Goal: Information Seeking & Learning: Learn about a topic

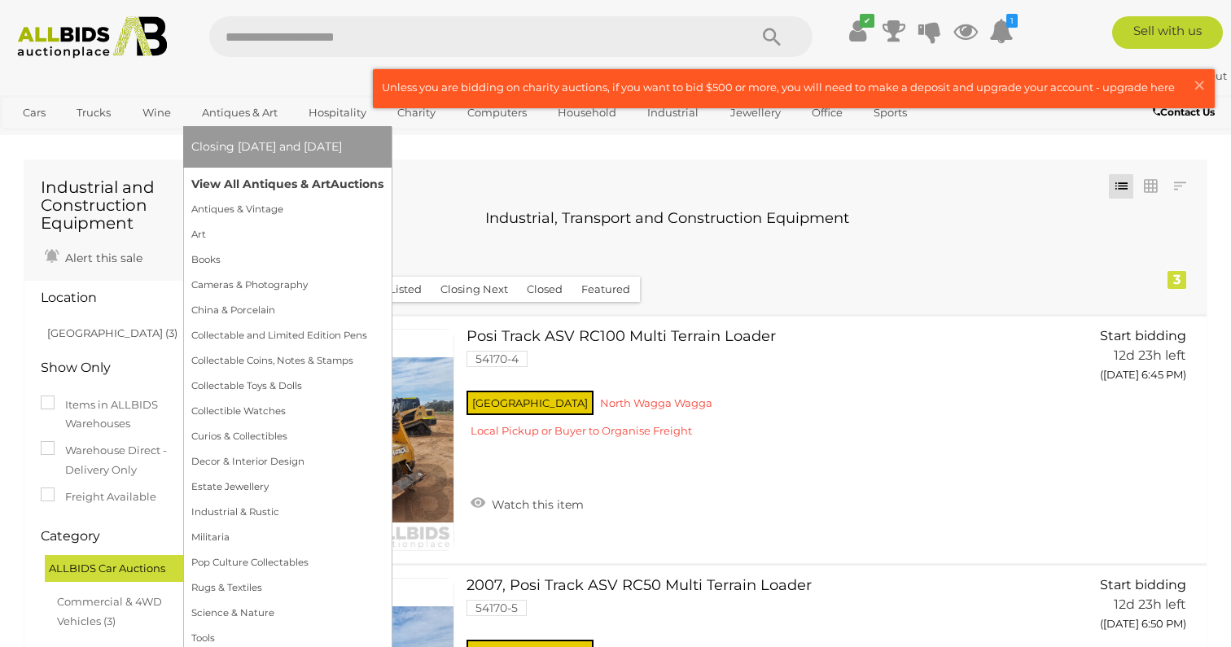
click at [253, 182] on link "View All Antiques & Art Auctions" at bounding box center [287, 184] width 192 height 25
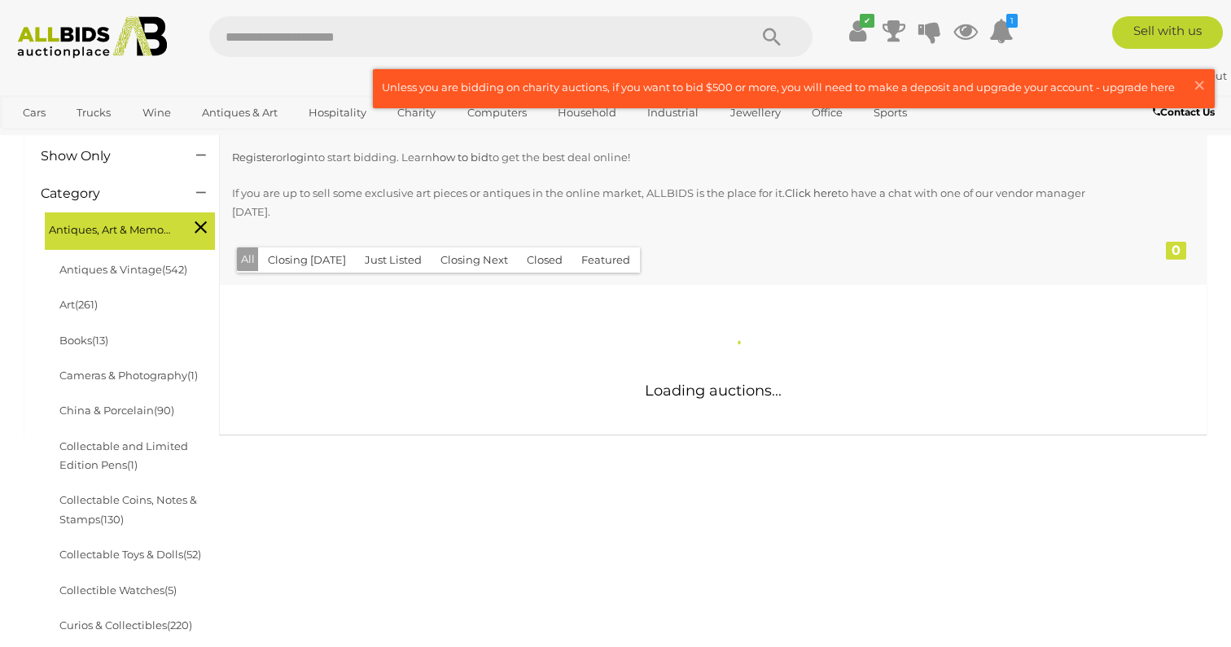
scroll to position [236, 0]
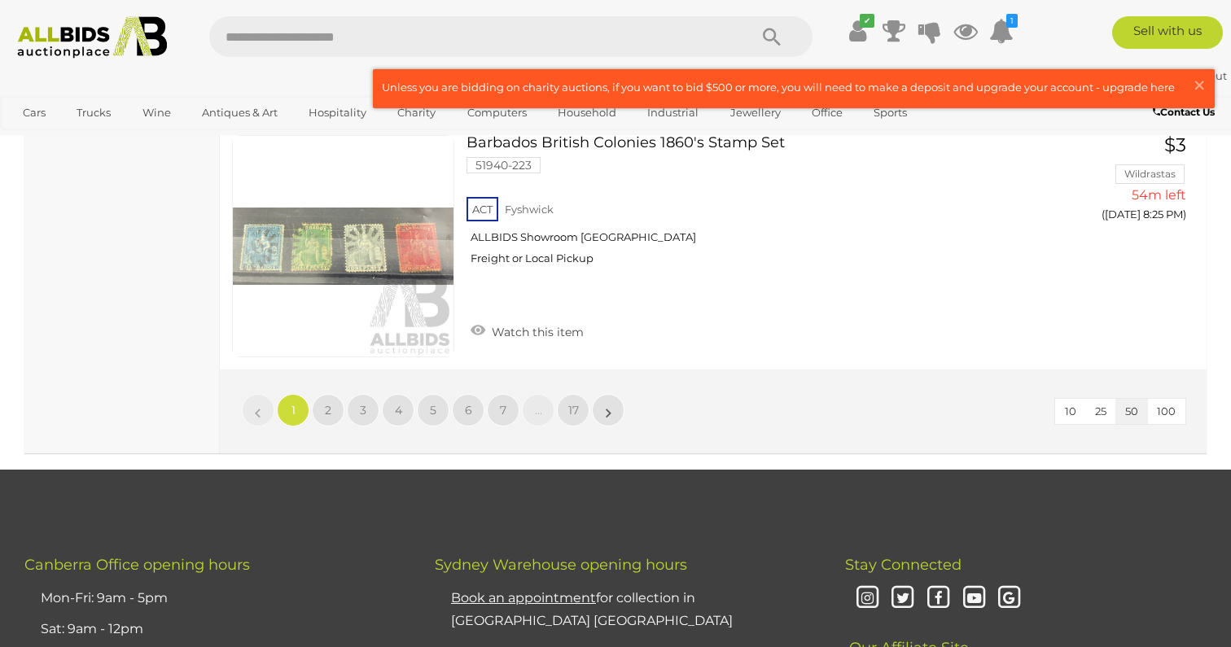
scroll to position [12915, 0]
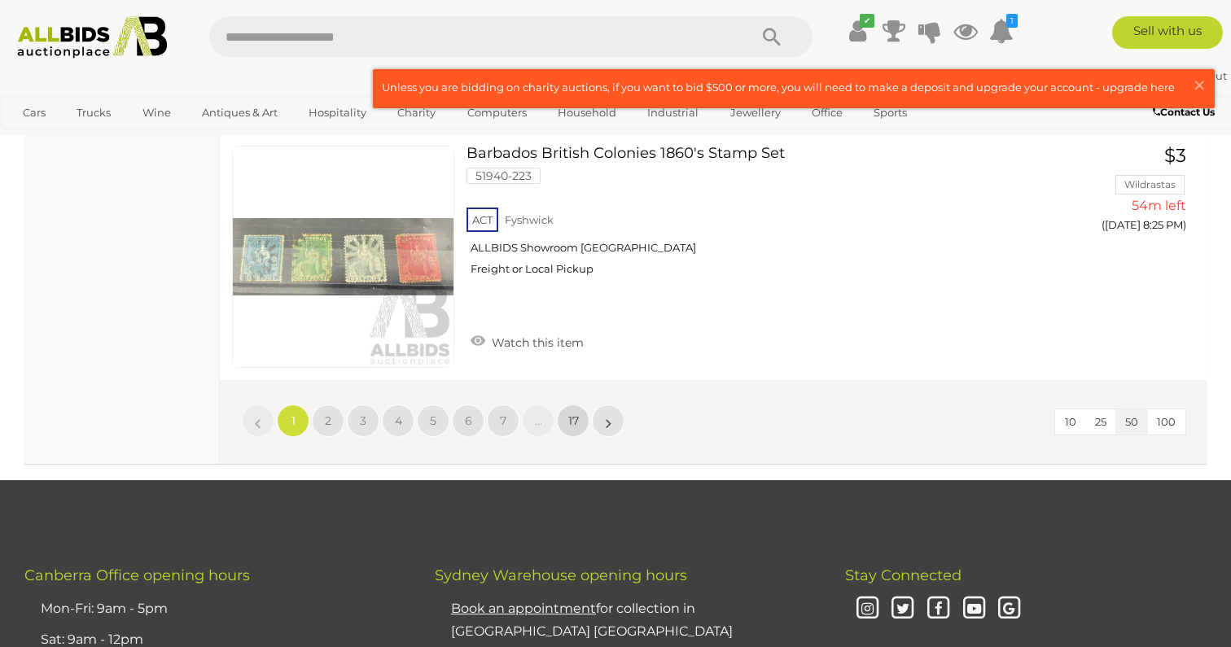
click at [575, 413] on span "17" at bounding box center [573, 420] width 11 height 15
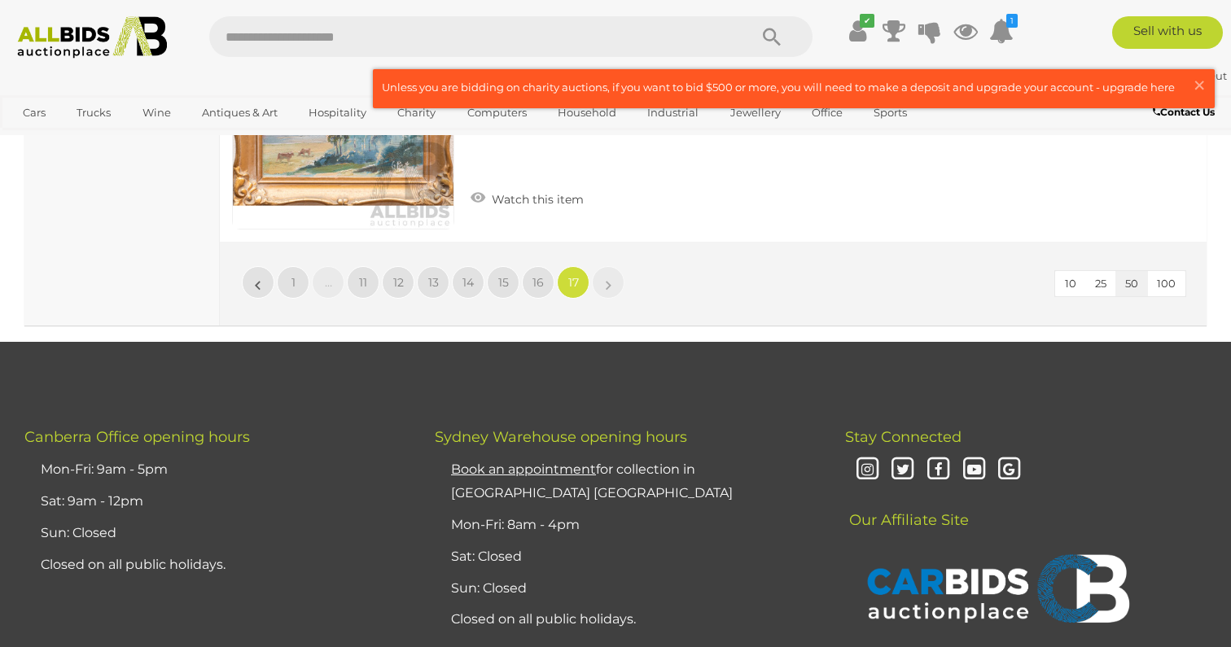
scroll to position [1611, 0]
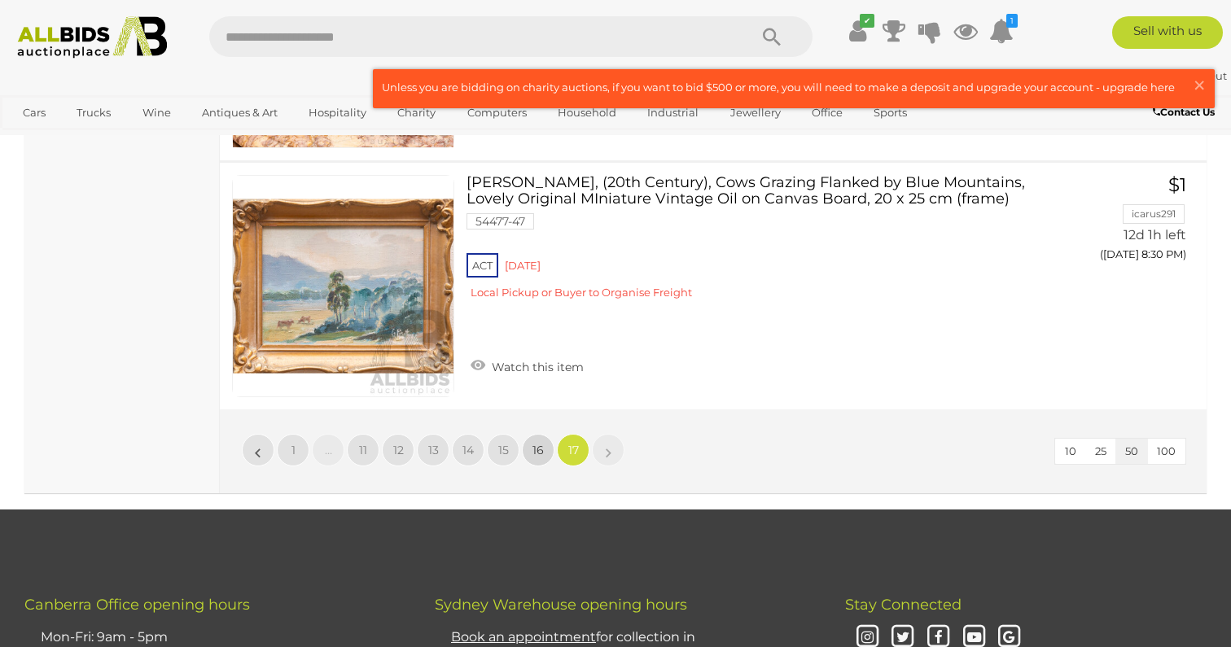
click at [531, 448] on link "16" at bounding box center [538, 450] width 33 height 33
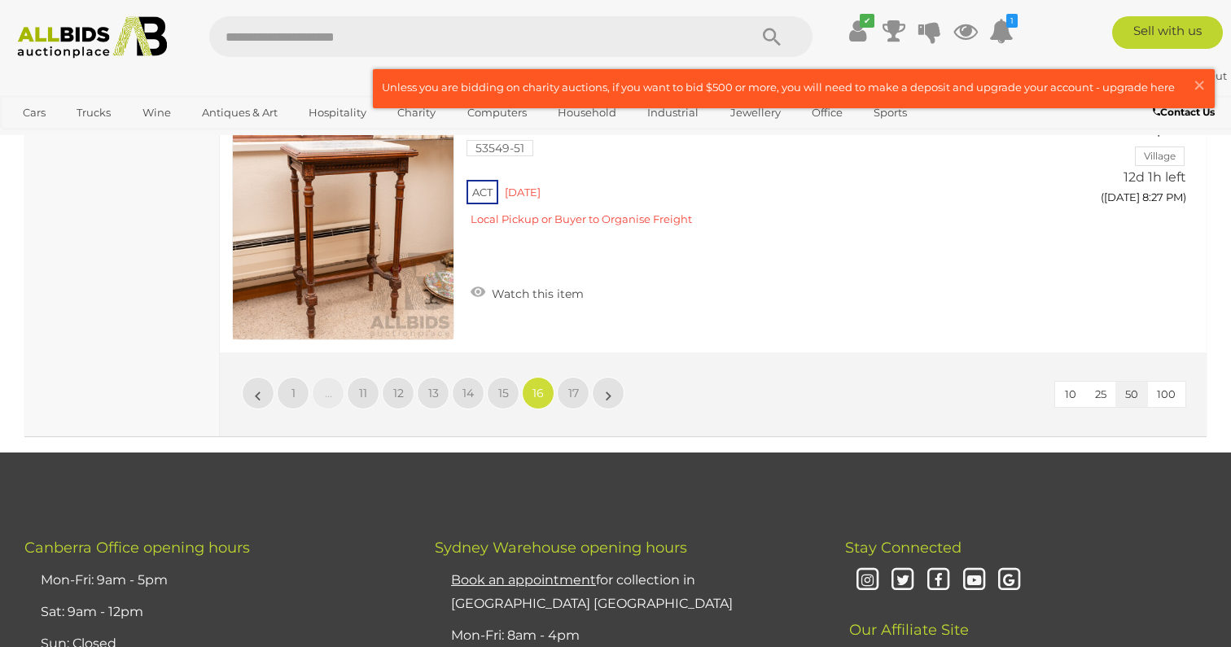
scroll to position [12651, 0]
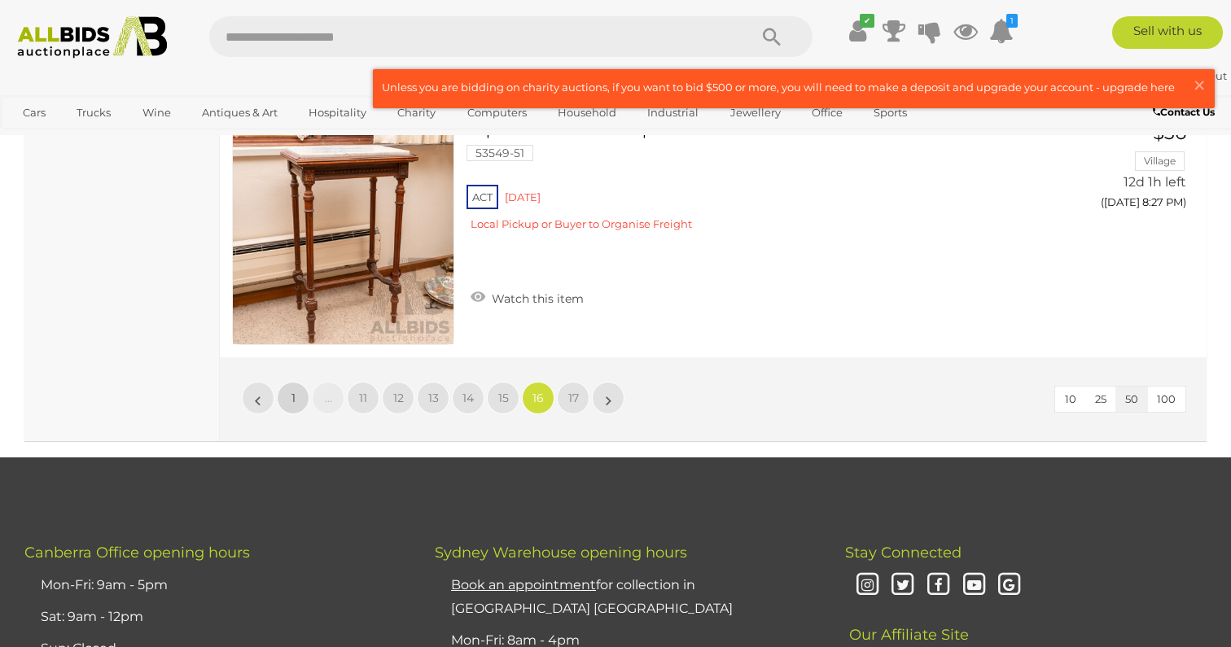
click at [299, 394] on link "1" at bounding box center [293, 398] width 33 height 33
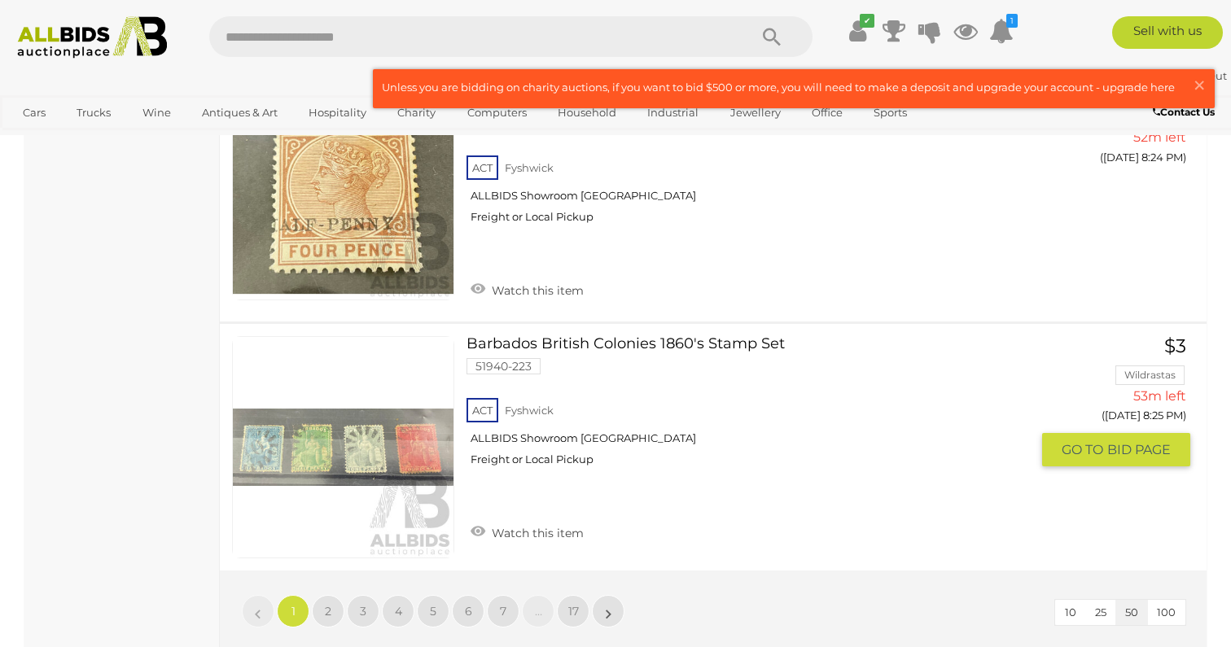
scroll to position [12714, 0]
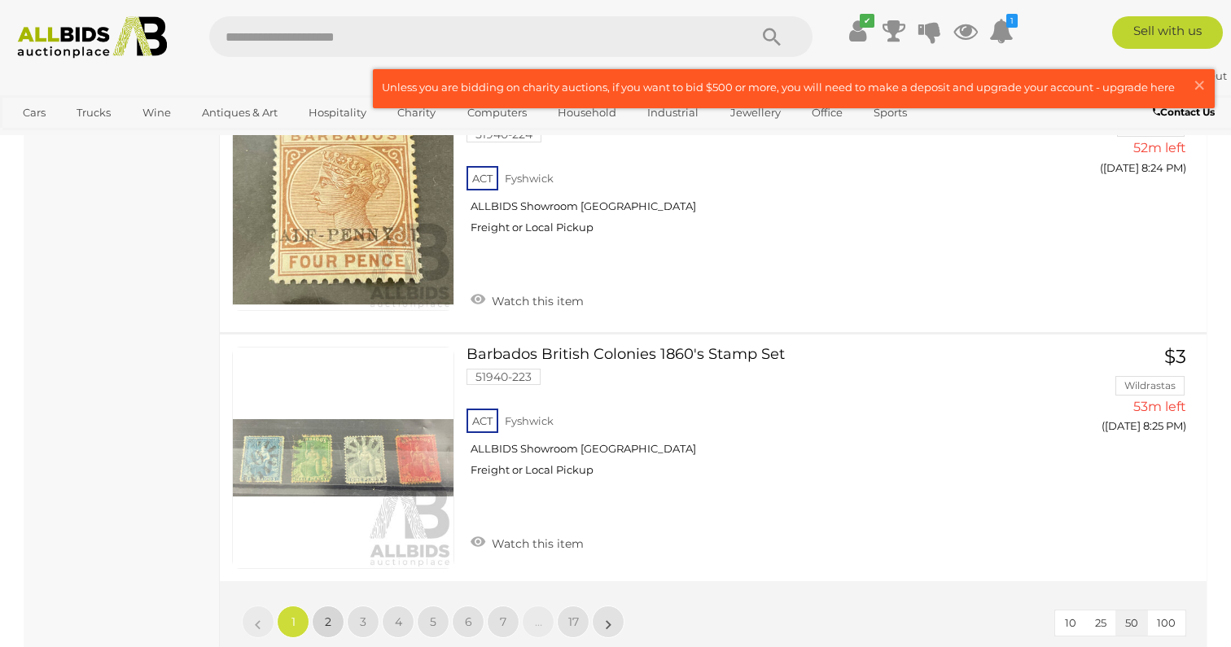
click at [332, 606] on link "2" at bounding box center [328, 622] width 33 height 33
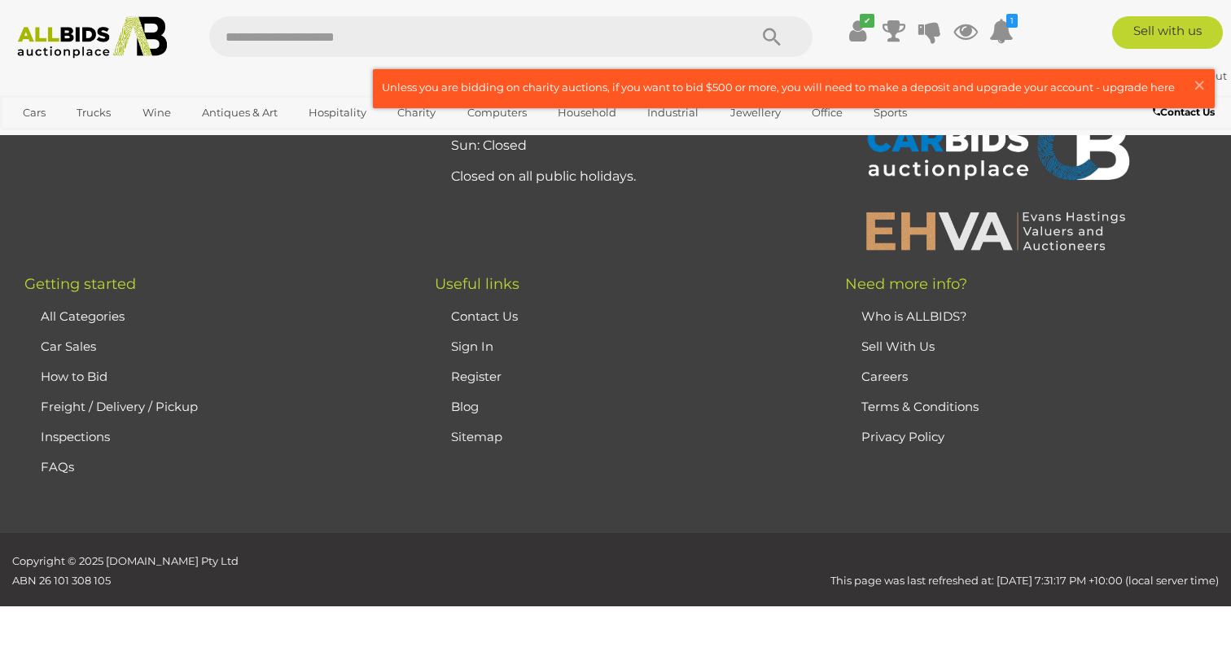
scroll to position [363, 0]
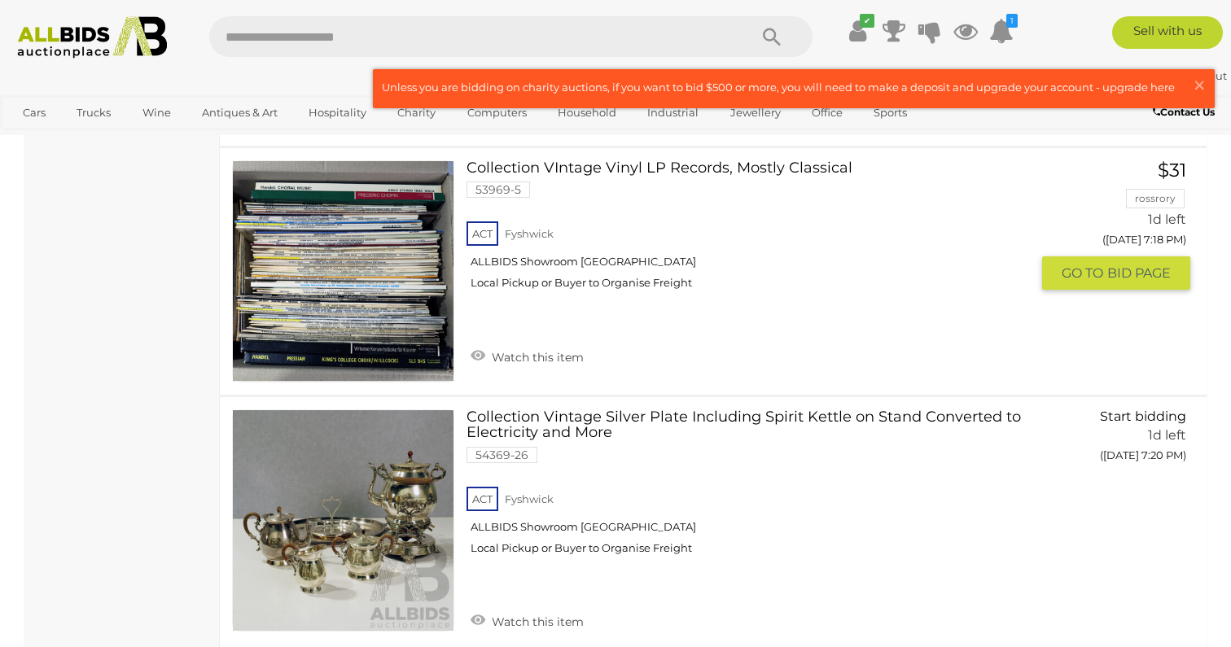
scroll to position [13030, 0]
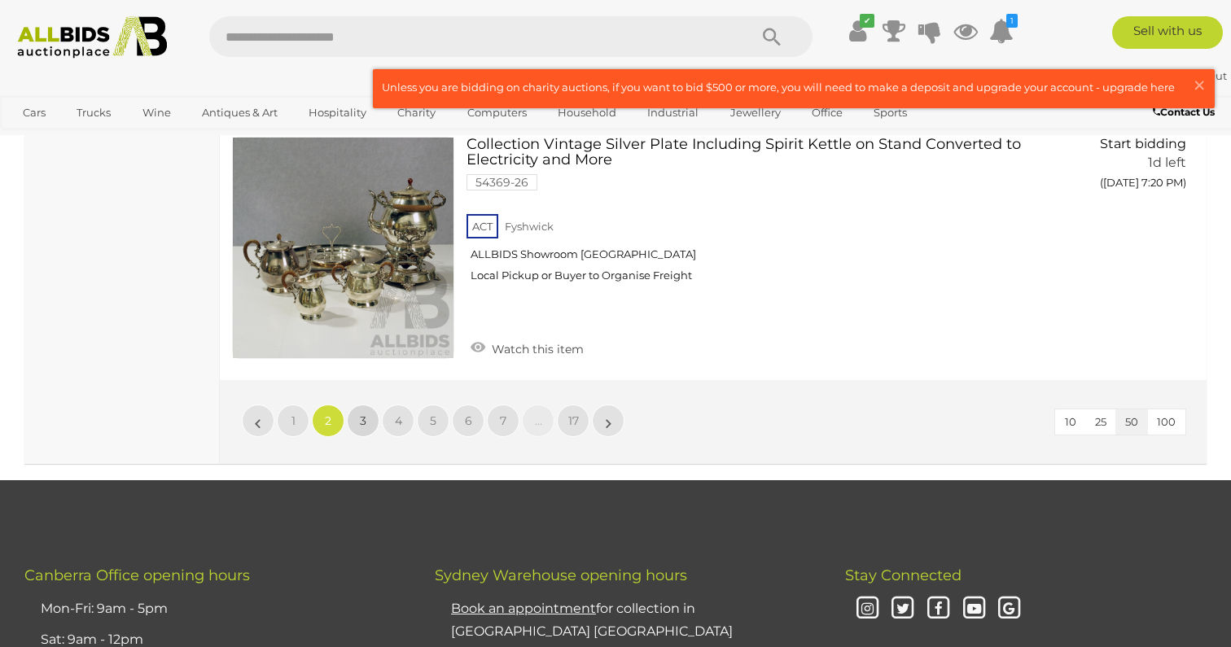
click at [361, 405] on link "3" at bounding box center [363, 421] width 33 height 33
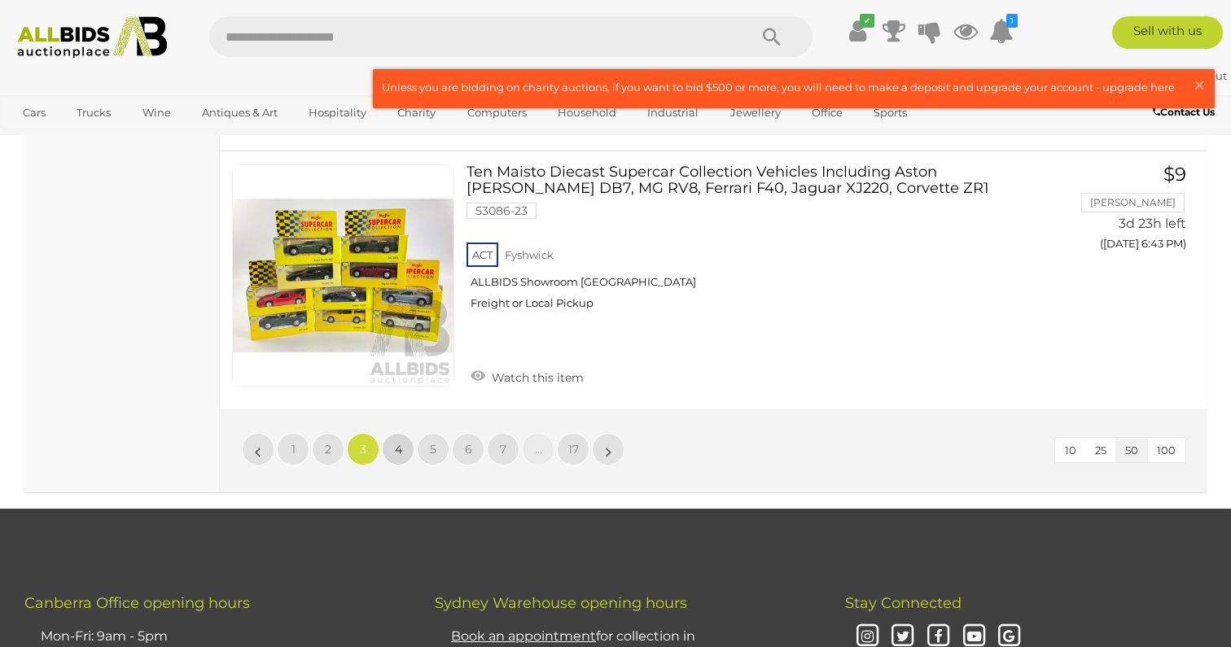
scroll to position [12995, 0]
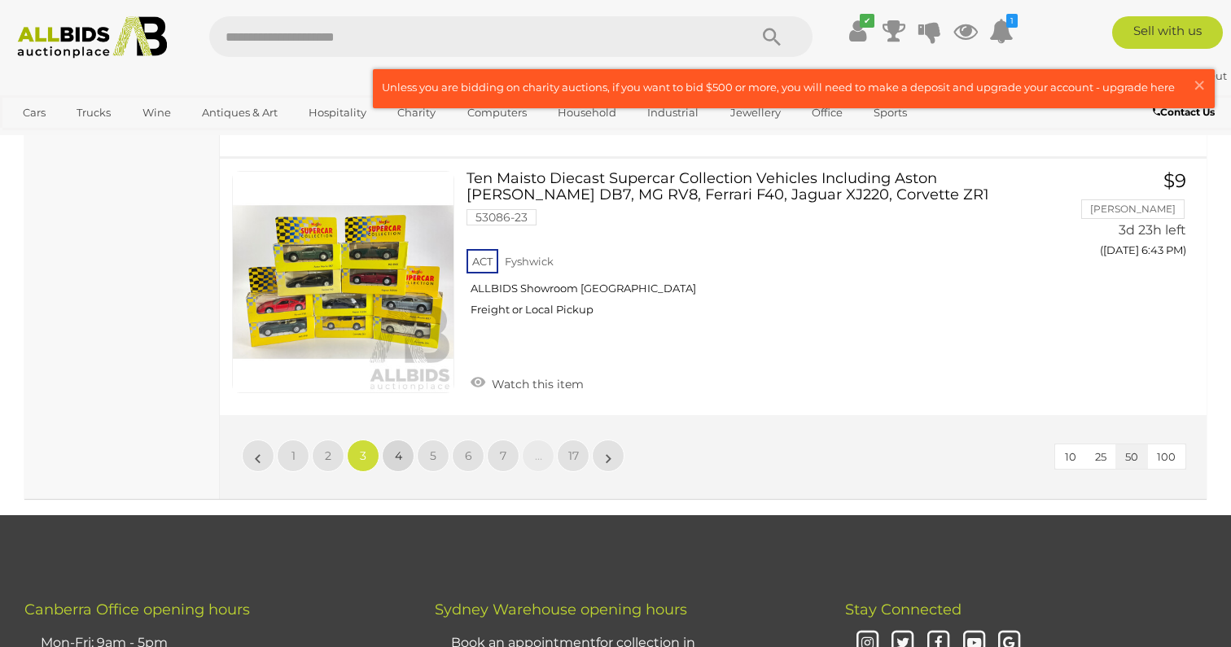
click at [397, 448] on span "4" at bounding box center [398, 455] width 7 height 15
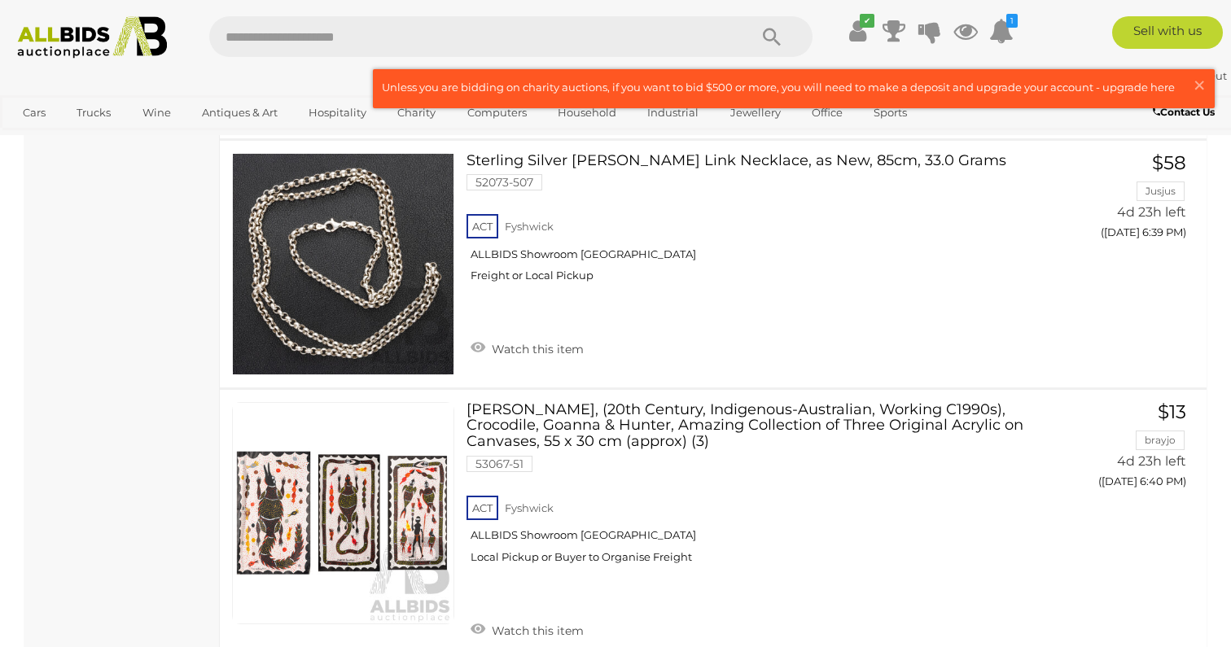
scroll to position [12904, 0]
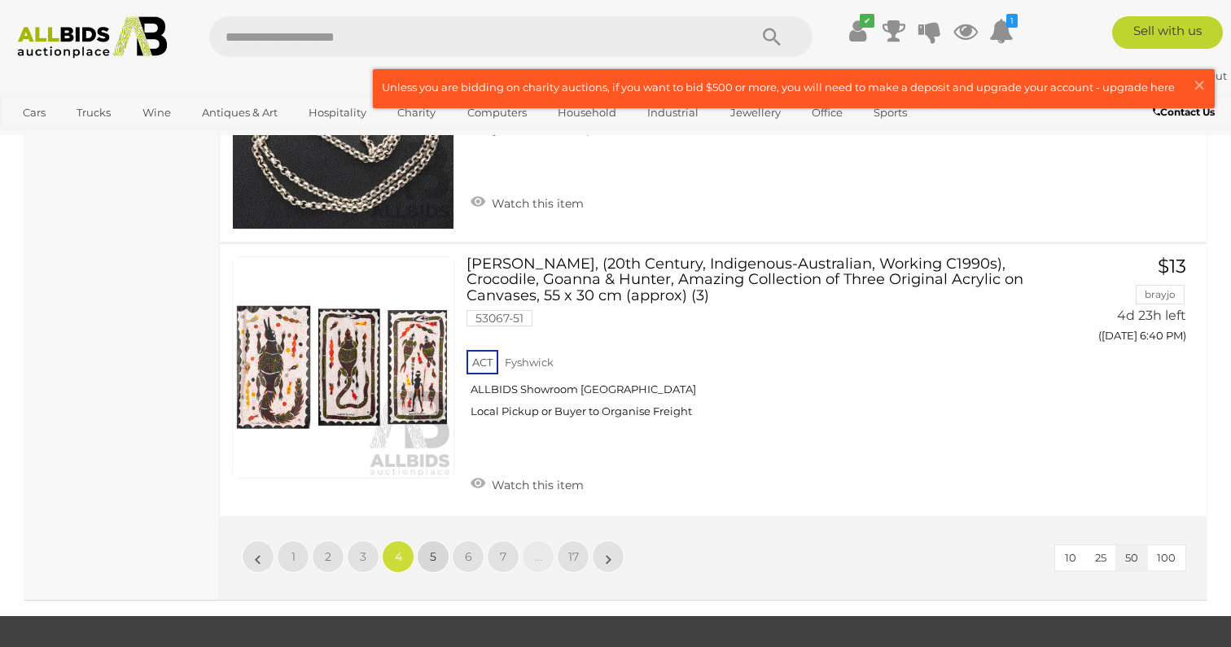
click at [428, 540] on link "5" at bounding box center [433, 556] width 33 height 33
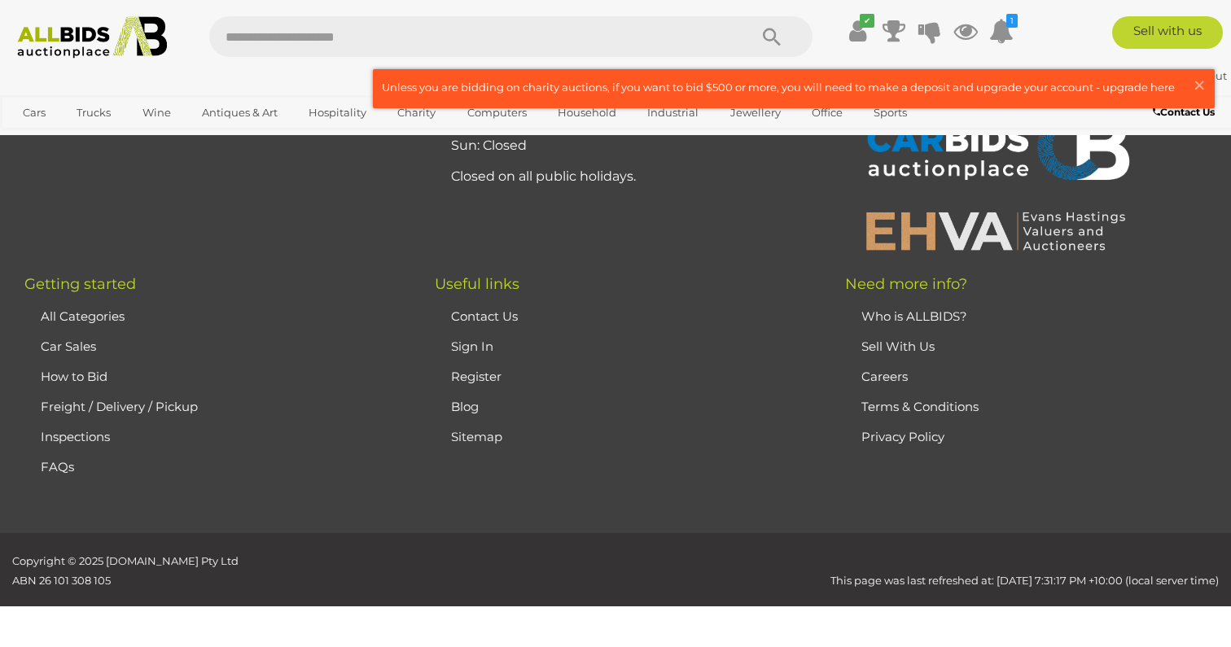
scroll to position [363, 0]
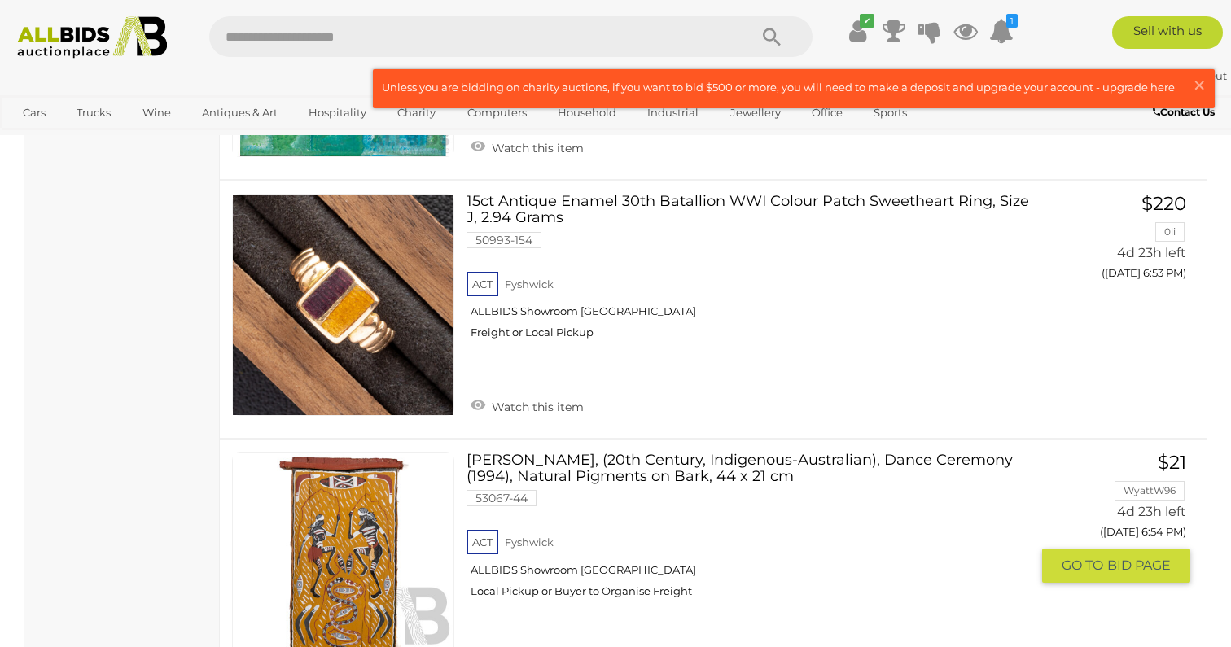
scroll to position [4294, 0]
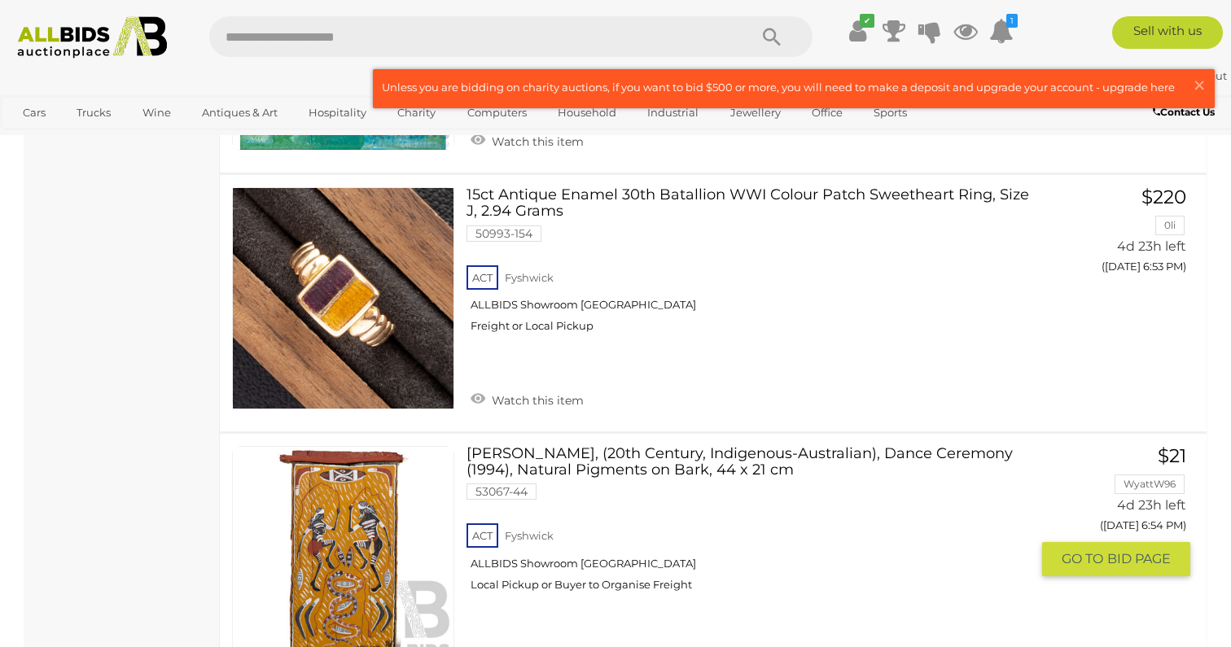
click at [428, 512] on link at bounding box center [343, 557] width 222 height 222
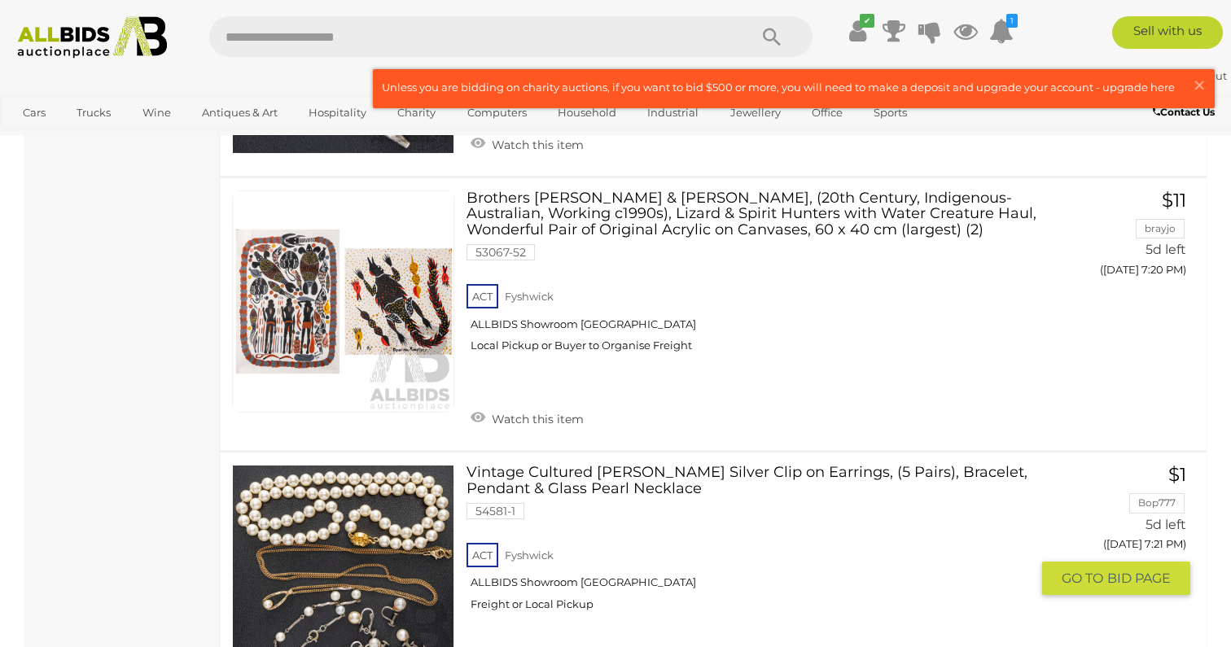
scroll to position [12987, 0]
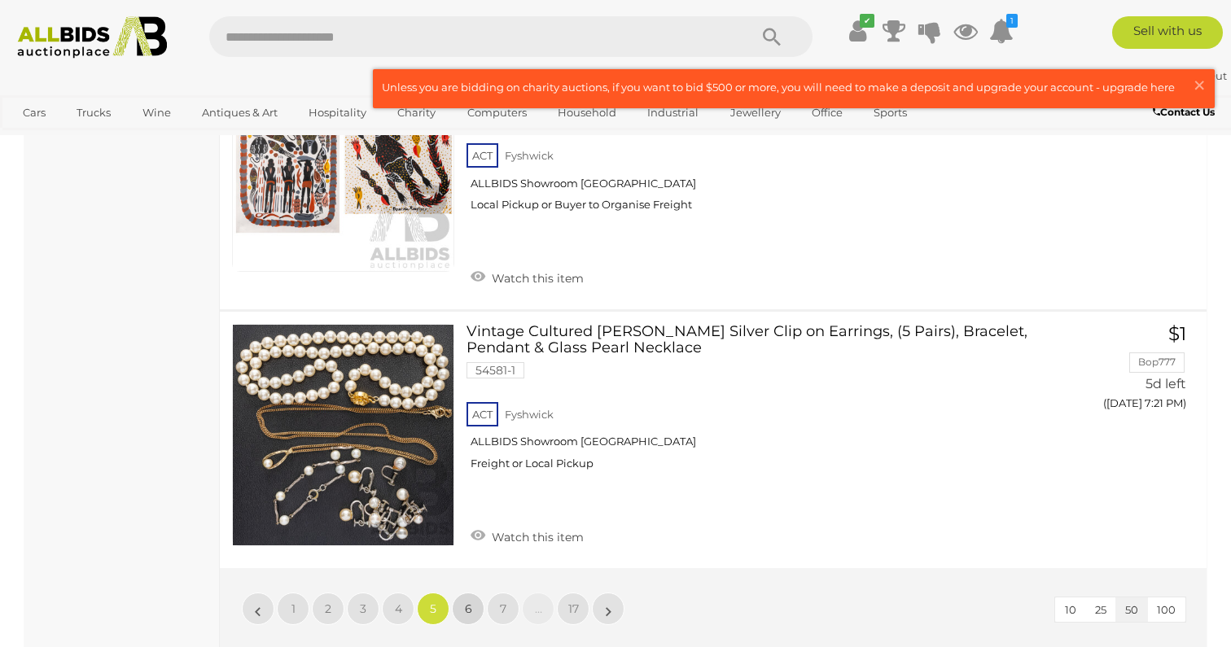
click at [466, 601] on span "6" at bounding box center [468, 608] width 7 height 15
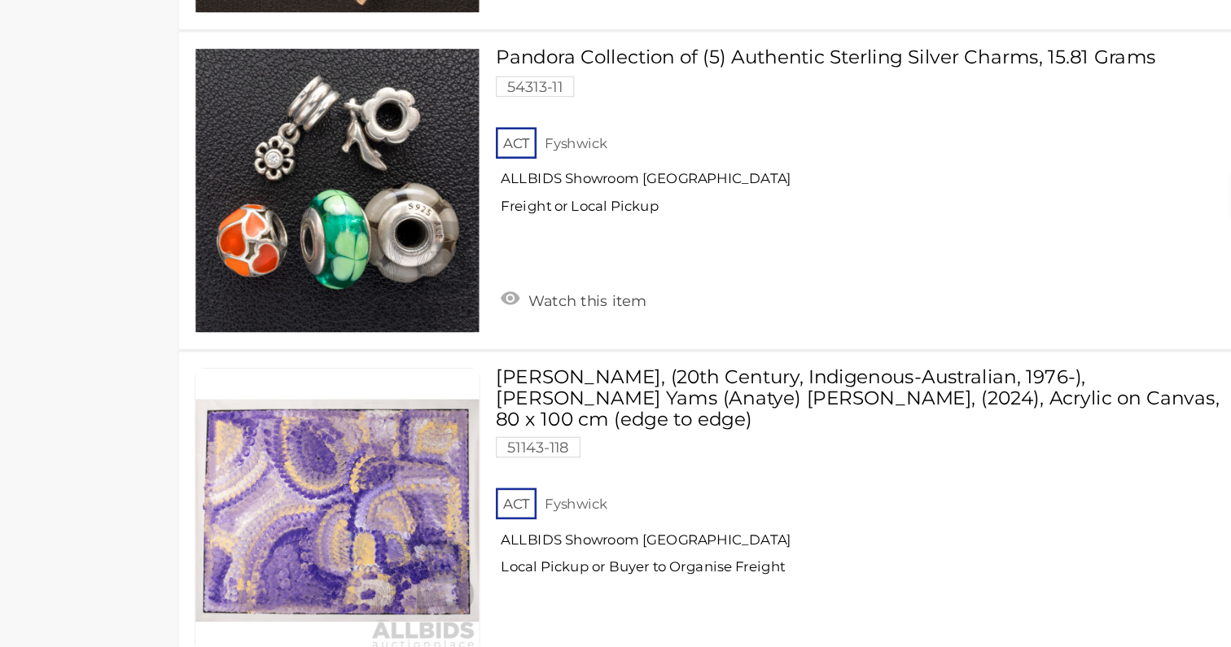
scroll to position [10170, 0]
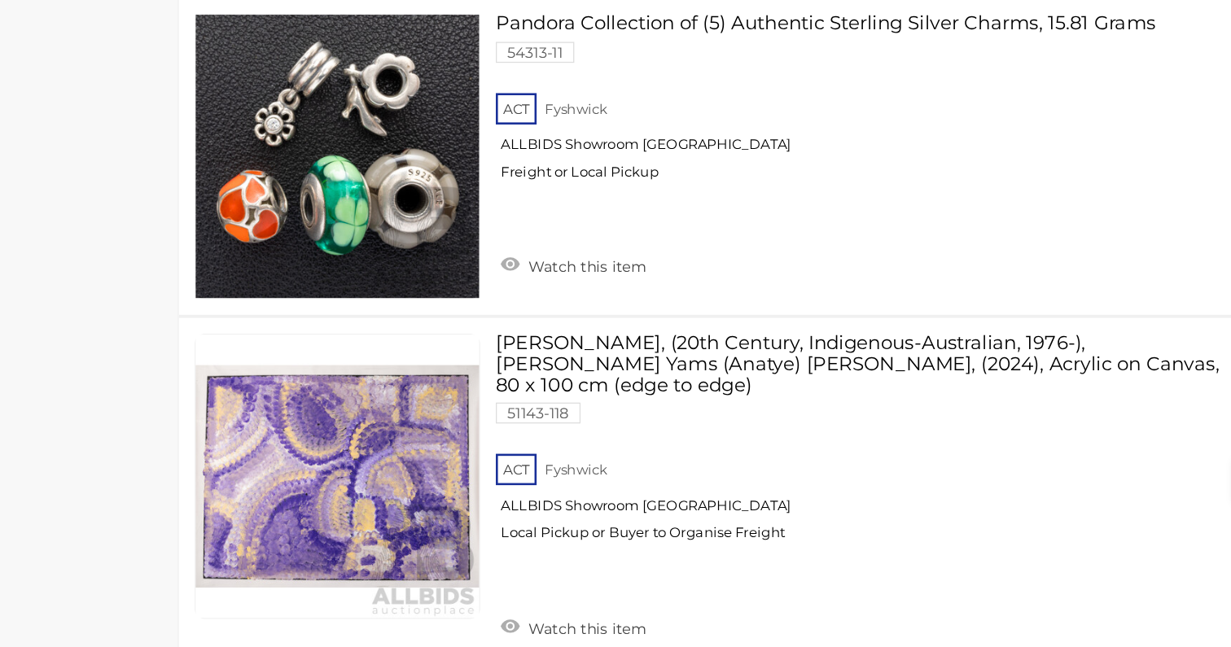
click at [556, 476] on link "Louise Numina Napananka, (20th Century, Indigenous-Australian, 1976-), Bush Yam…" at bounding box center [754, 490] width 551 height 175
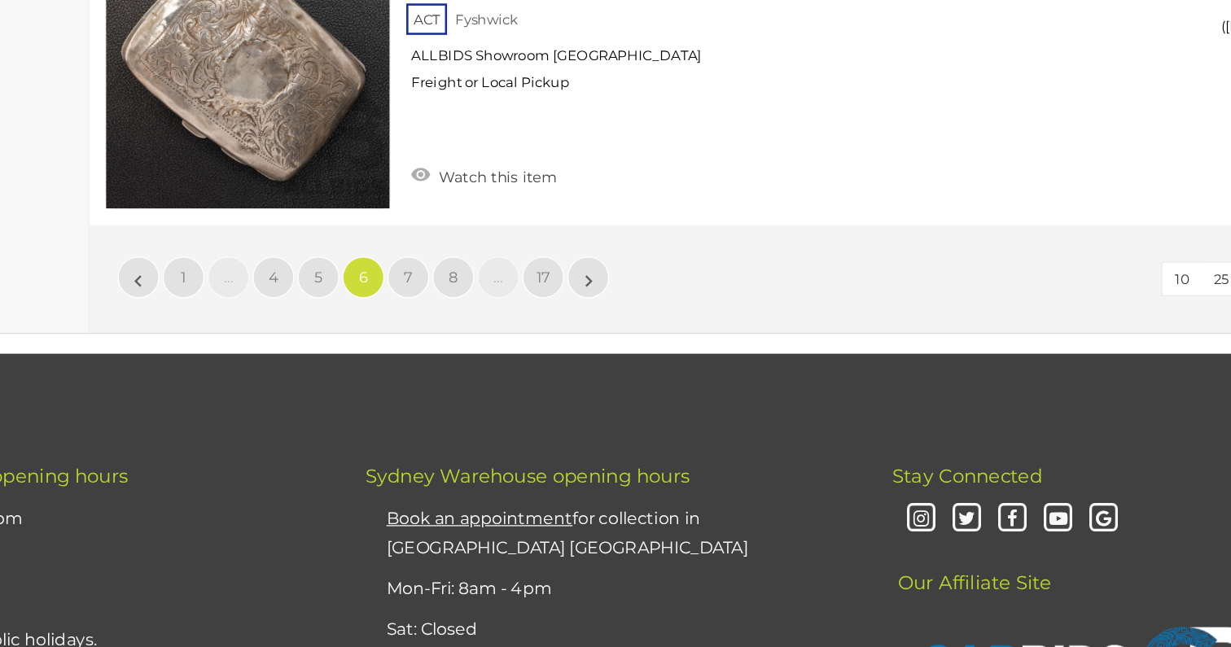
scroll to position [13129, 0]
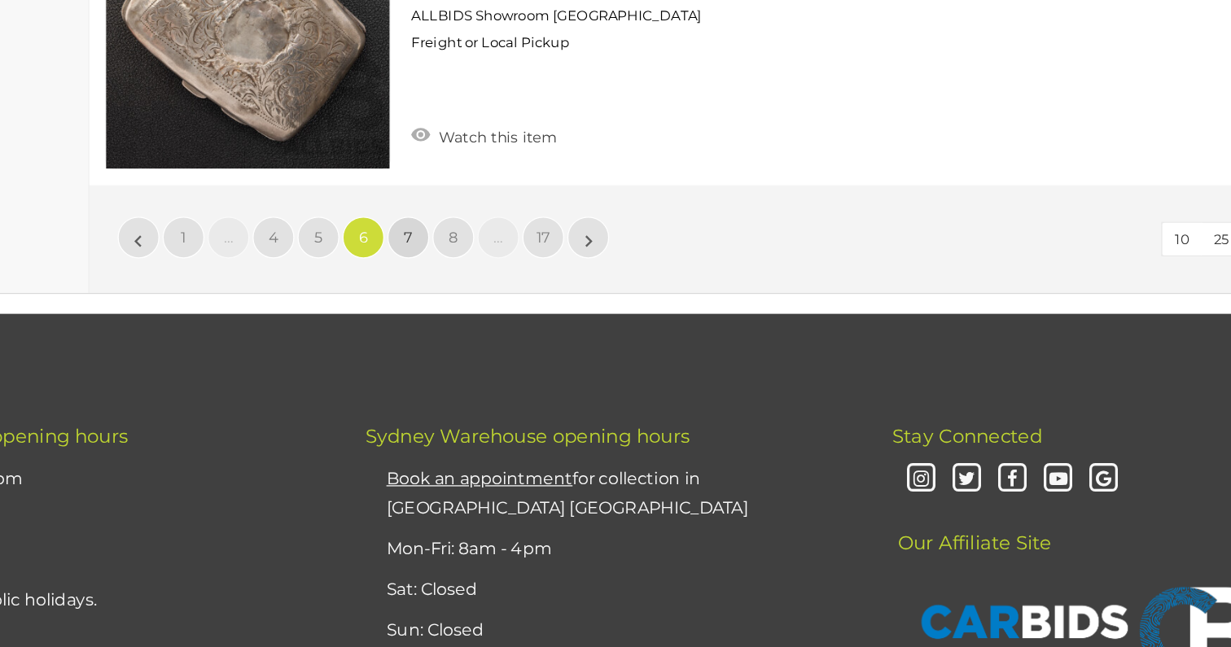
click at [466, 326] on span "7" at bounding box center [468, 328] width 7 height 15
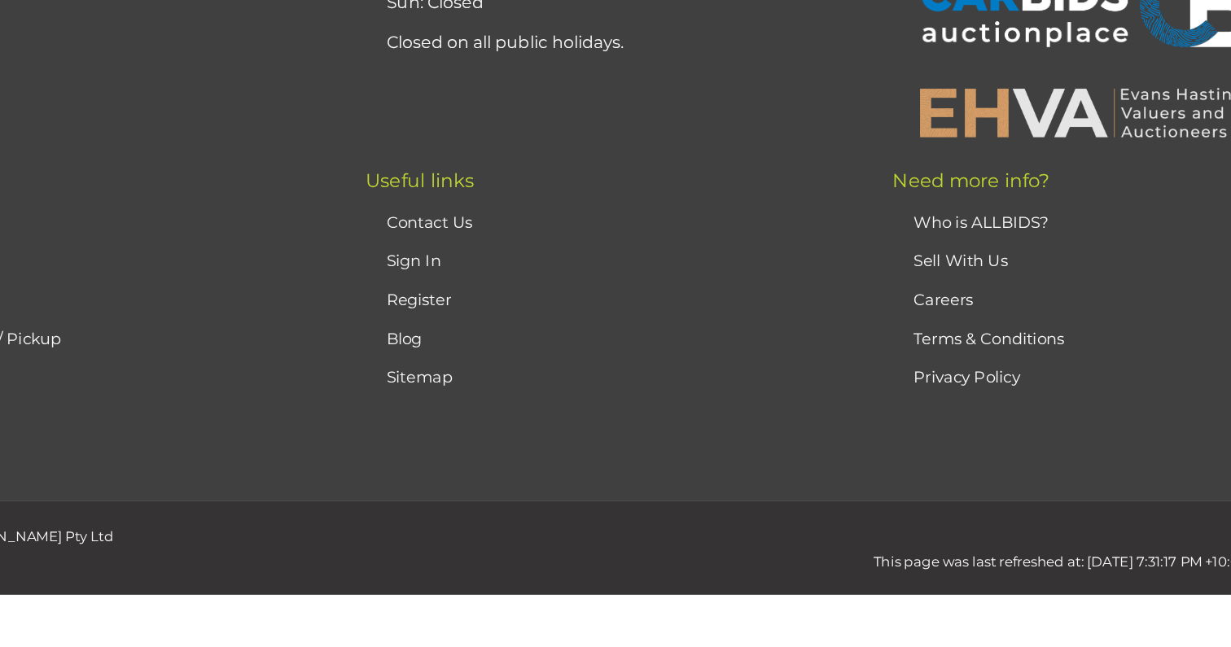
scroll to position [363, 0]
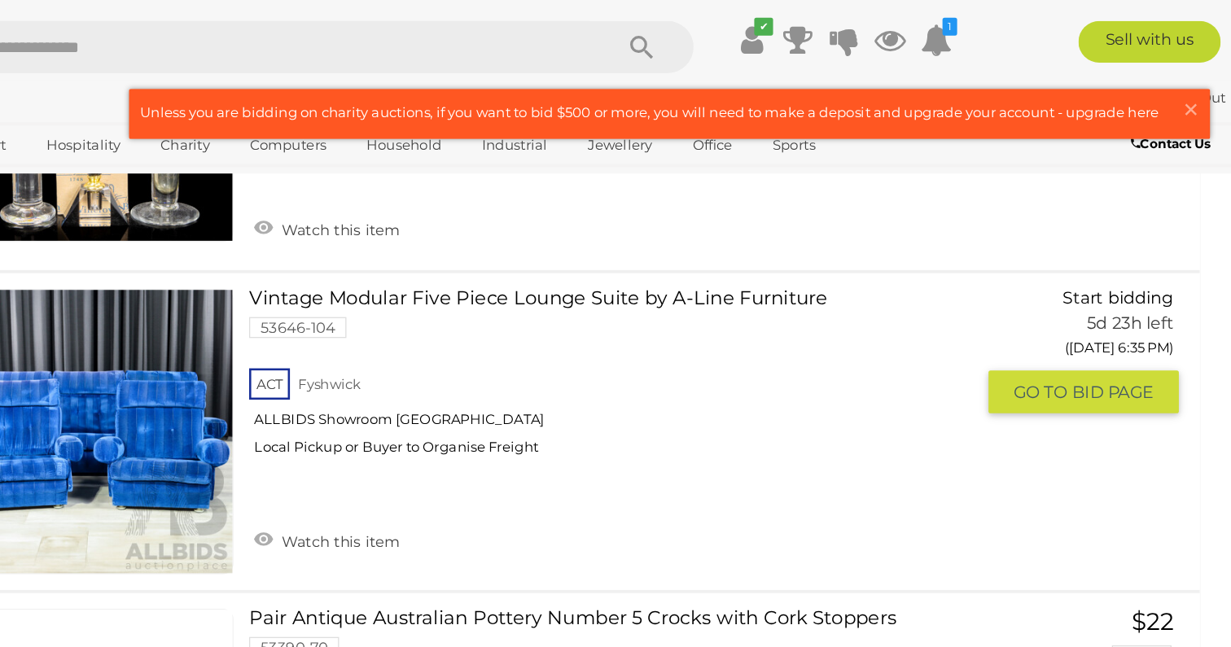
scroll to position [11253, 0]
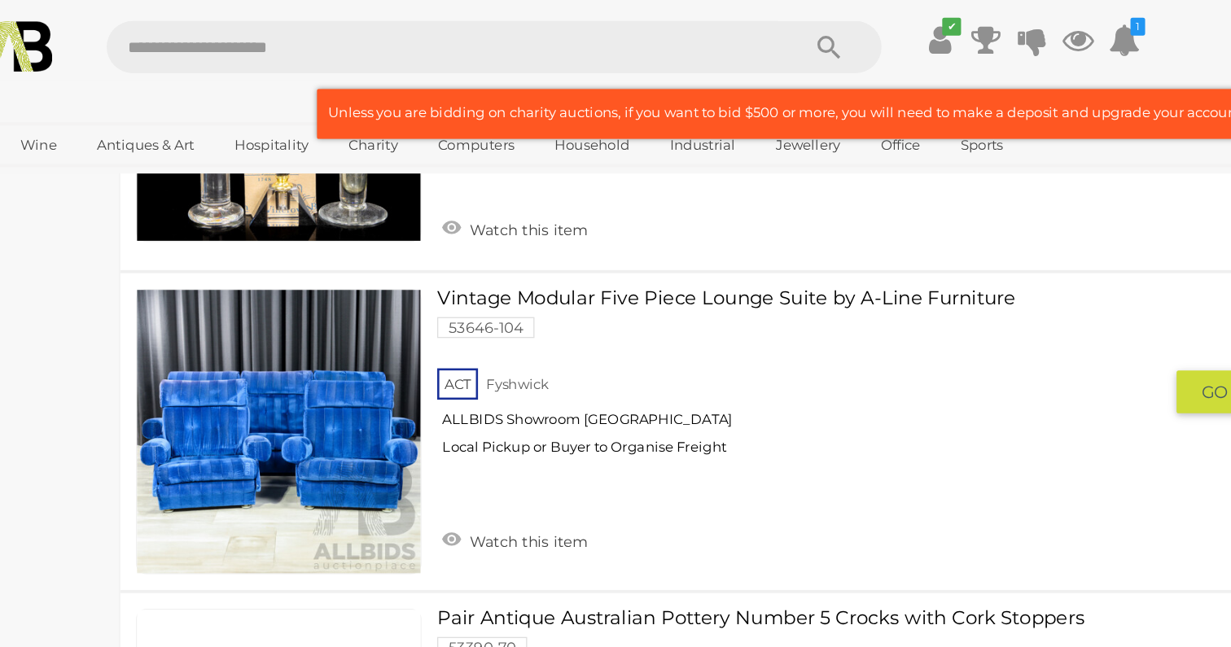
click at [448, 317] on img at bounding box center [343, 335] width 221 height 221
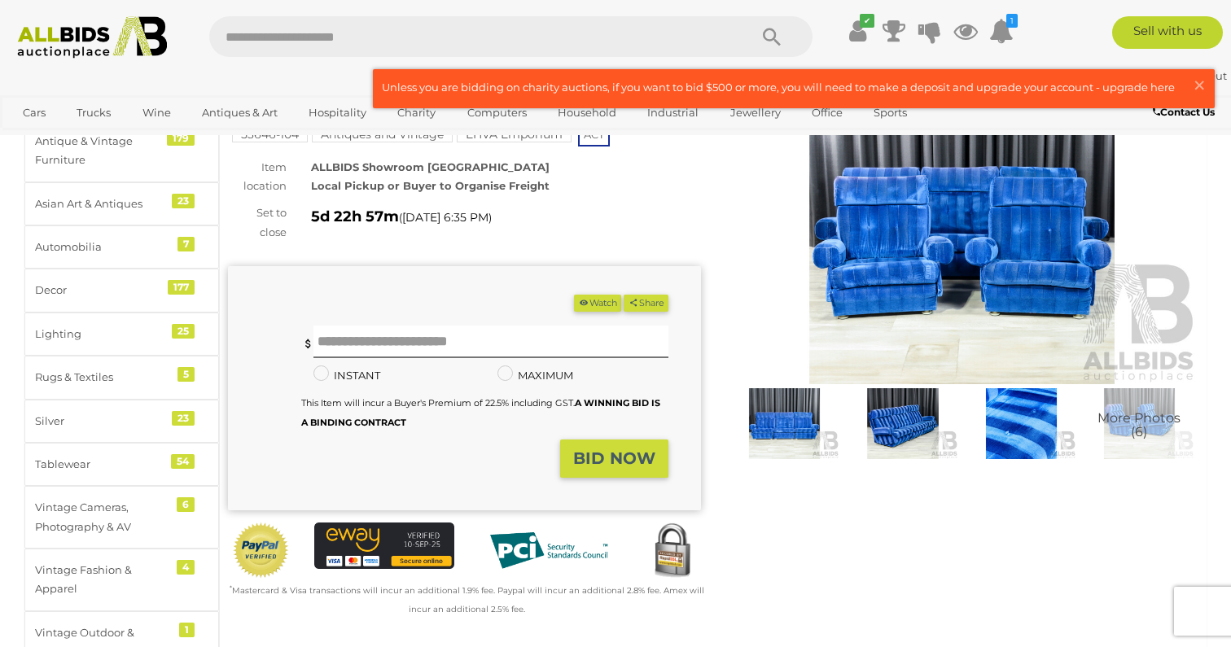
scroll to position [120, 0]
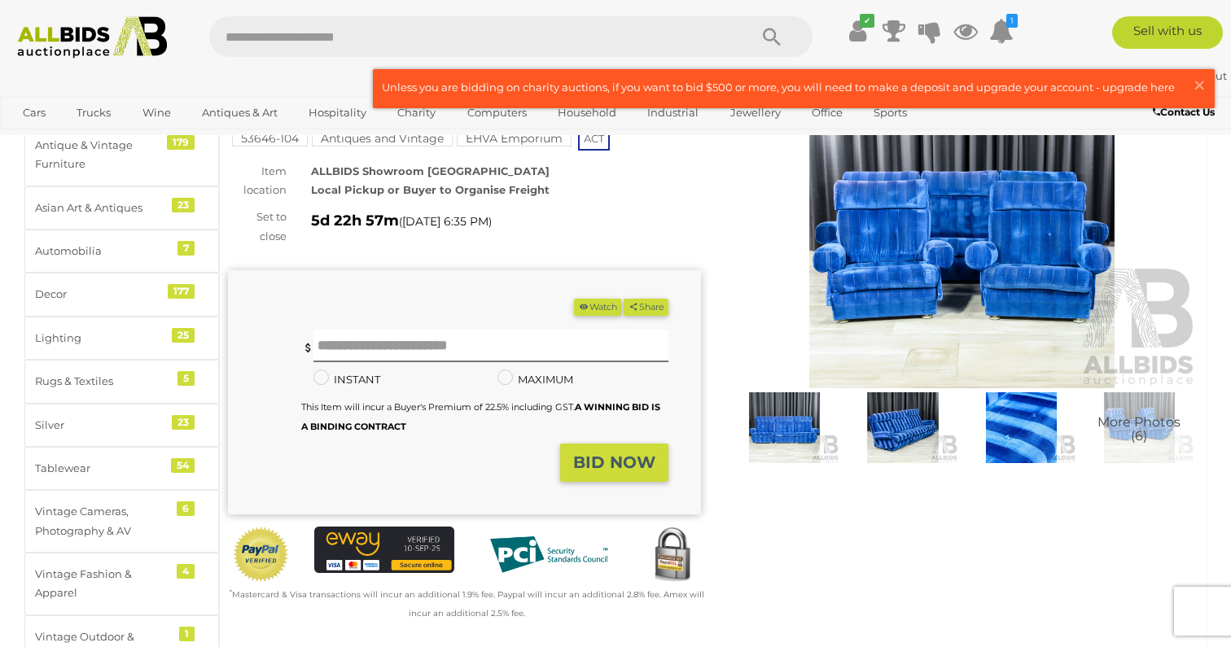
click at [896, 307] on img at bounding box center [961, 236] width 473 height 304
click at [896, 311] on img at bounding box center [961, 236] width 473 height 304
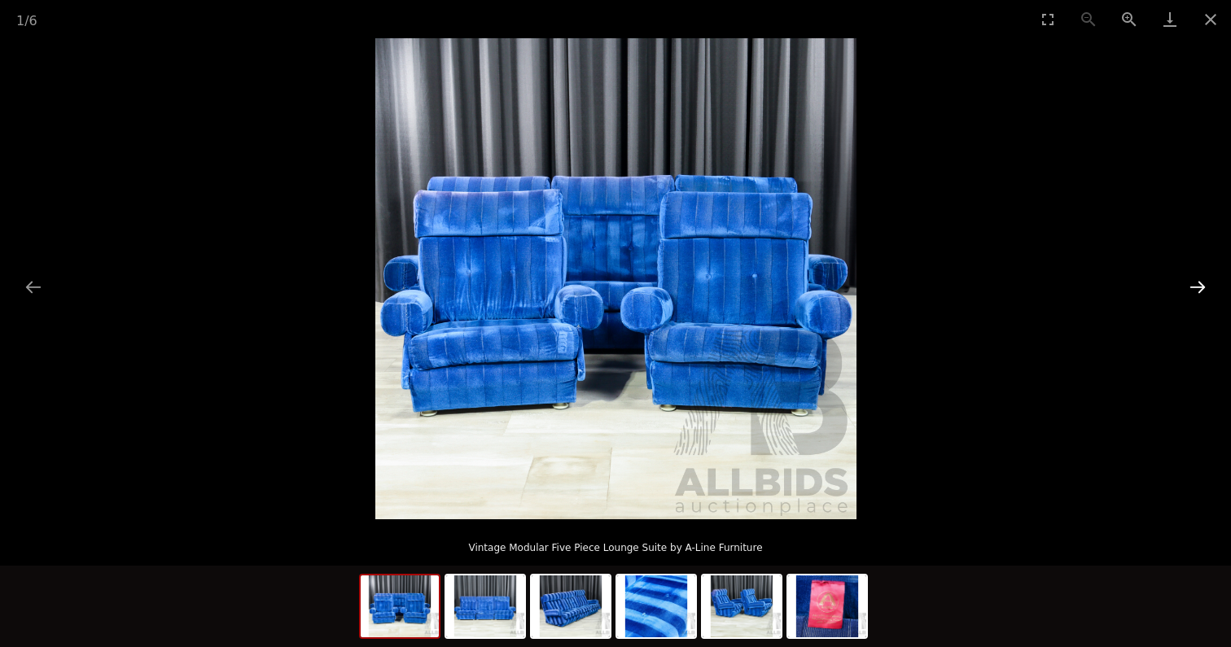
click at [1196, 278] on button "Next slide" at bounding box center [1197, 287] width 34 height 32
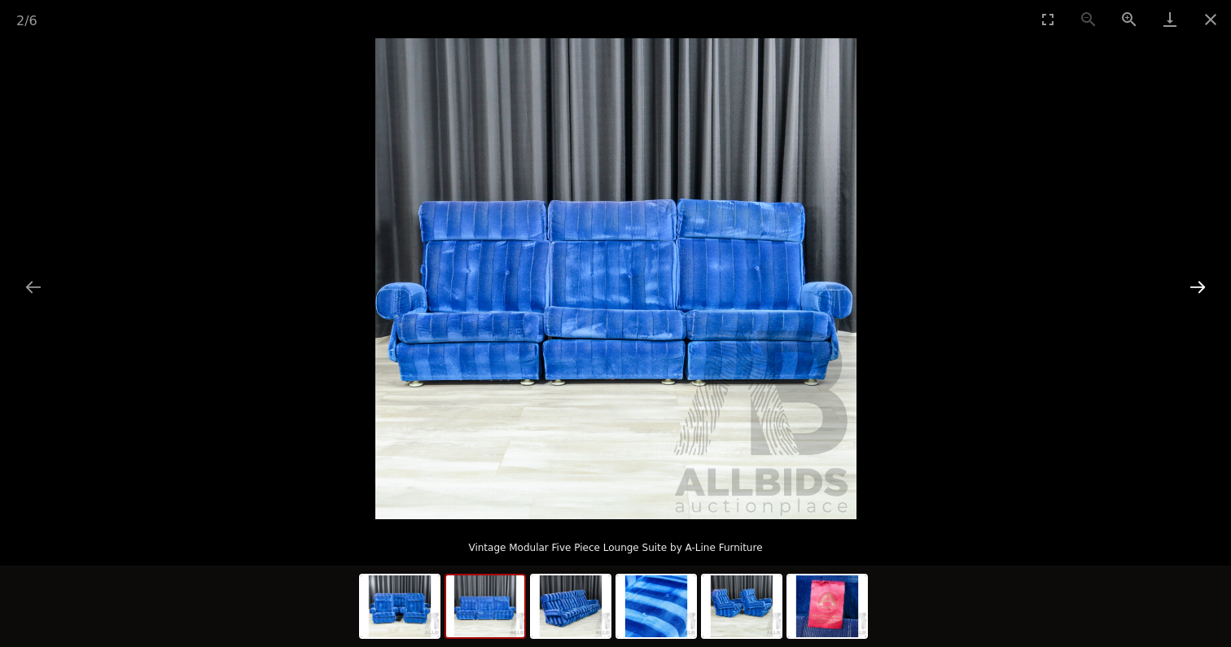
click at [1196, 278] on button "Next slide" at bounding box center [1197, 287] width 34 height 32
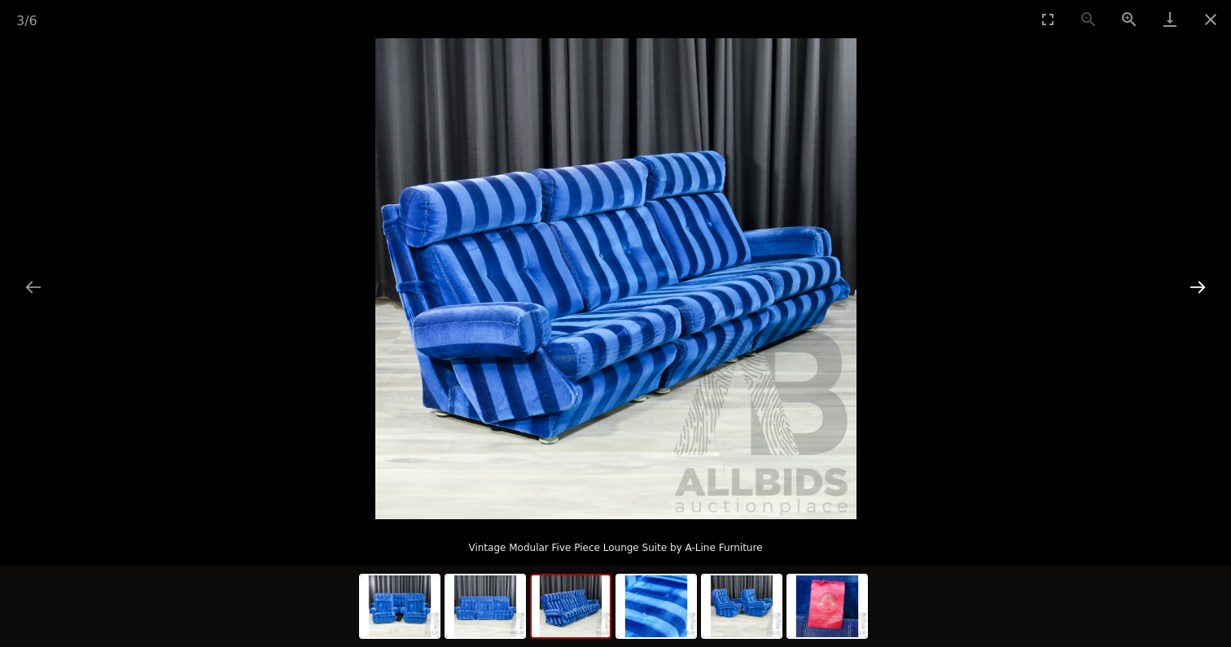
click at [1196, 278] on button "Next slide" at bounding box center [1197, 287] width 34 height 32
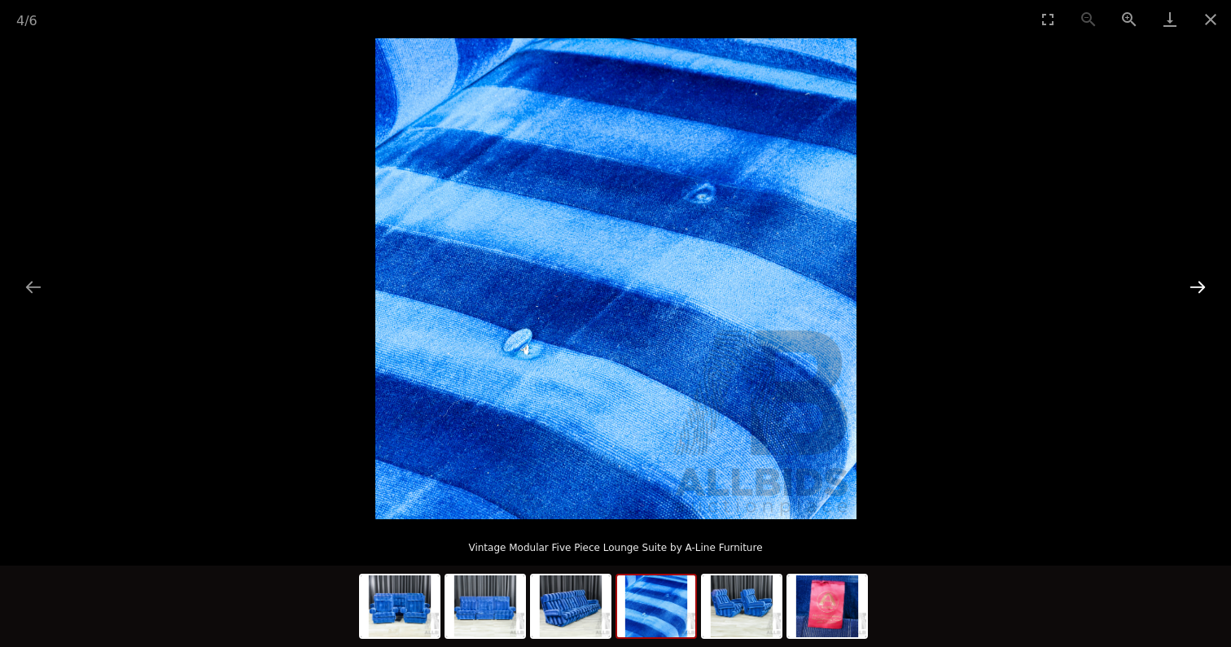
click at [1196, 278] on button "Next slide" at bounding box center [1197, 287] width 34 height 32
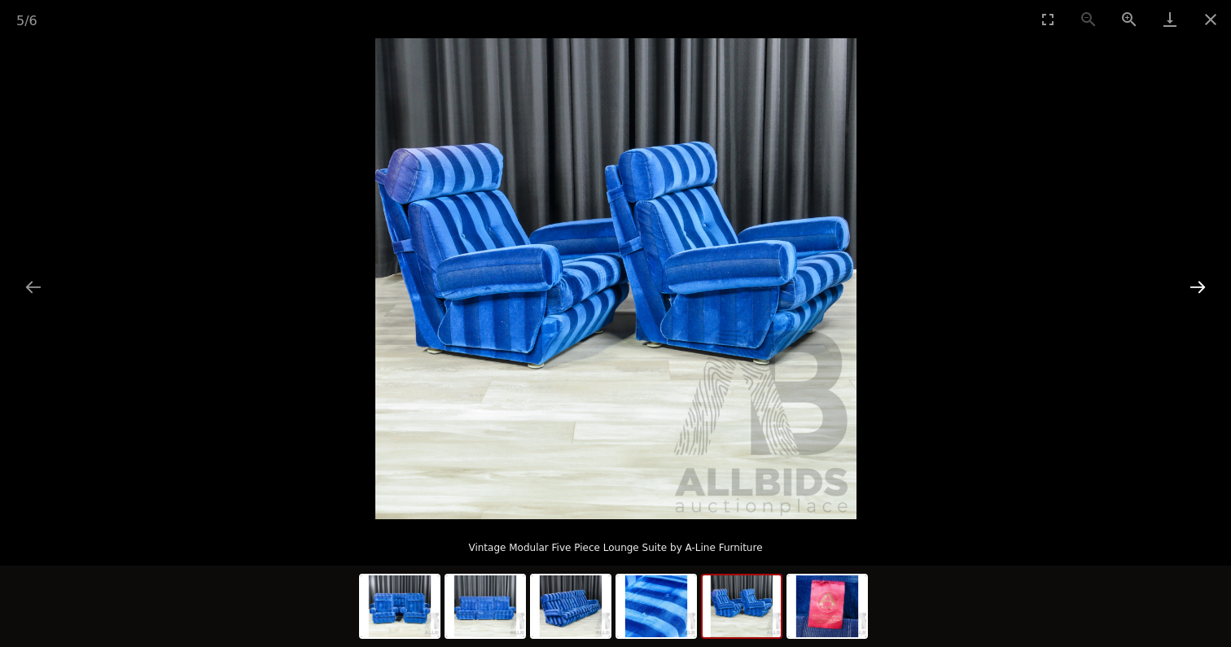
click at [1196, 278] on button "Next slide" at bounding box center [1197, 287] width 34 height 32
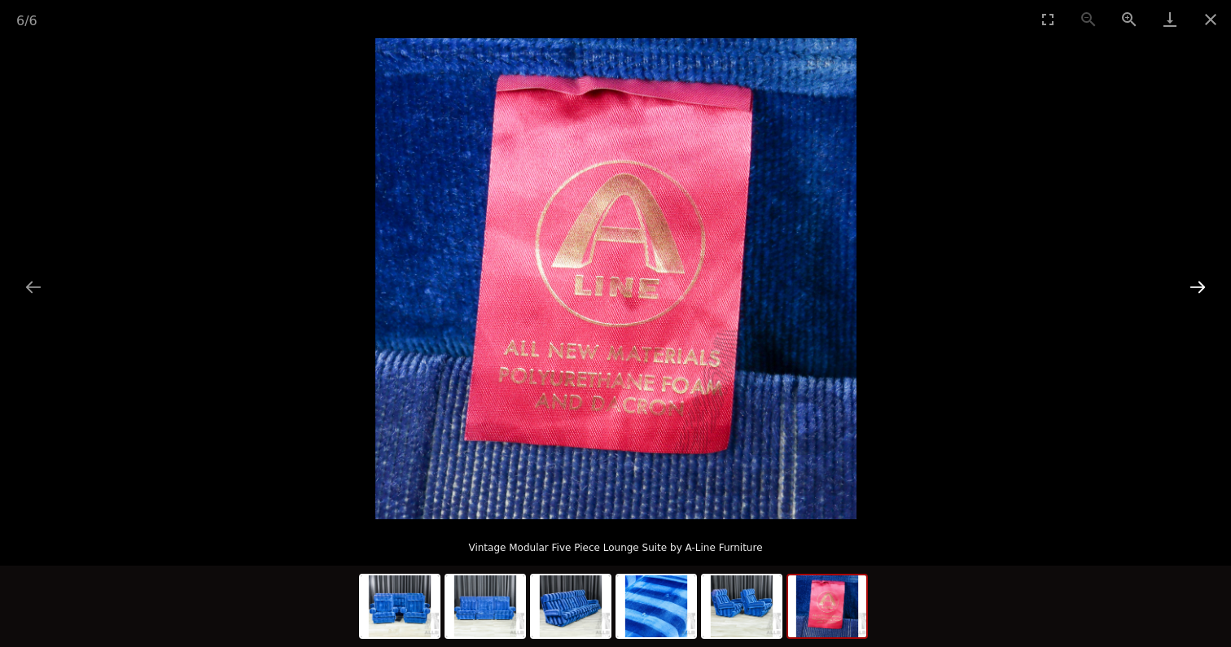
click at [1196, 278] on button "Next slide" at bounding box center [1197, 287] width 34 height 32
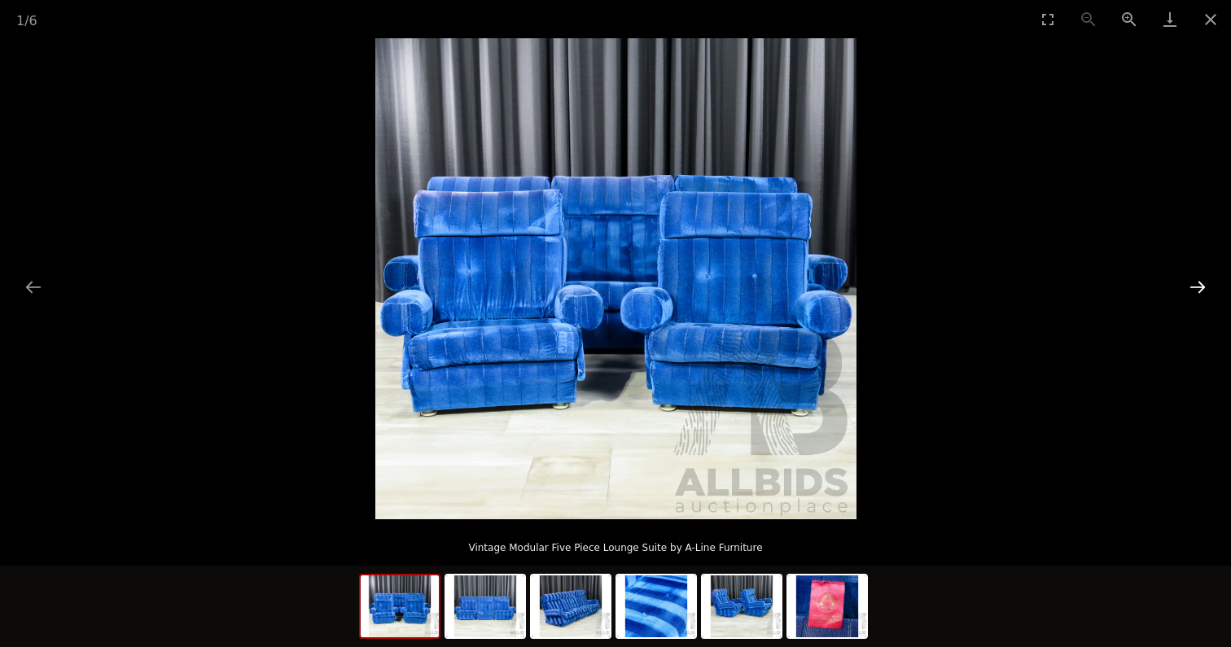
click at [1196, 278] on button "Next slide" at bounding box center [1197, 287] width 34 height 32
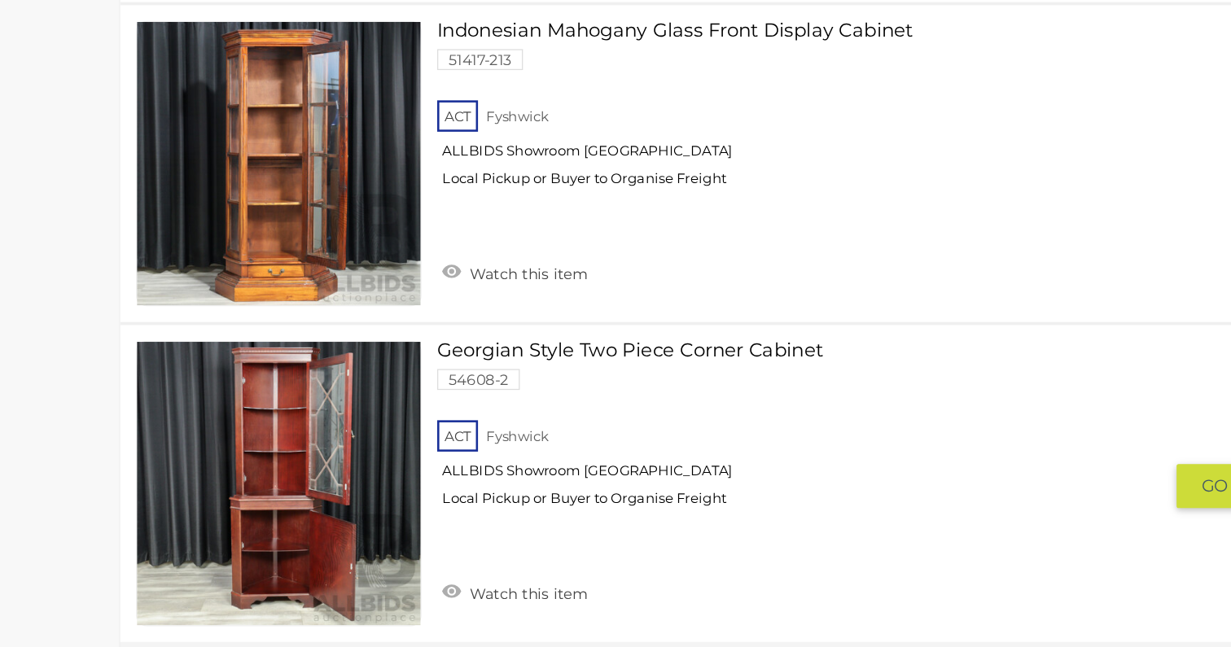
scroll to position [12923, 0]
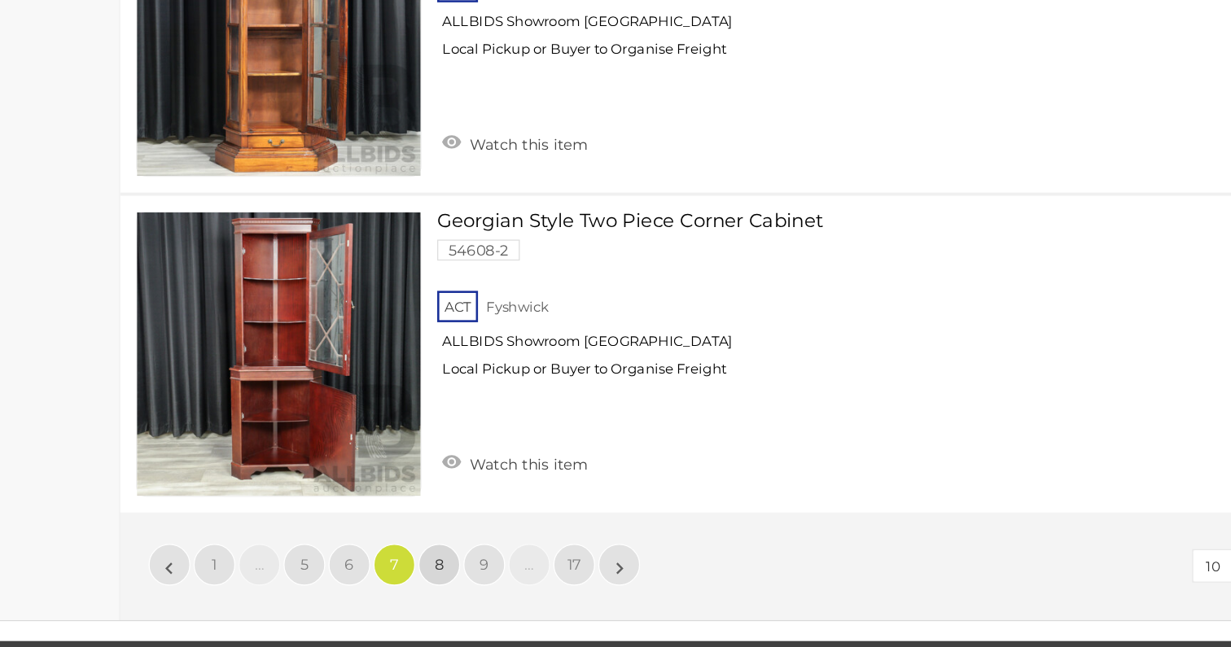
click at [476, 566] on link "8" at bounding box center [468, 582] width 33 height 33
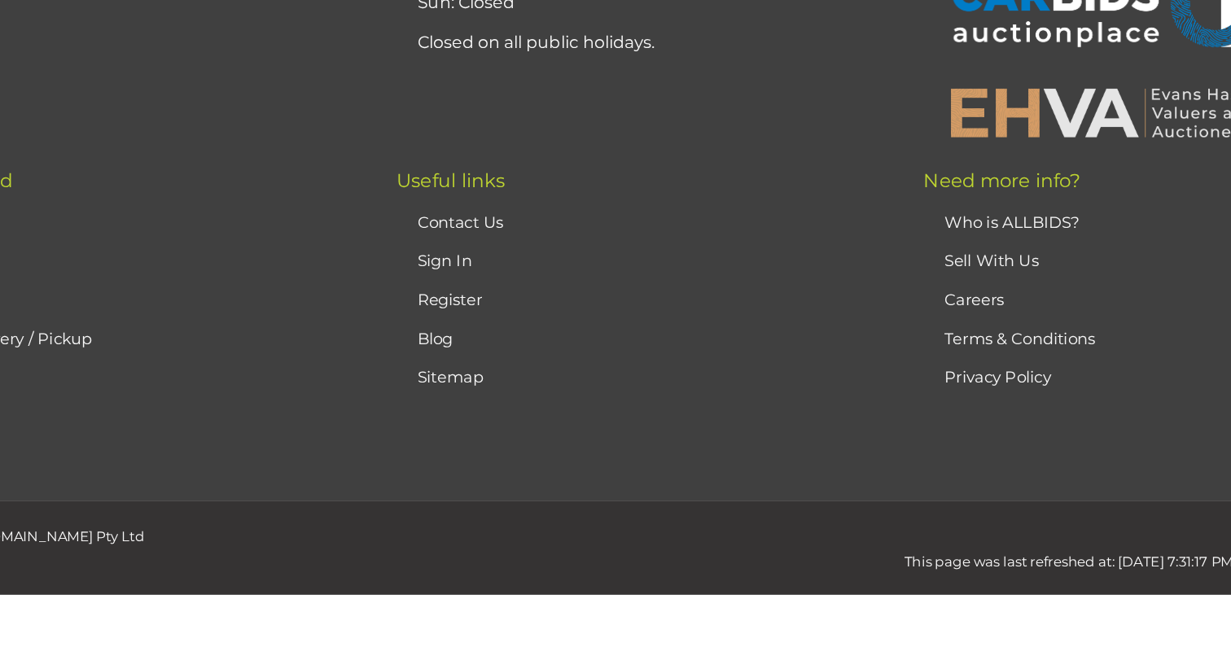
scroll to position [363, 0]
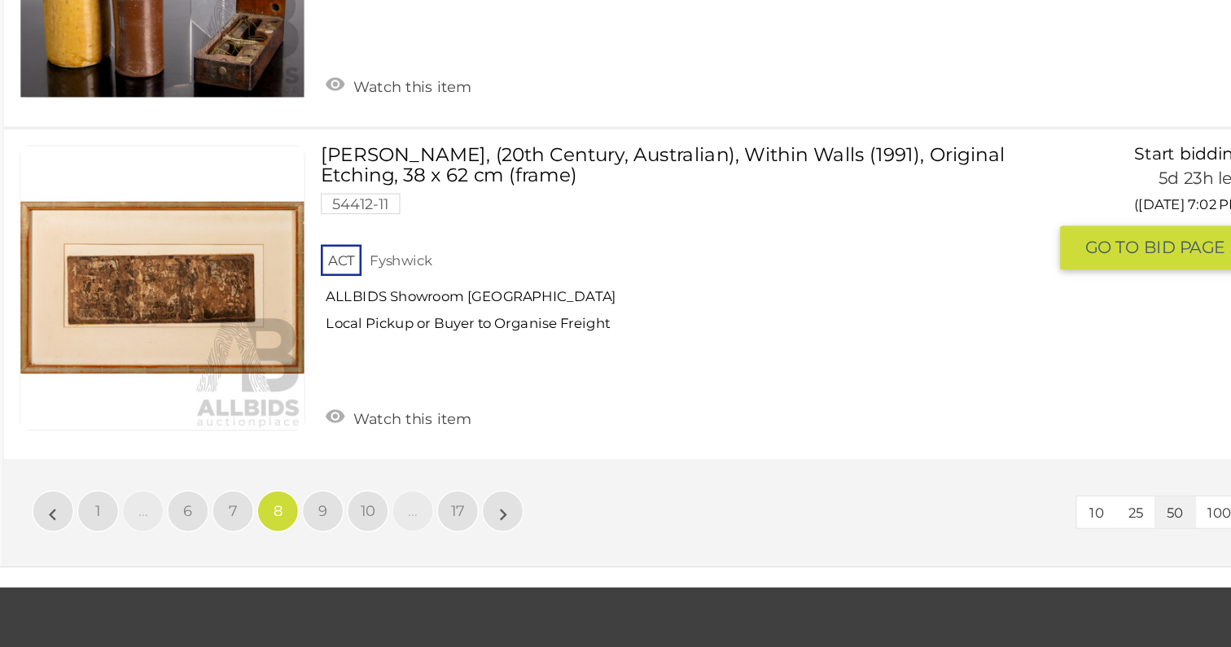
scroll to position [12921, 0]
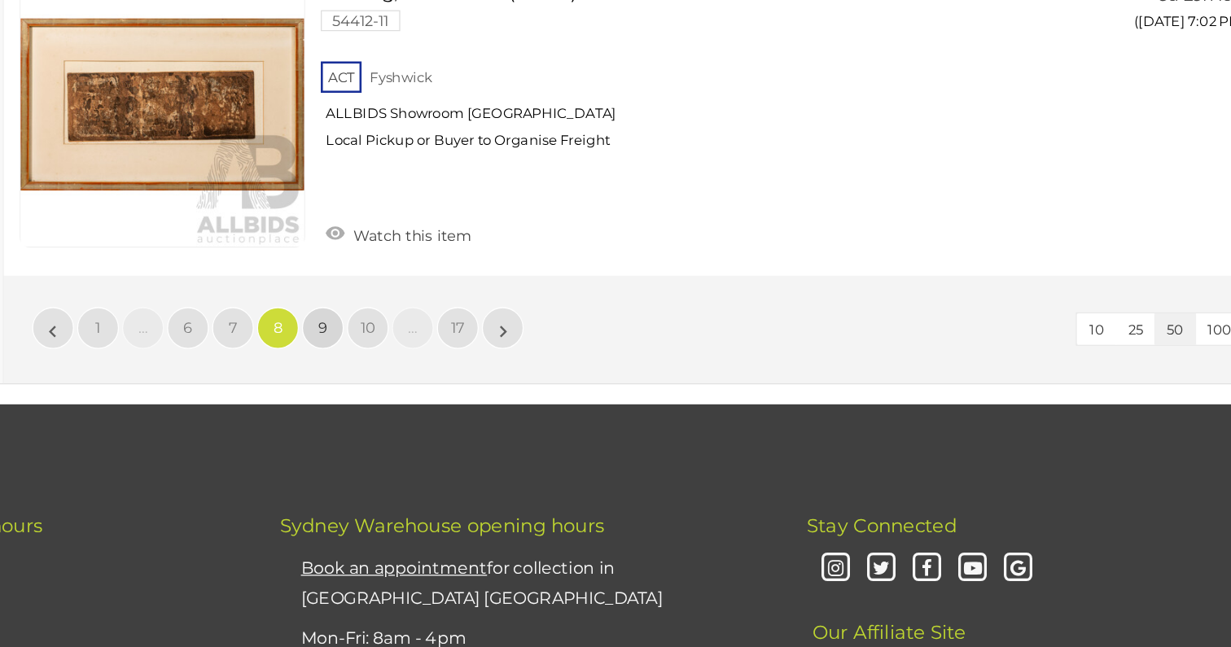
click at [466, 391] on span "9" at bounding box center [468, 398] width 7 height 15
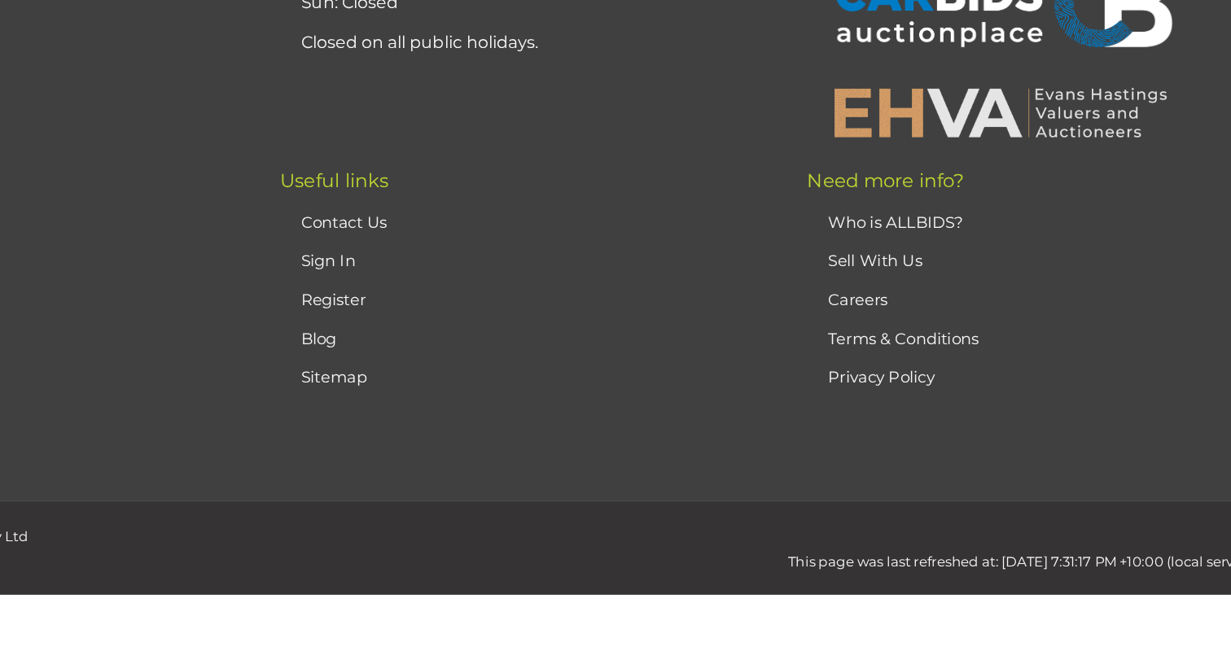
scroll to position [363, 0]
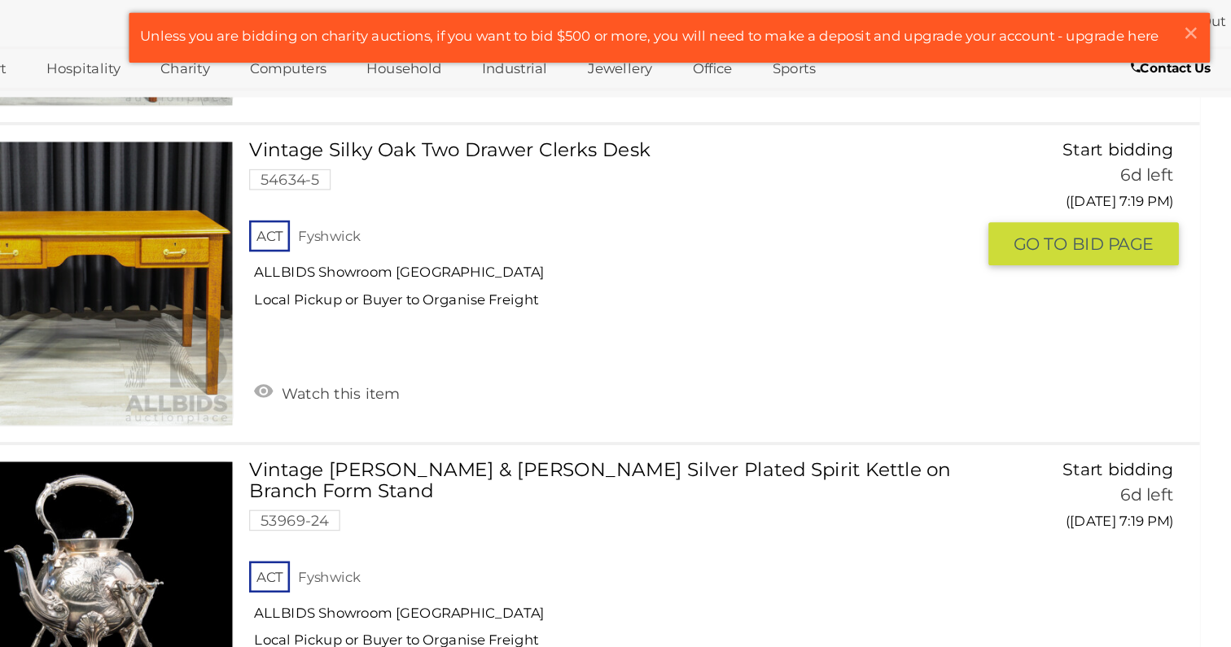
scroll to position [9261, 0]
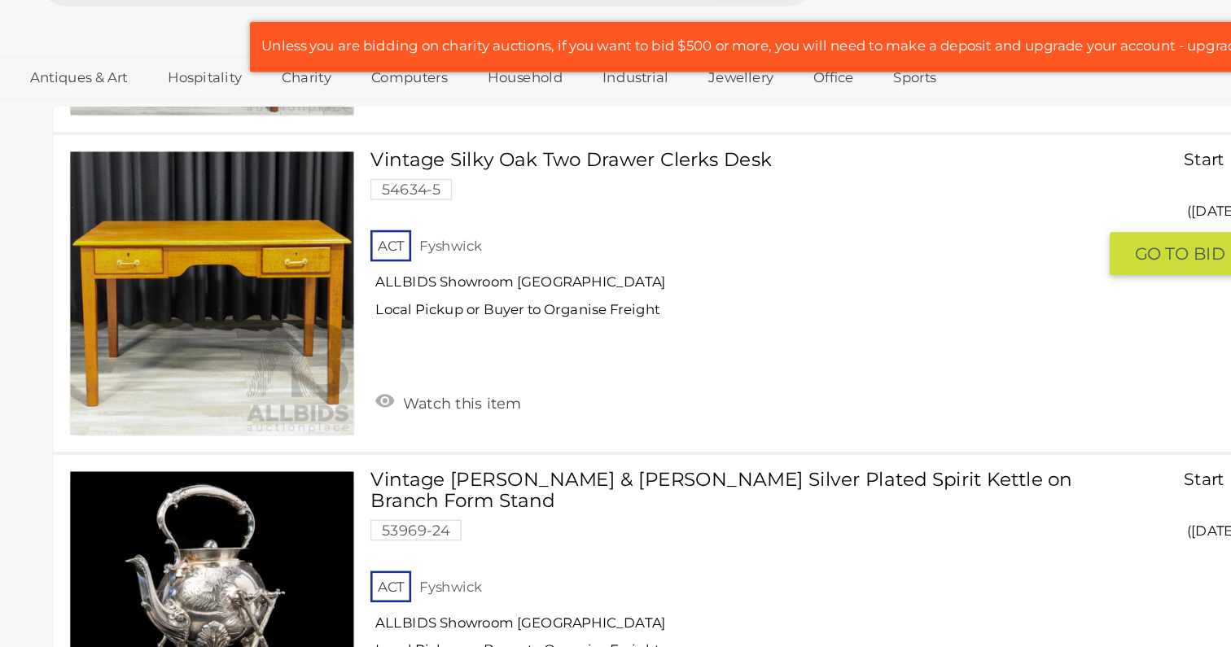
click at [427, 238] on link at bounding box center [343, 280] width 222 height 222
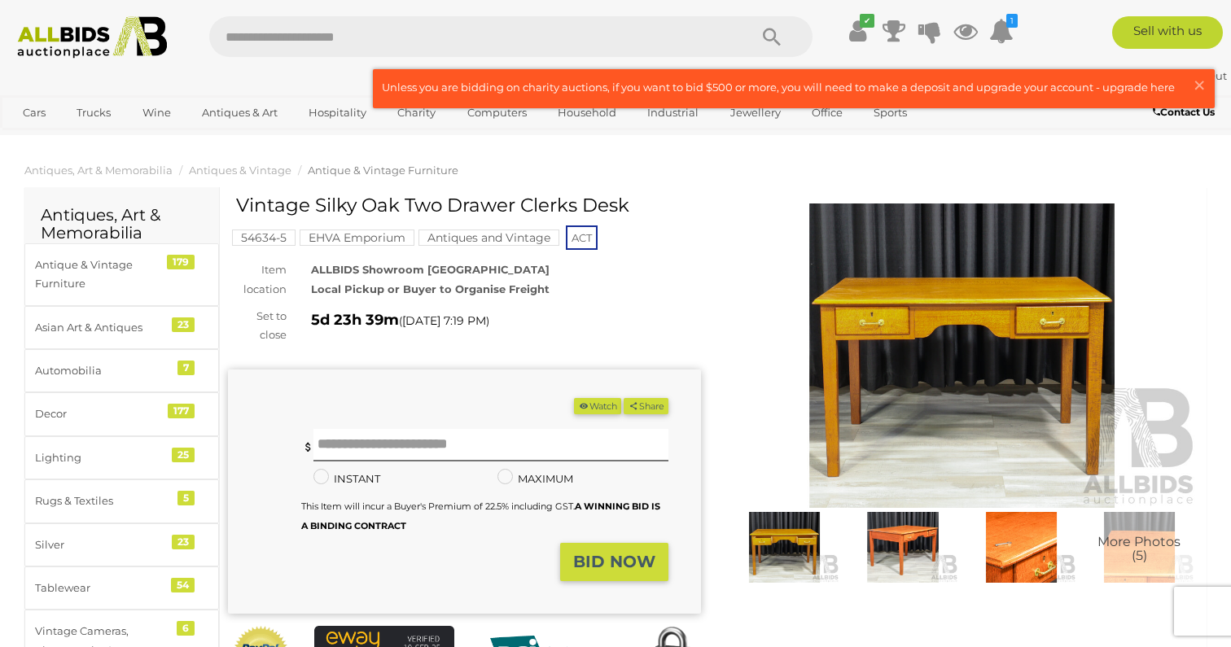
click at [1003, 544] on img at bounding box center [1021, 547] width 110 height 71
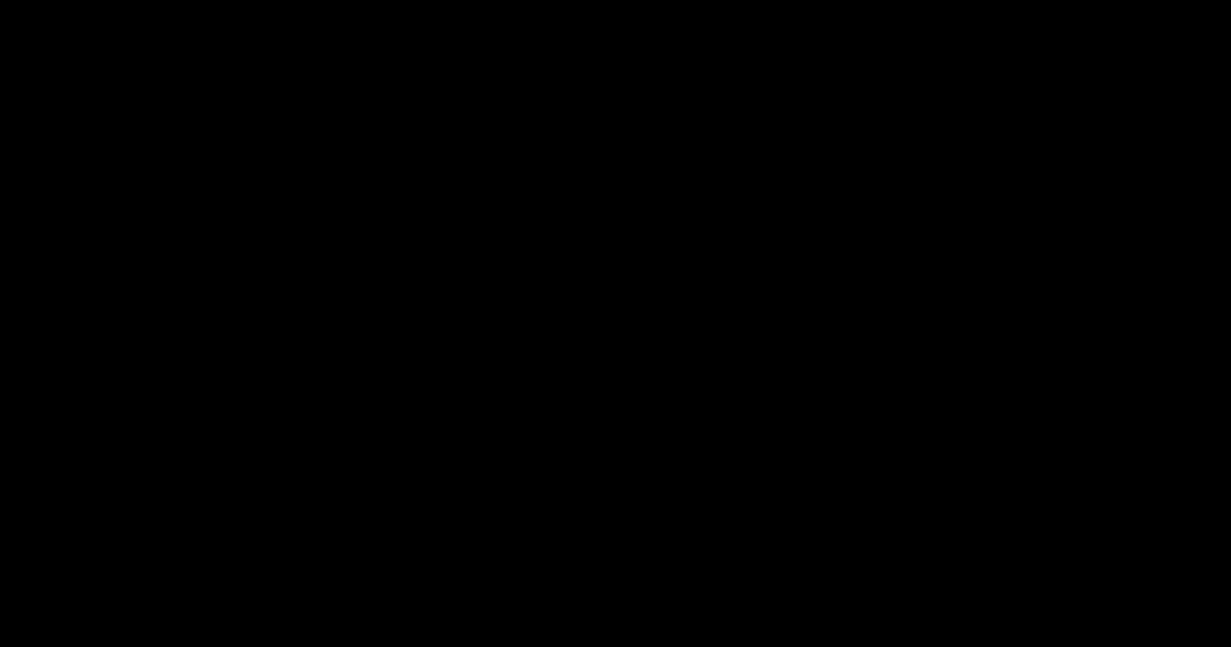
click at [1003, 544] on div "4 / 5 Vintage Silky Oak Two Drawer Clerks Desk" at bounding box center [615, 323] width 1231 height 647
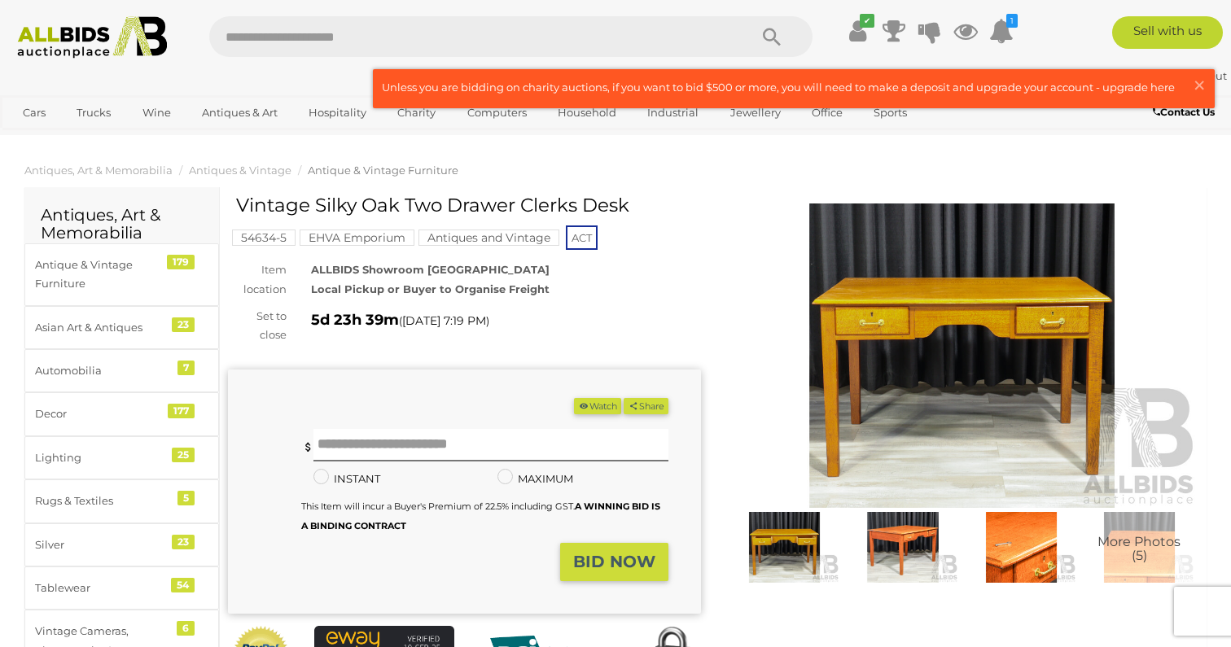
click at [1000, 568] on img at bounding box center [1021, 547] width 110 height 71
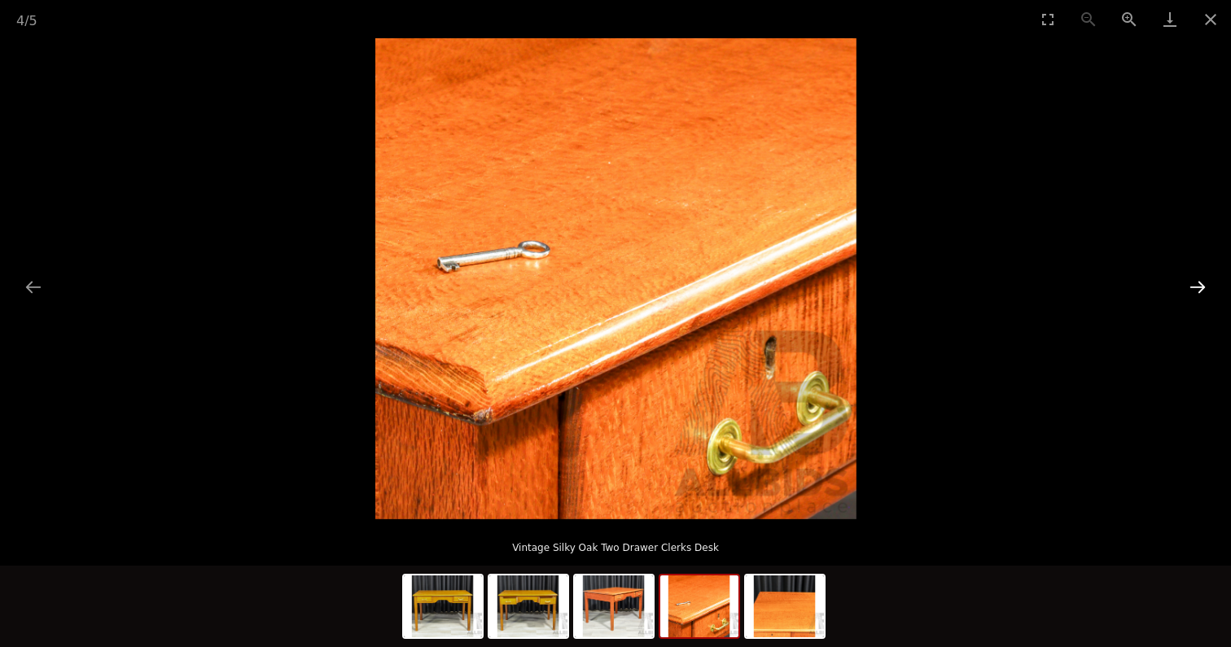
click at [1199, 292] on button "Next slide" at bounding box center [1197, 287] width 34 height 32
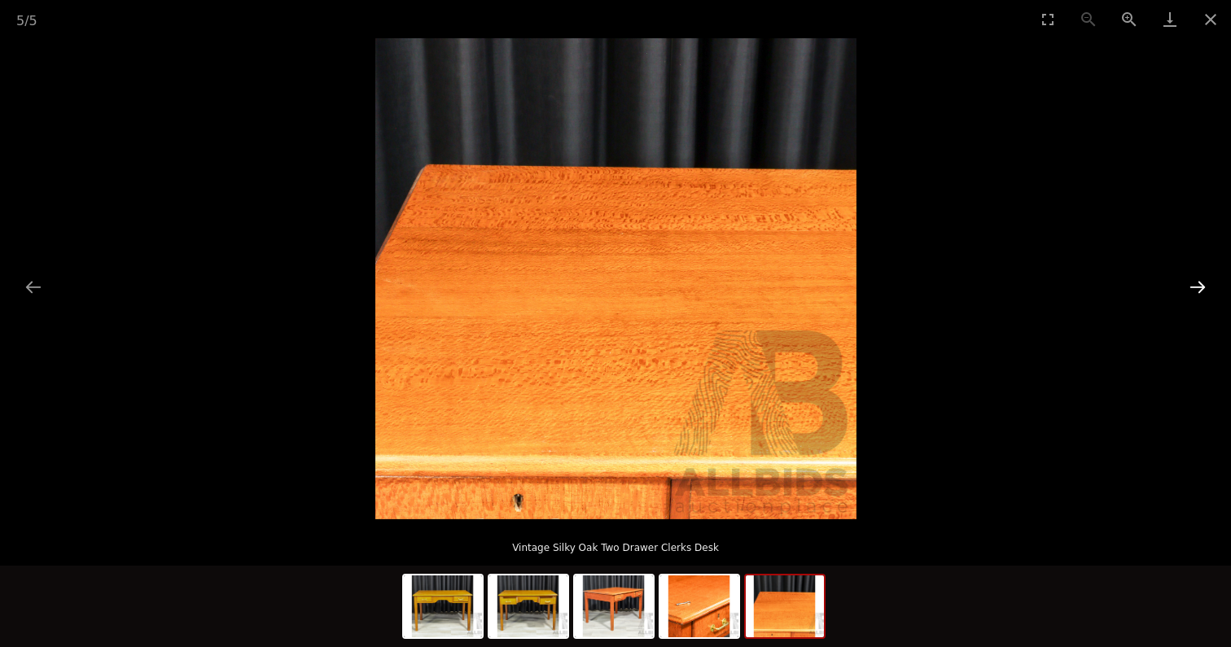
click at [1199, 292] on button "Next slide" at bounding box center [1197, 287] width 34 height 32
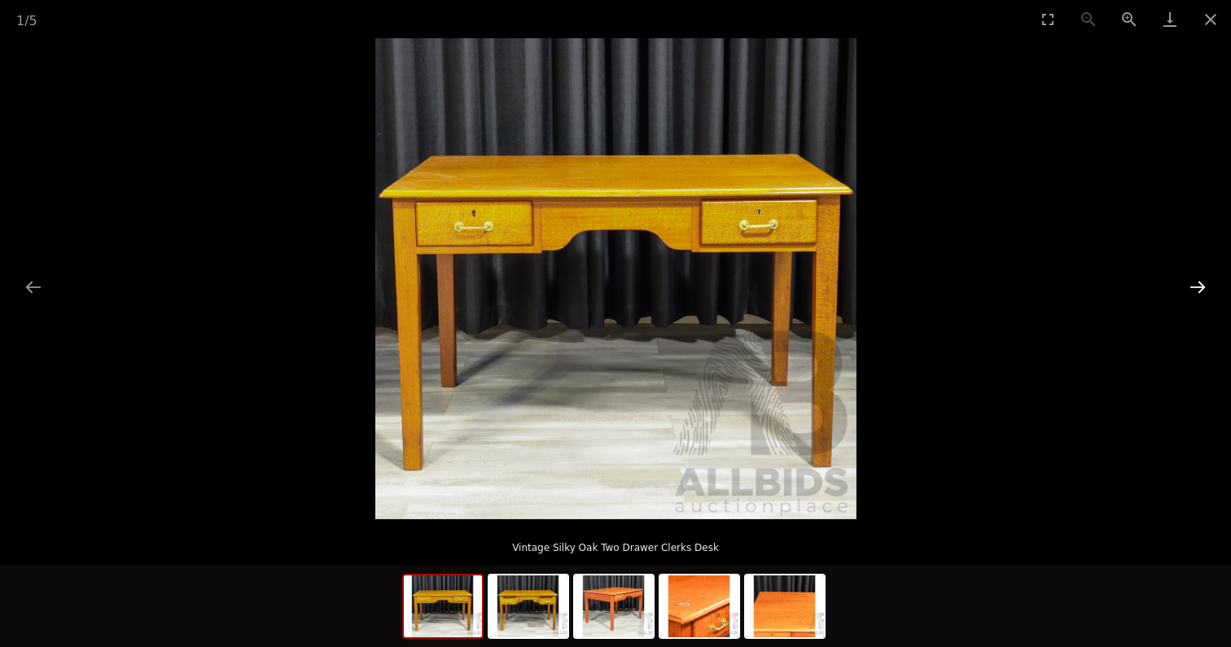
click at [1199, 292] on button "Next slide" at bounding box center [1197, 287] width 34 height 32
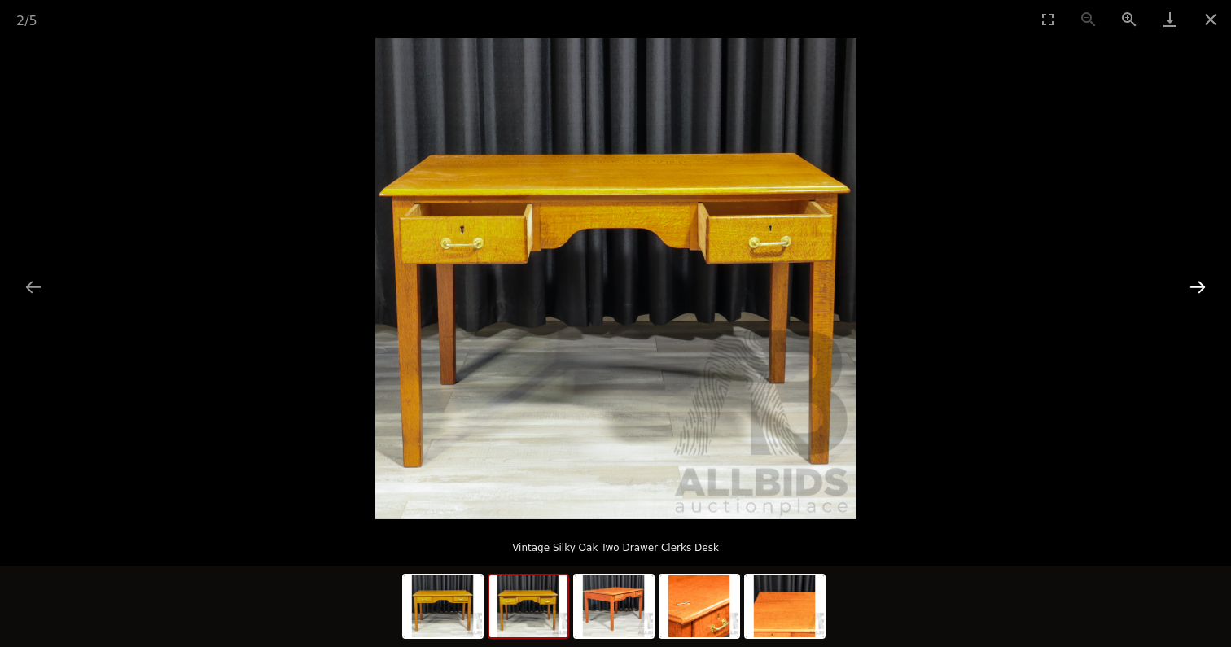
click at [1199, 292] on button "Next slide" at bounding box center [1197, 287] width 34 height 32
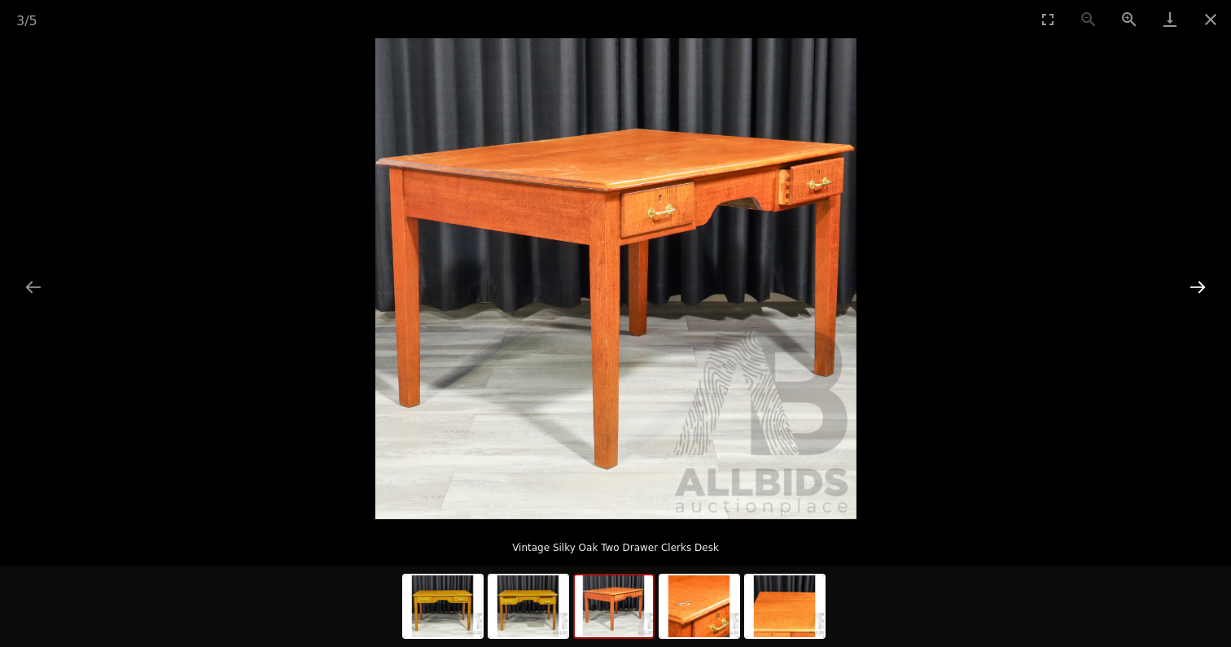
click at [1199, 292] on button "Next slide" at bounding box center [1197, 287] width 34 height 32
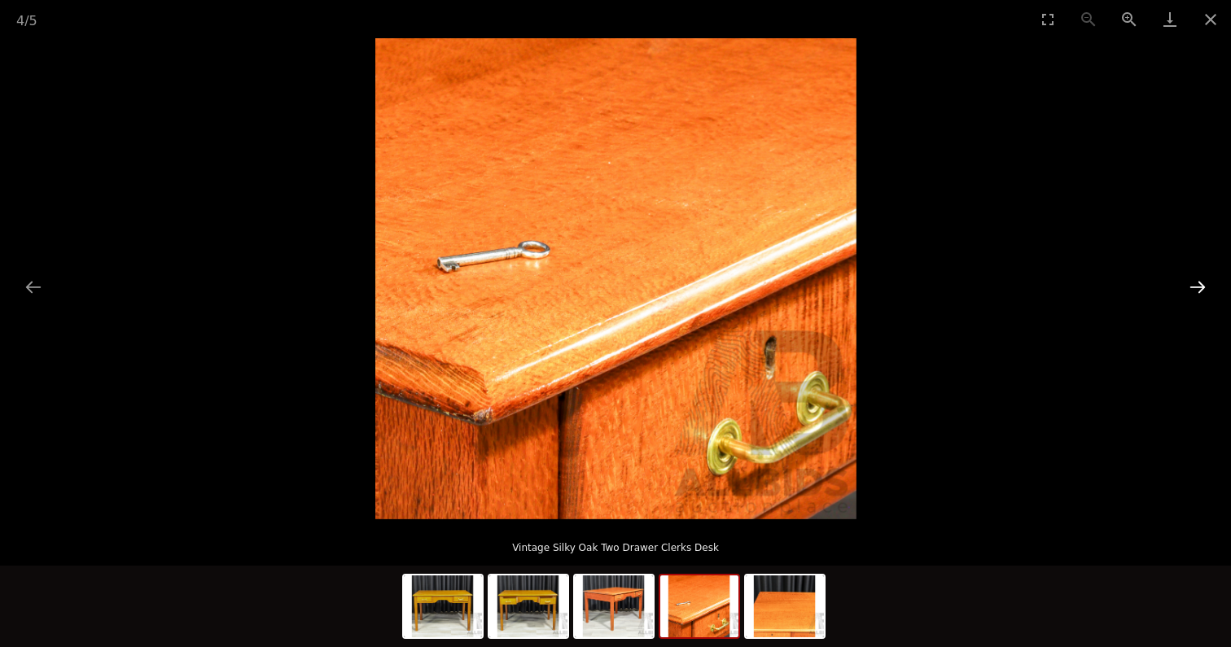
click at [1199, 292] on button "Next slide" at bounding box center [1197, 287] width 34 height 32
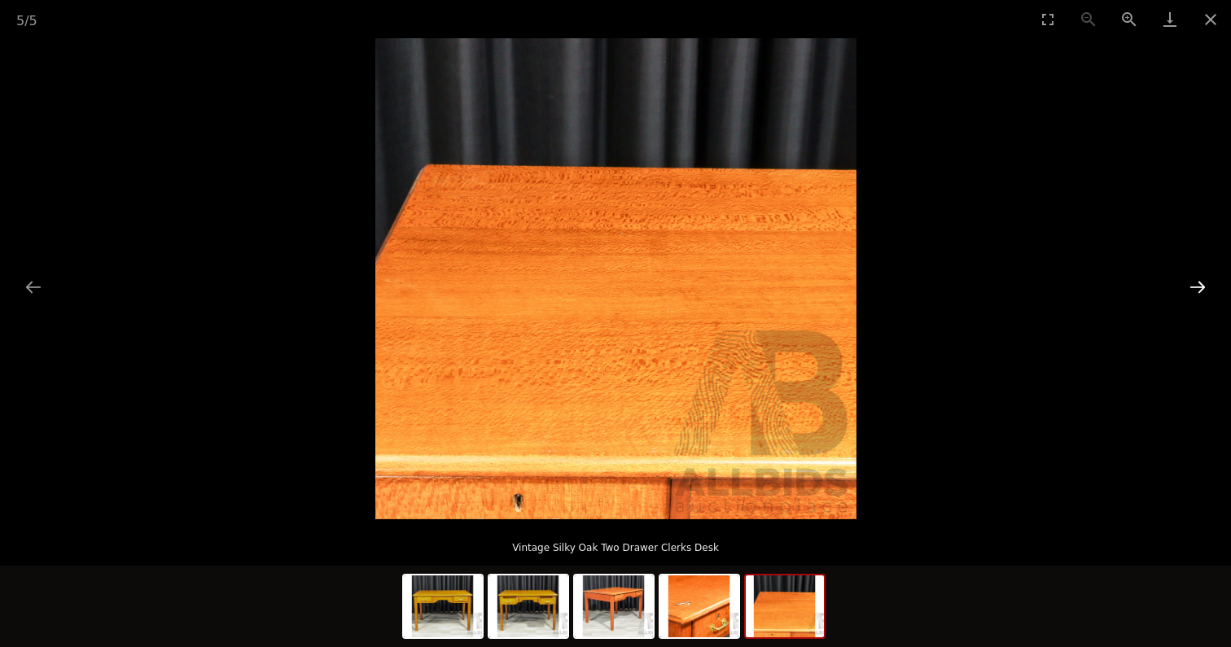
click at [1199, 292] on button "Next slide" at bounding box center [1197, 287] width 34 height 32
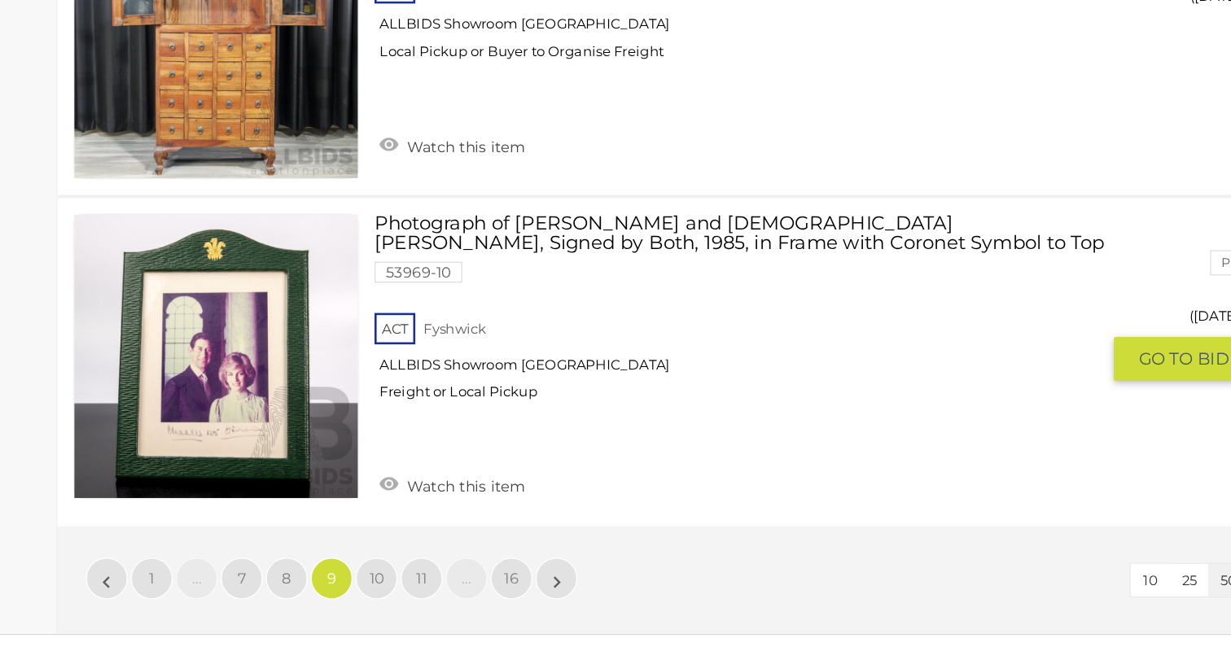
scroll to position [12808, 0]
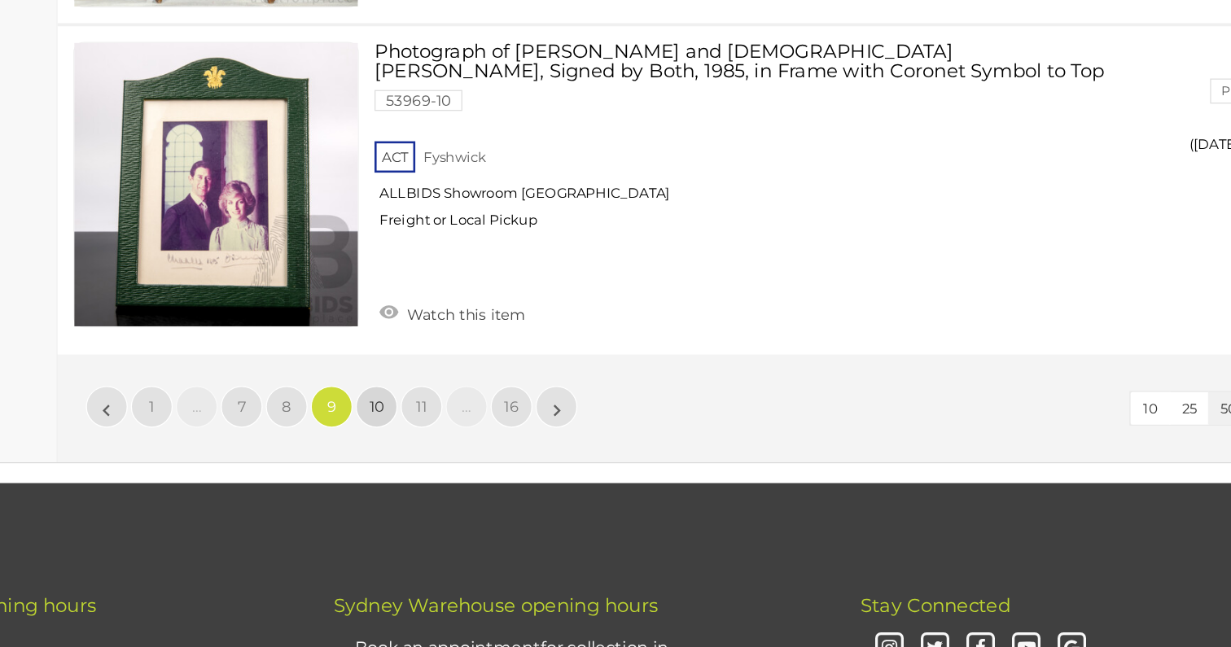
click at [475, 451] on link "10" at bounding box center [468, 460] width 33 height 33
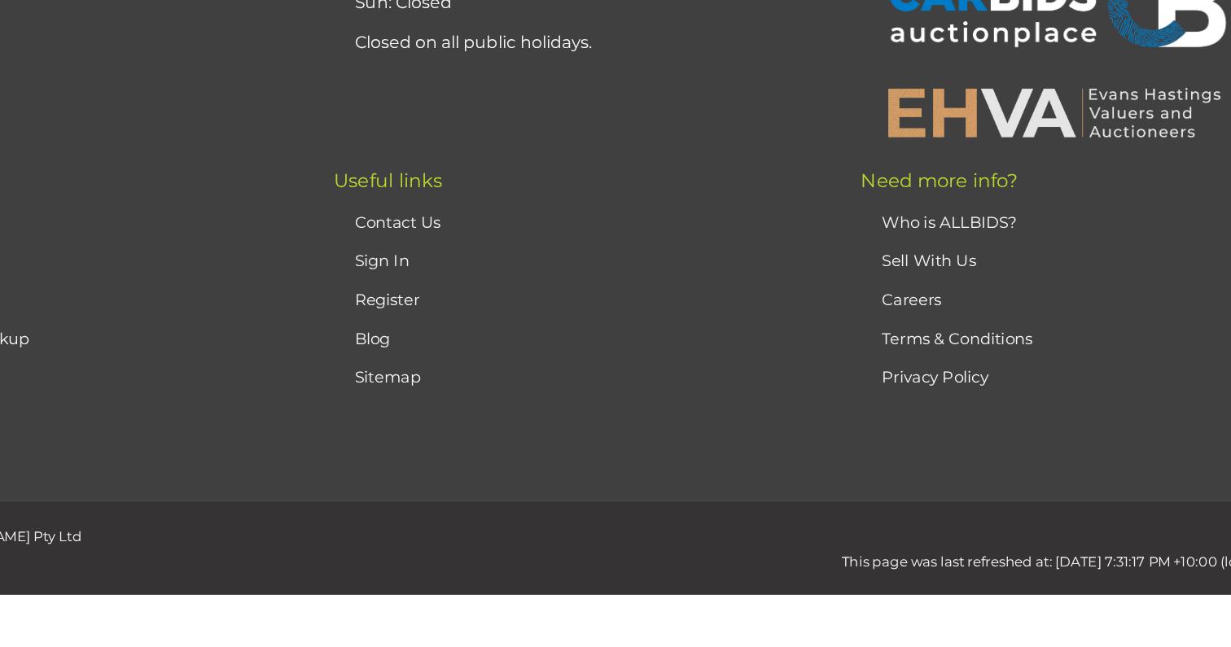
scroll to position [363, 0]
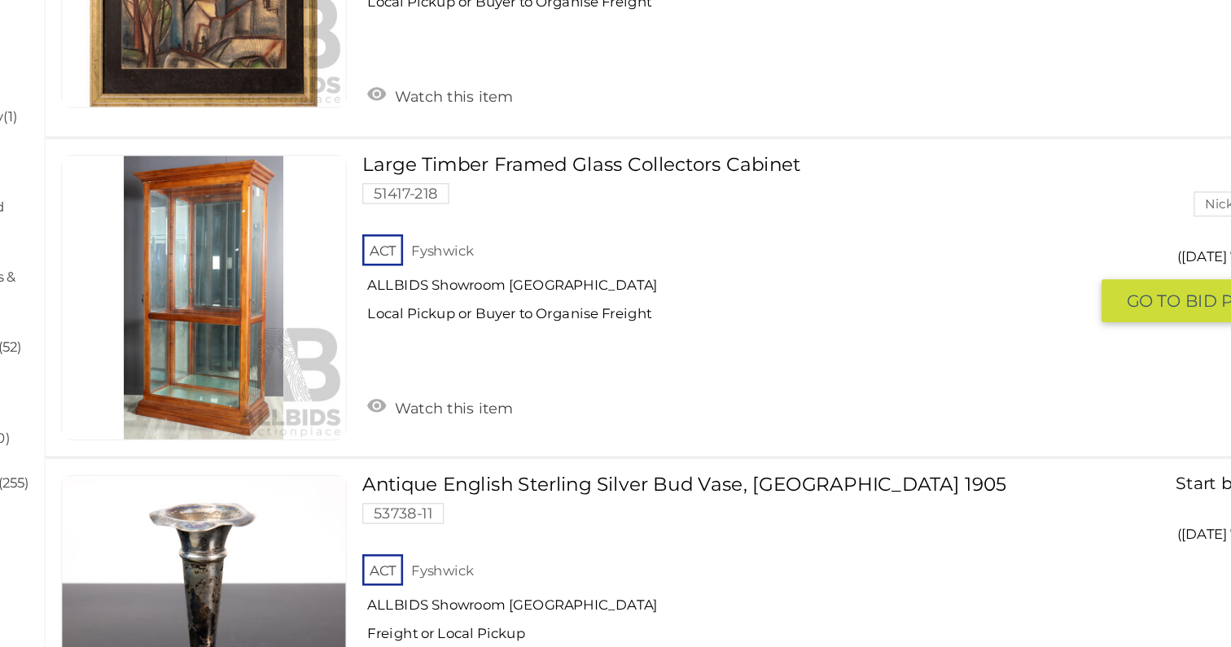
scroll to position [542, 0]
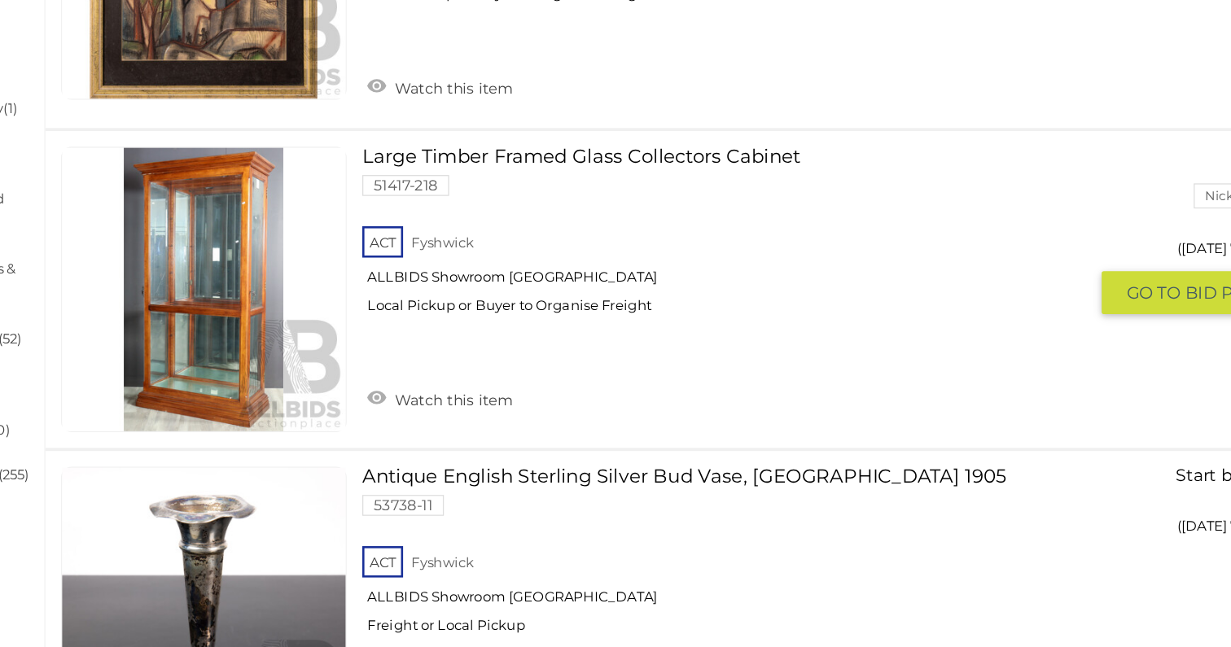
click at [388, 410] on img at bounding box center [343, 368] width 221 height 221
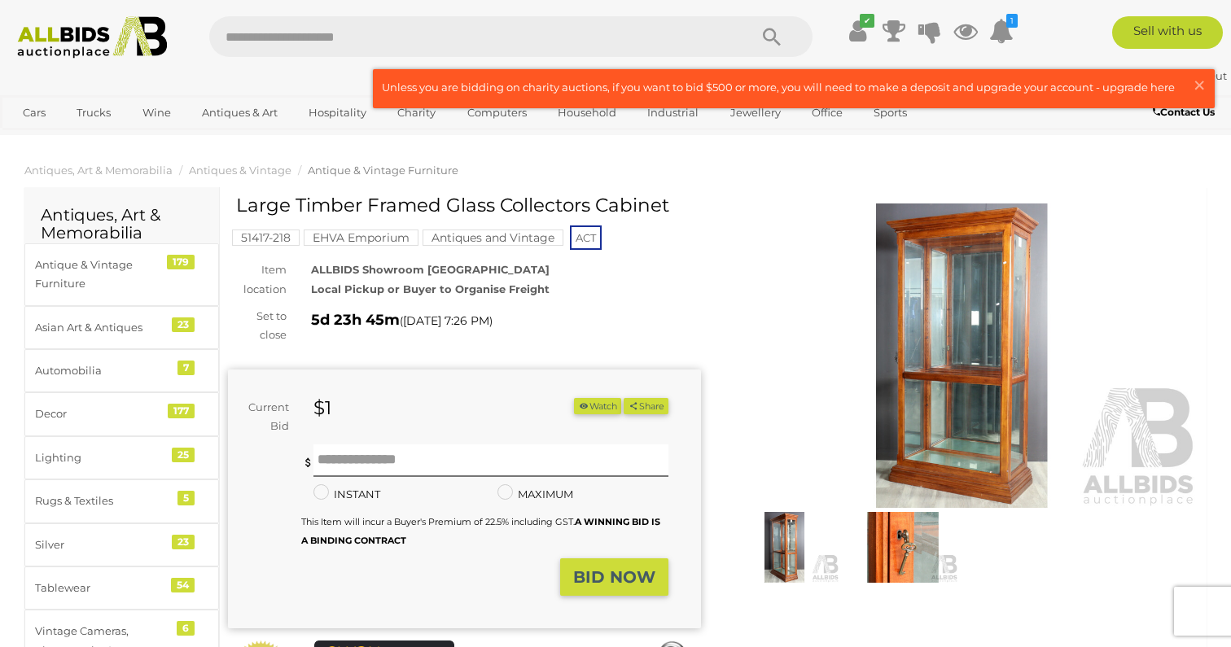
click at [977, 405] on img at bounding box center [961, 355] width 473 height 304
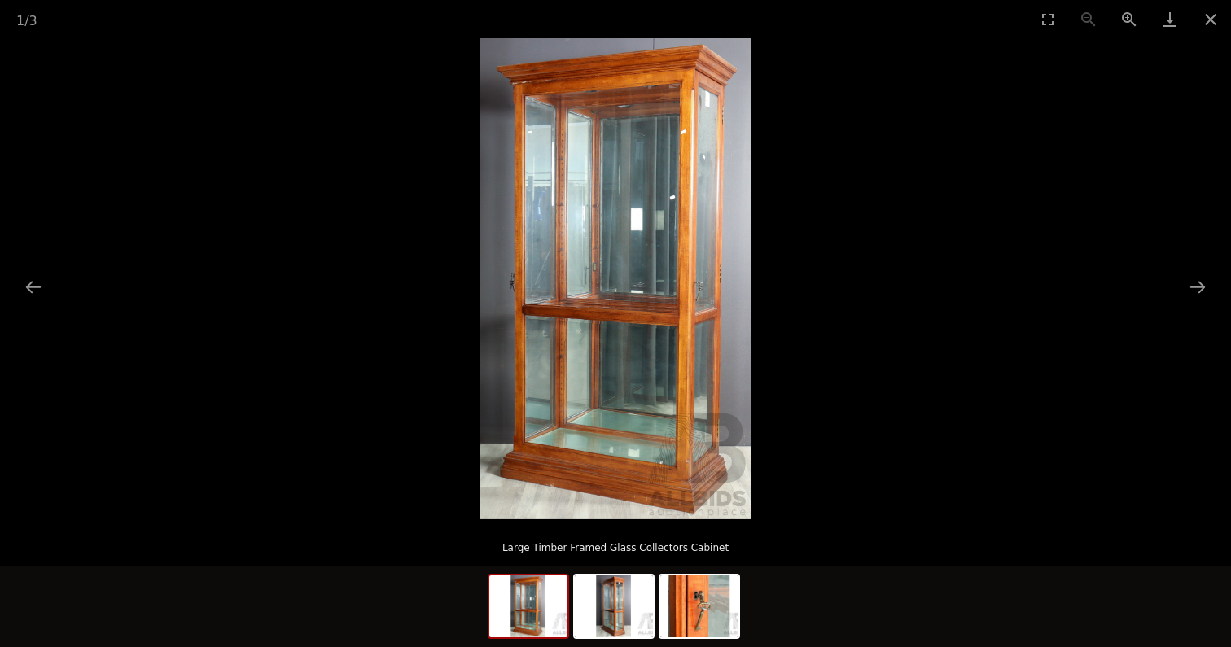
click at [703, 374] on img at bounding box center [615, 278] width 270 height 481
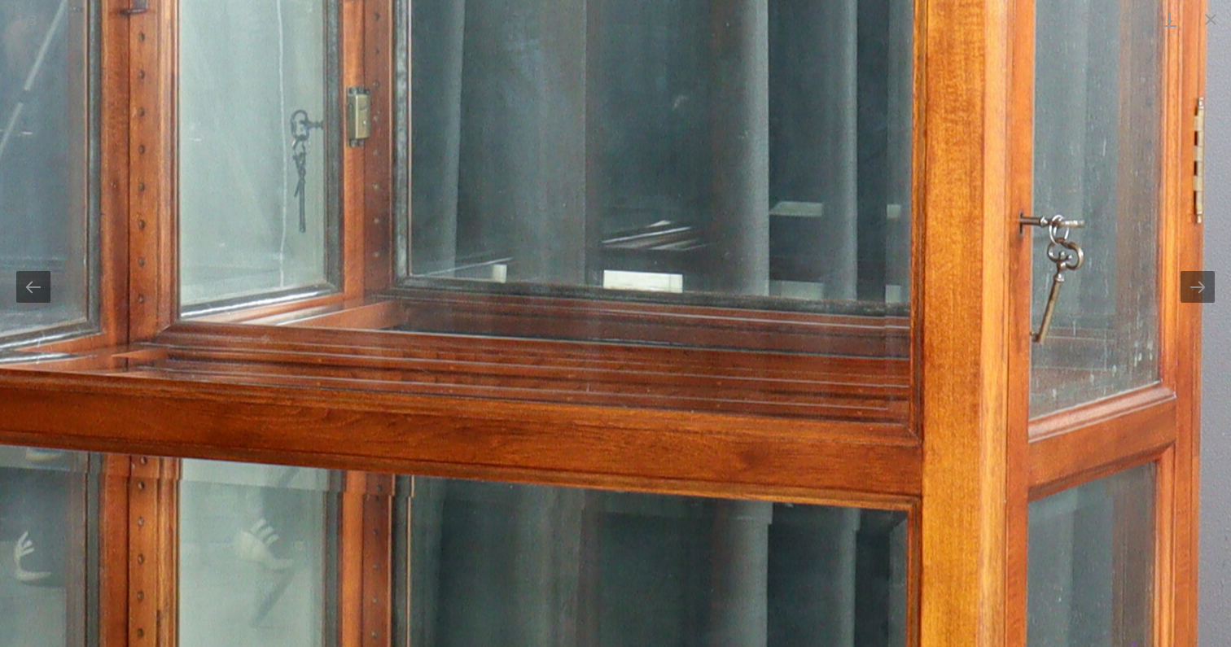
drag, startPoint x: 703, startPoint y: 371, endPoint x: 872, endPoint y: 697, distance: 366.6
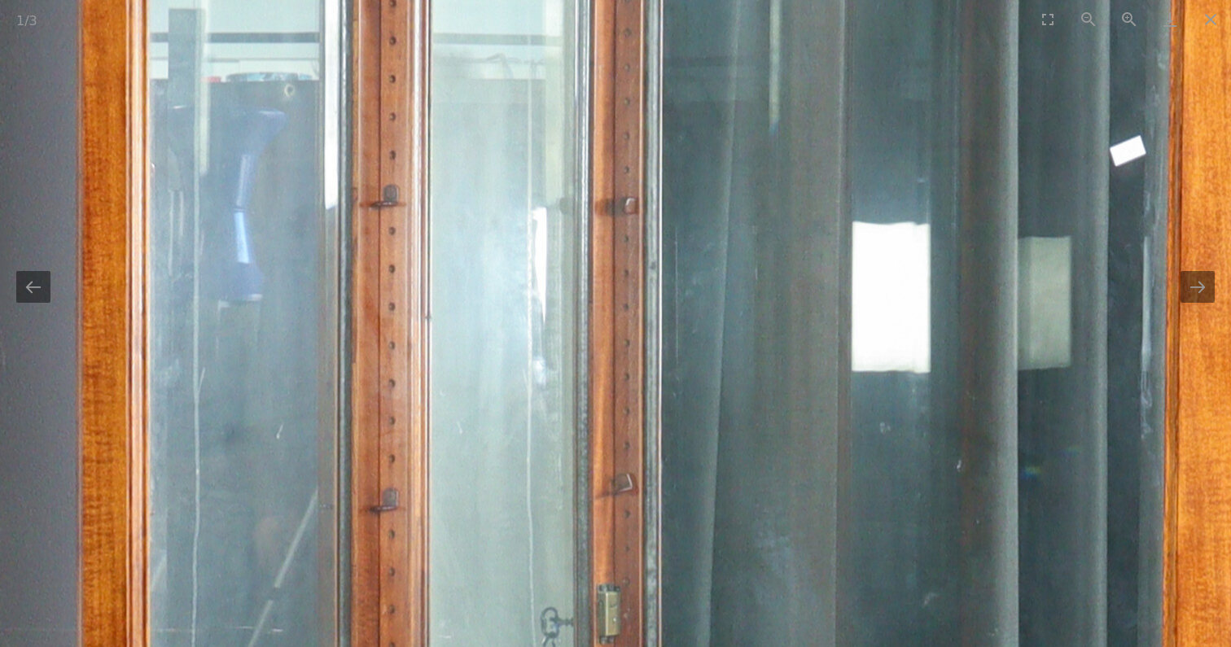
drag, startPoint x: 736, startPoint y: 379, endPoint x: 936, endPoint y: 697, distance: 375.3
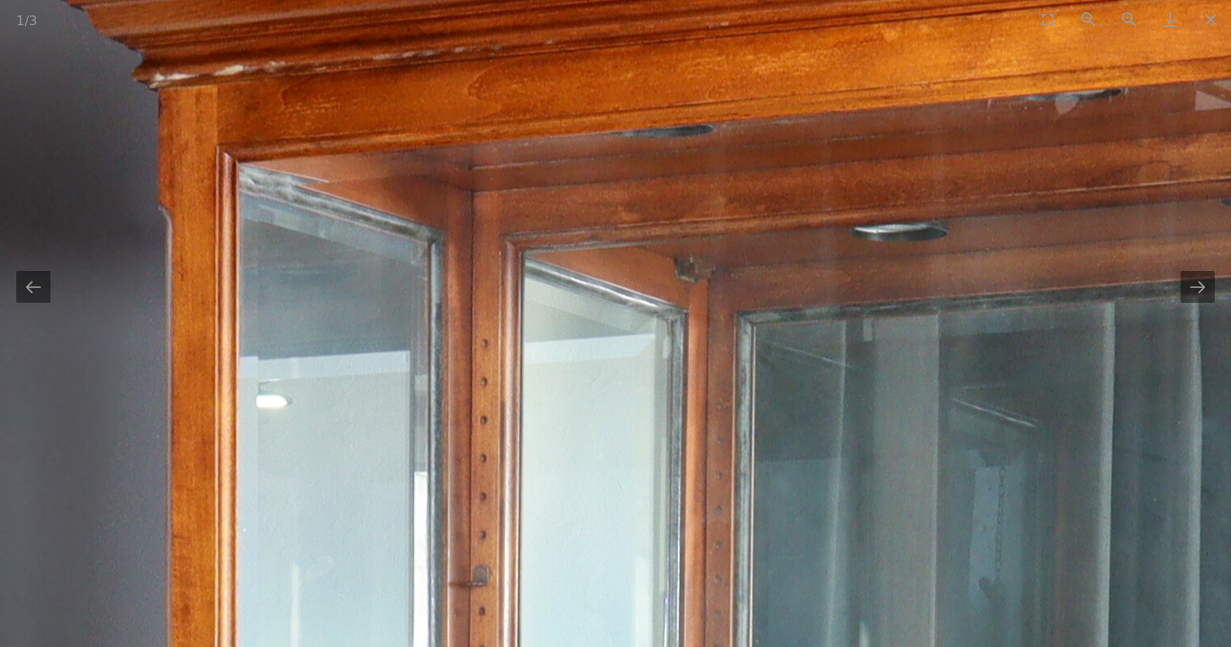
drag, startPoint x: 886, startPoint y: 199, endPoint x: 899, endPoint y: 689, distance: 490.9
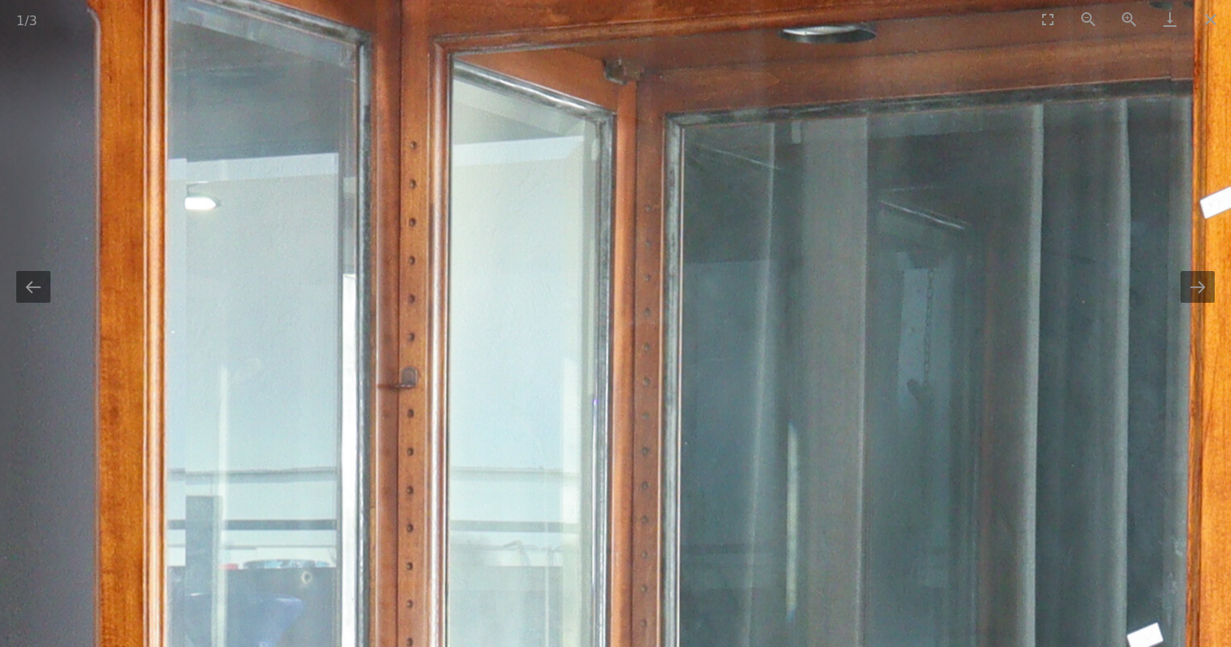
drag, startPoint x: 897, startPoint y: 466, endPoint x: 811, endPoint y: -10, distance: 483.7
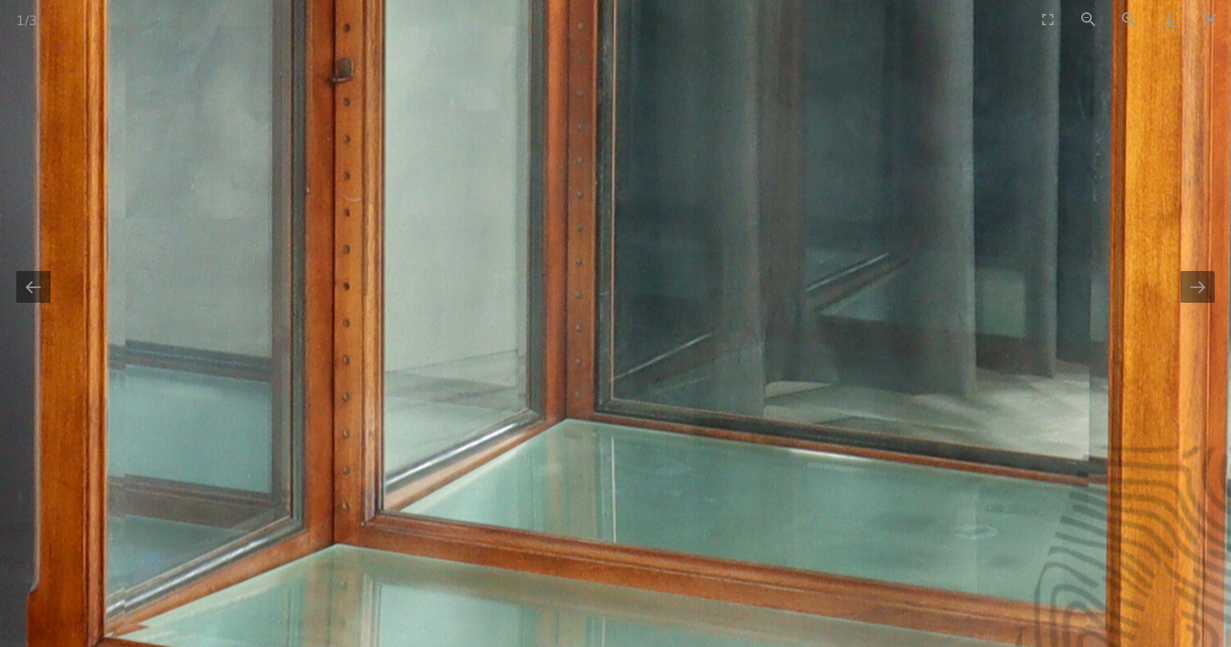
drag, startPoint x: 820, startPoint y: 70, endPoint x: 803, endPoint y: -102, distance: 172.6
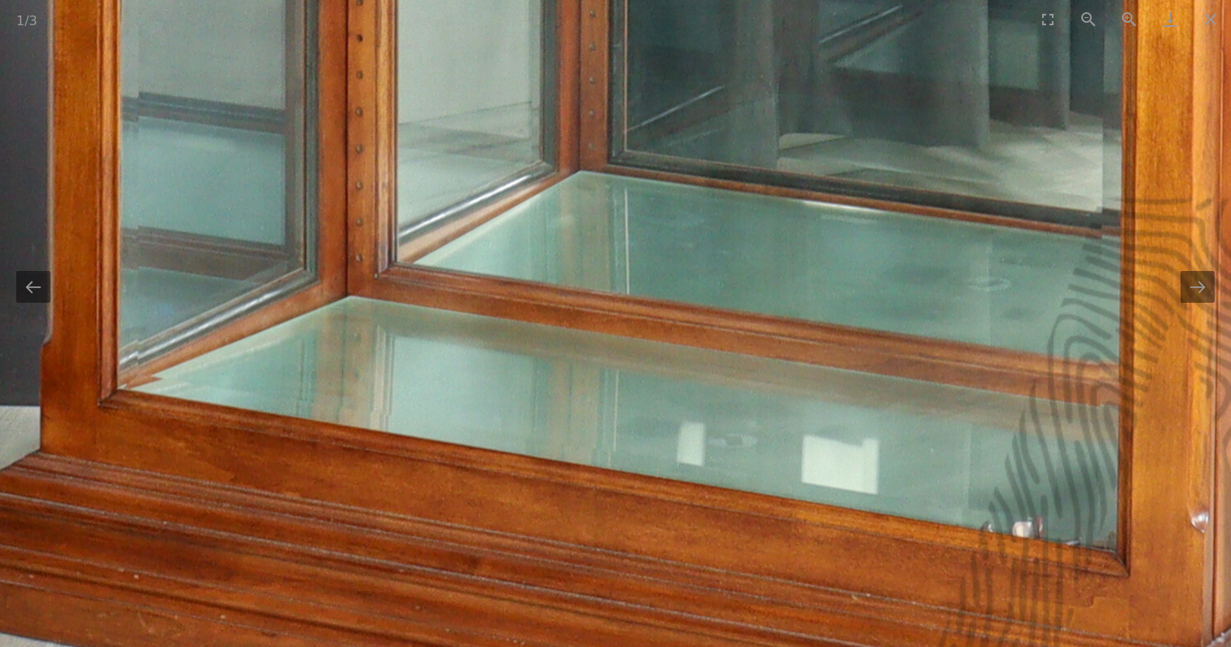
drag, startPoint x: 788, startPoint y: 186, endPoint x: 802, endPoint y: -18, distance: 203.9
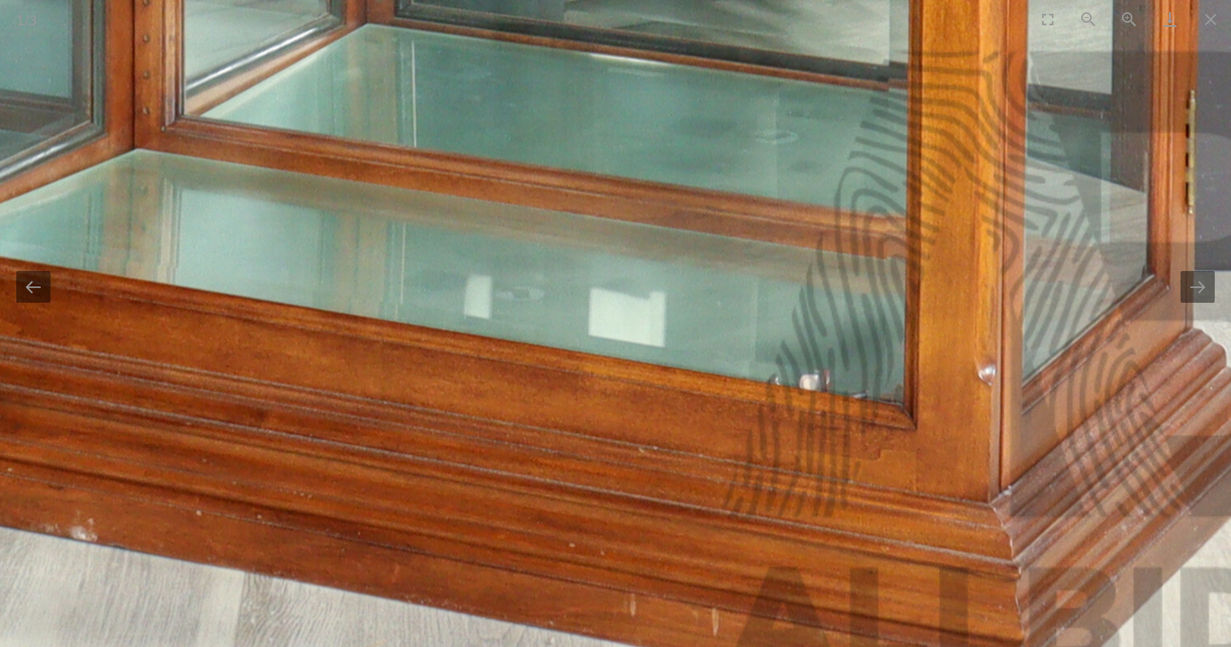
drag, startPoint x: 831, startPoint y: 147, endPoint x: 601, endPoint y: 79, distance: 240.3
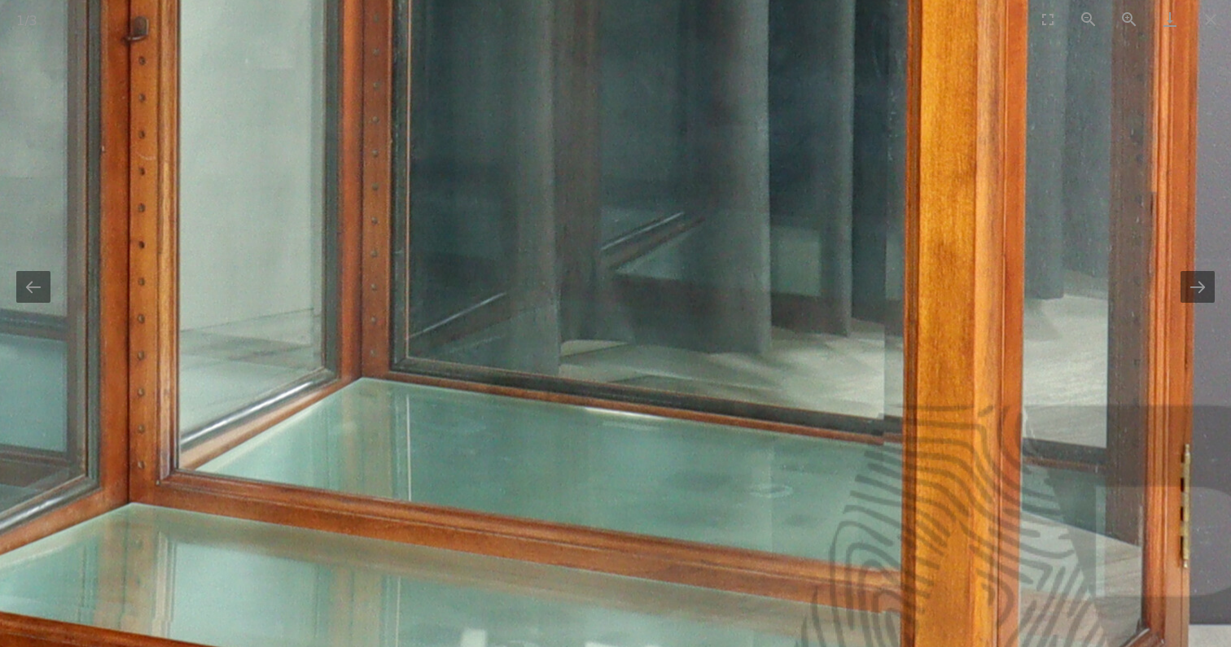
drag, startPoint x: 938, startPoint y: 185, endPoint x: 1005, endPoint y: 527, distance: 349.2
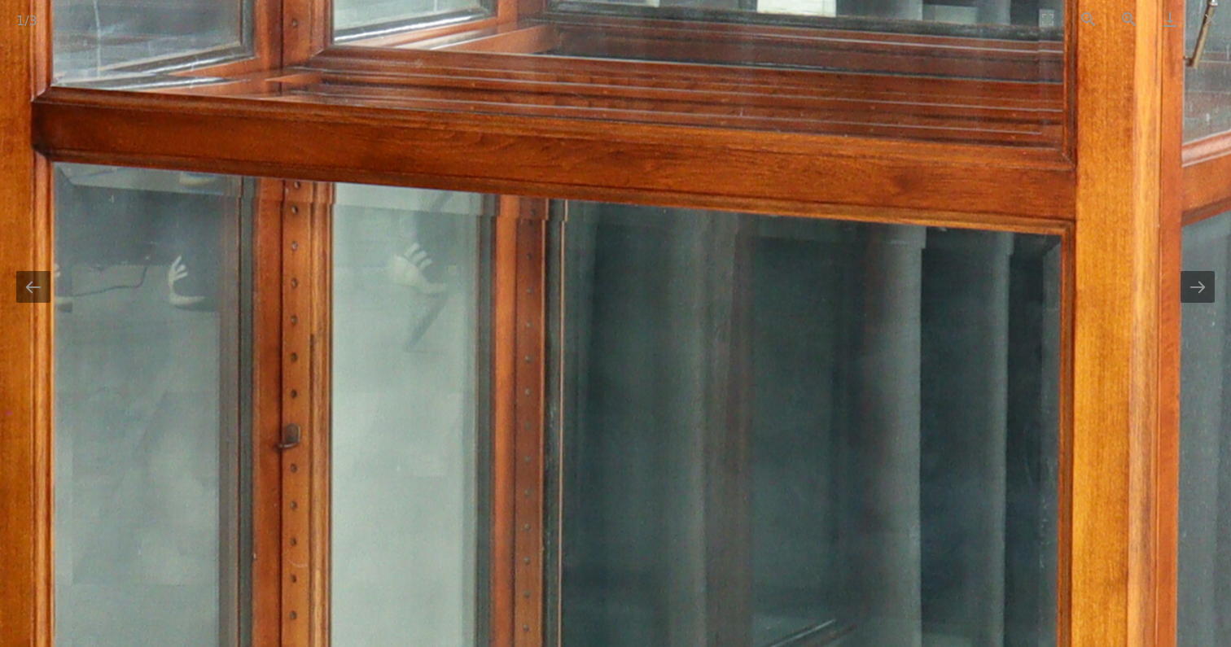
drag, startPoint x: 756, startPoint y: 358, endPoint x: 905, endPoint y: 673, distance: 348.4
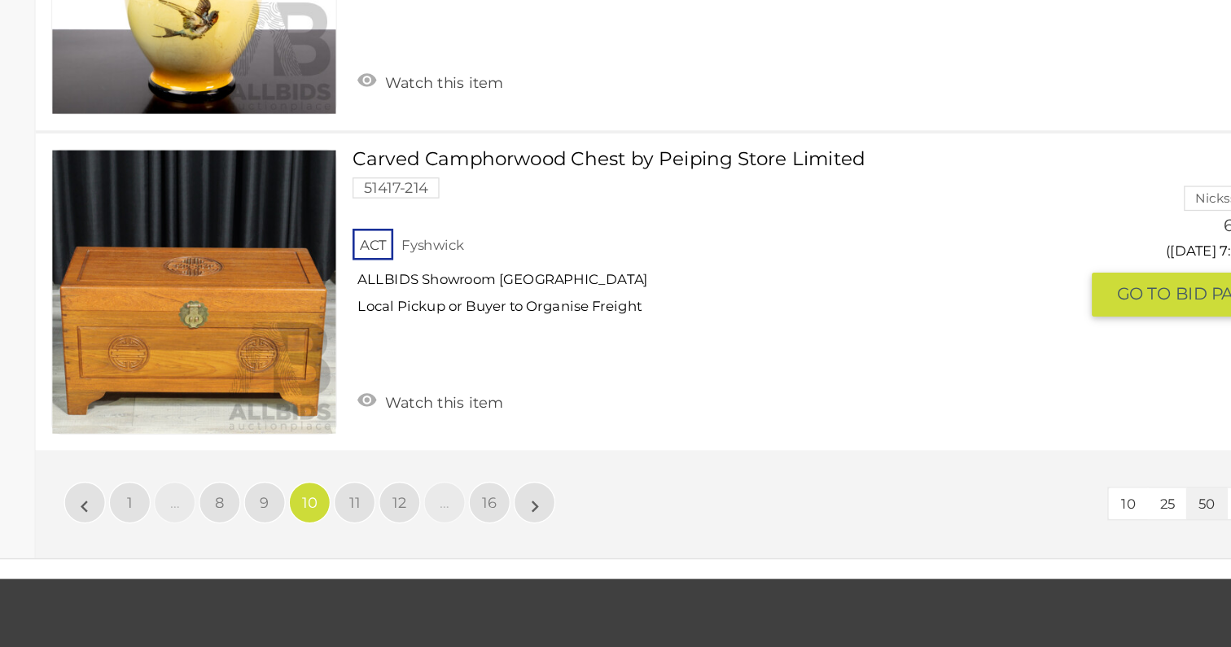
scroll to position [12781, 0]
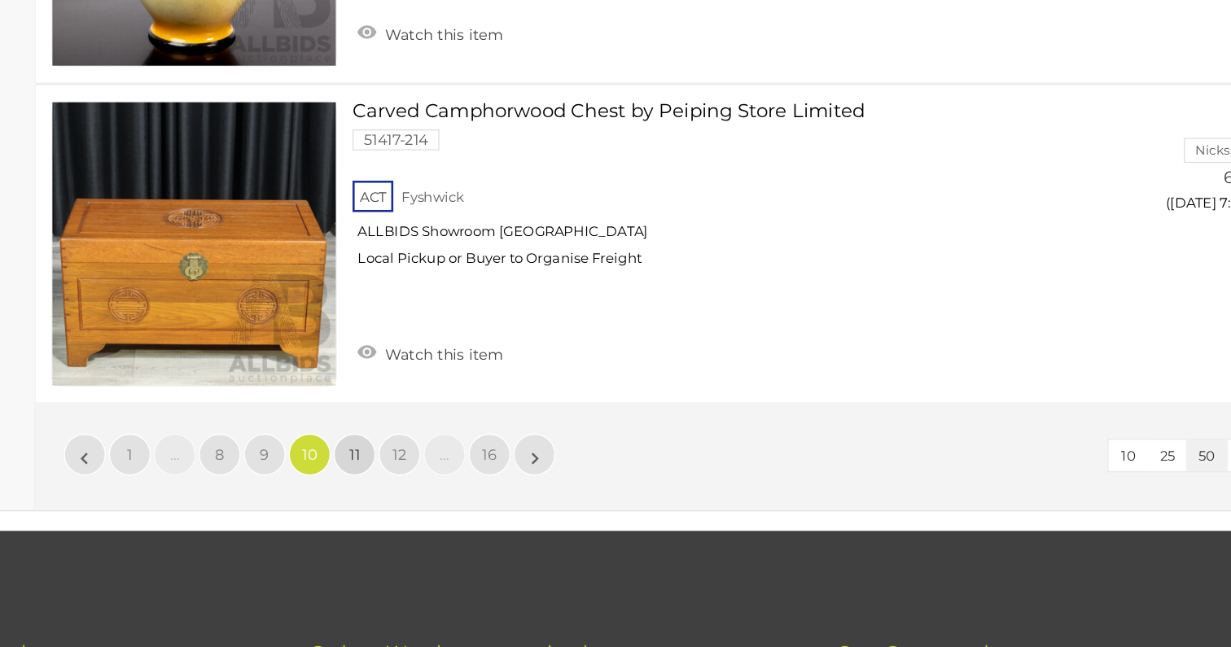
click at [468, 490] on span "11" at bounding box center [468, 497] width 8 height 15
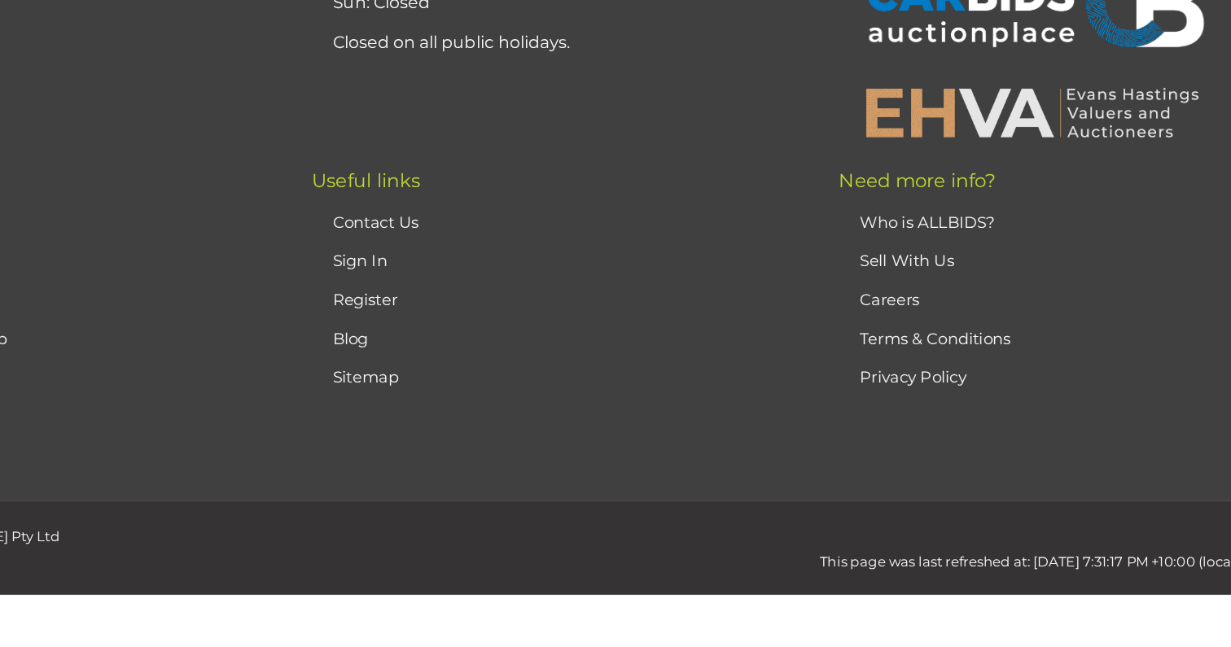
scroll to position [363, 0]
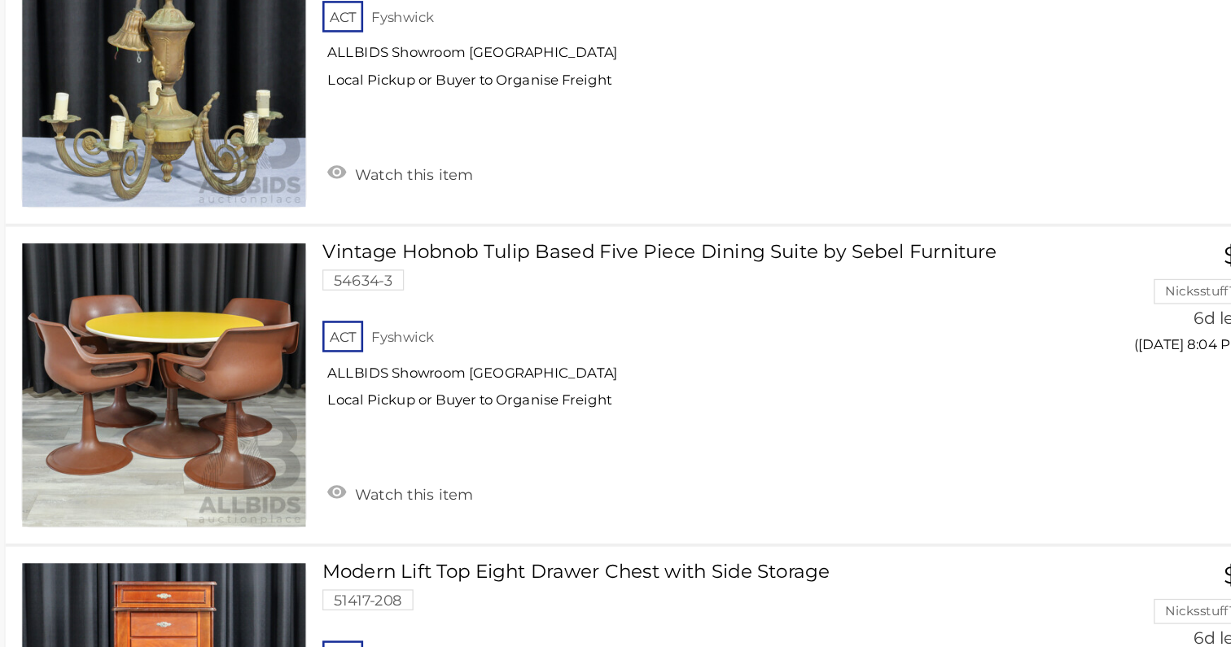
scroll to position [5606, 0]
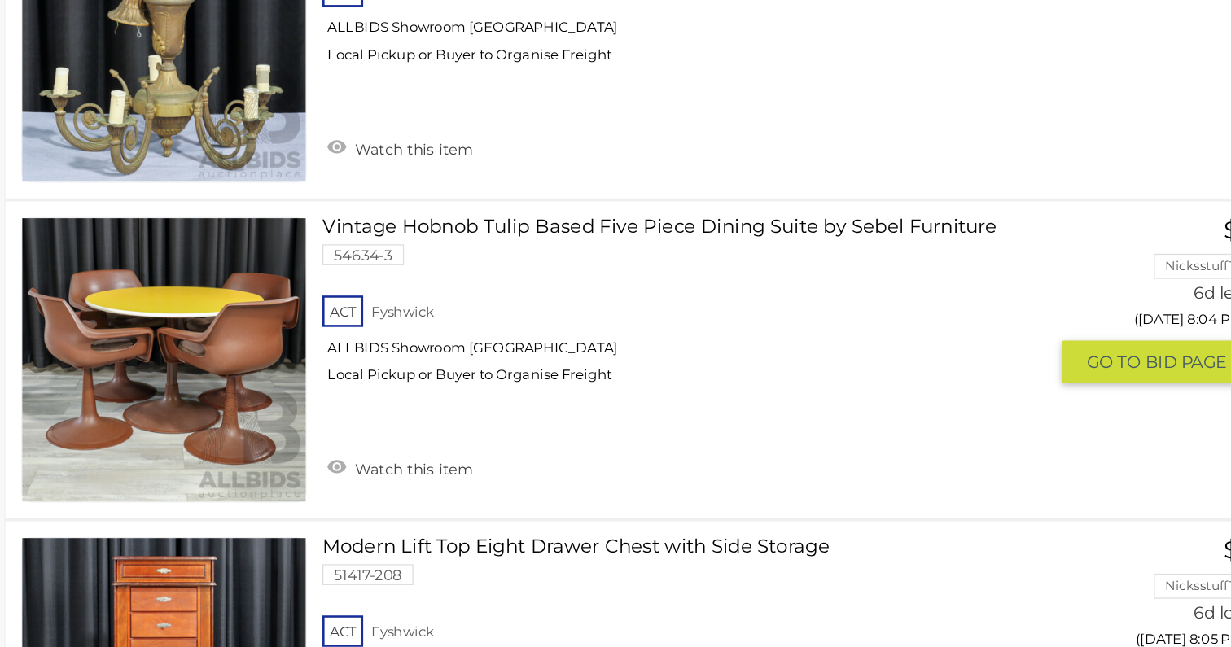
click at [409, 383] on link at bounding box center [343, 424] width 222 height 222
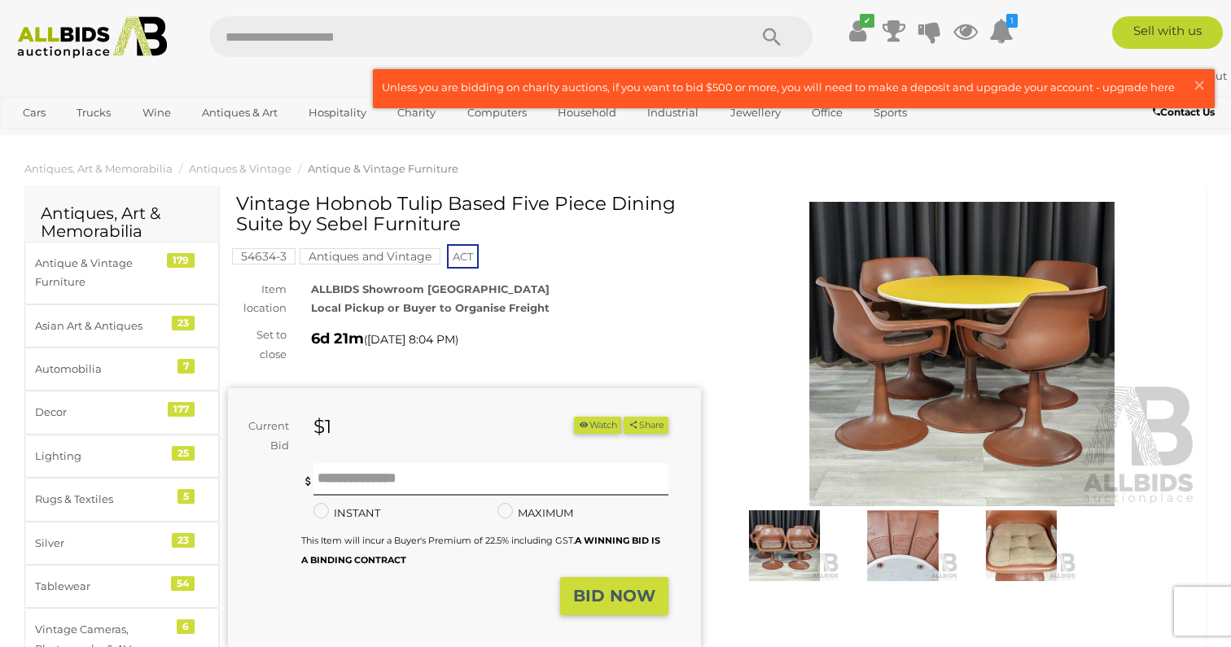
scroll to position [1, 0]
click at [978, 329] on img at bounding box center [961, 355] width 473 height 304
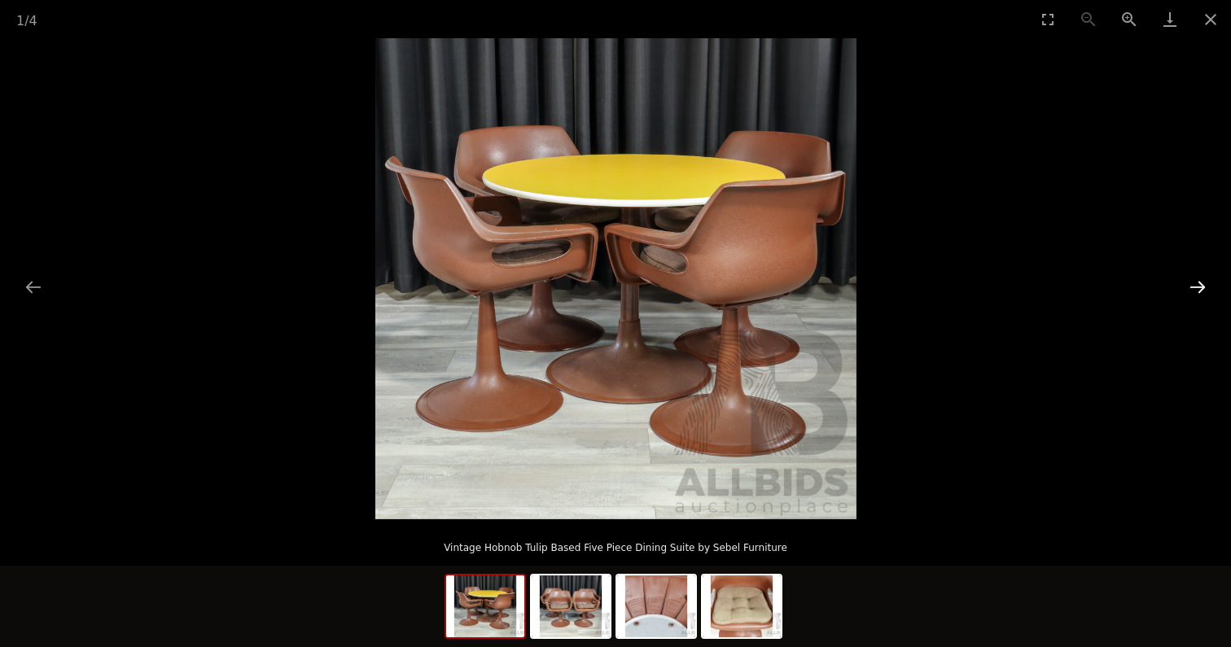
click at [1196, 284] on button "Next slide" at bounding box center [1197, 287] width 34 height 32
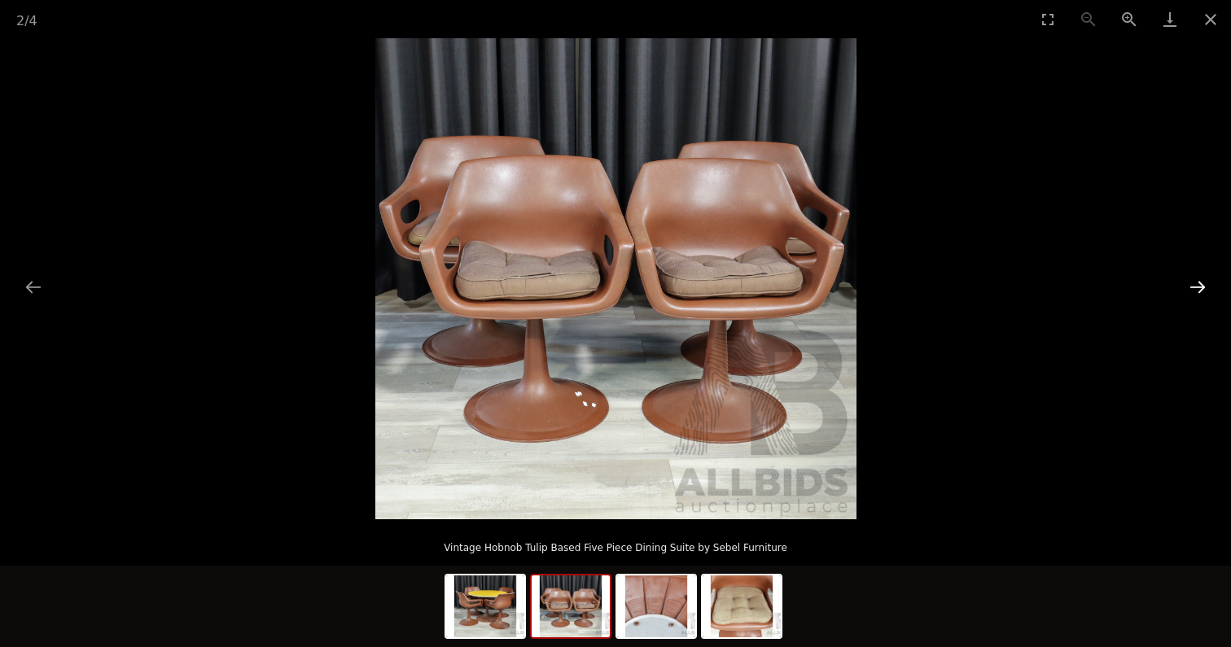
click at [1196, 284] on button "Next slide" at bounding box center [1197, 287] width 34 height 32
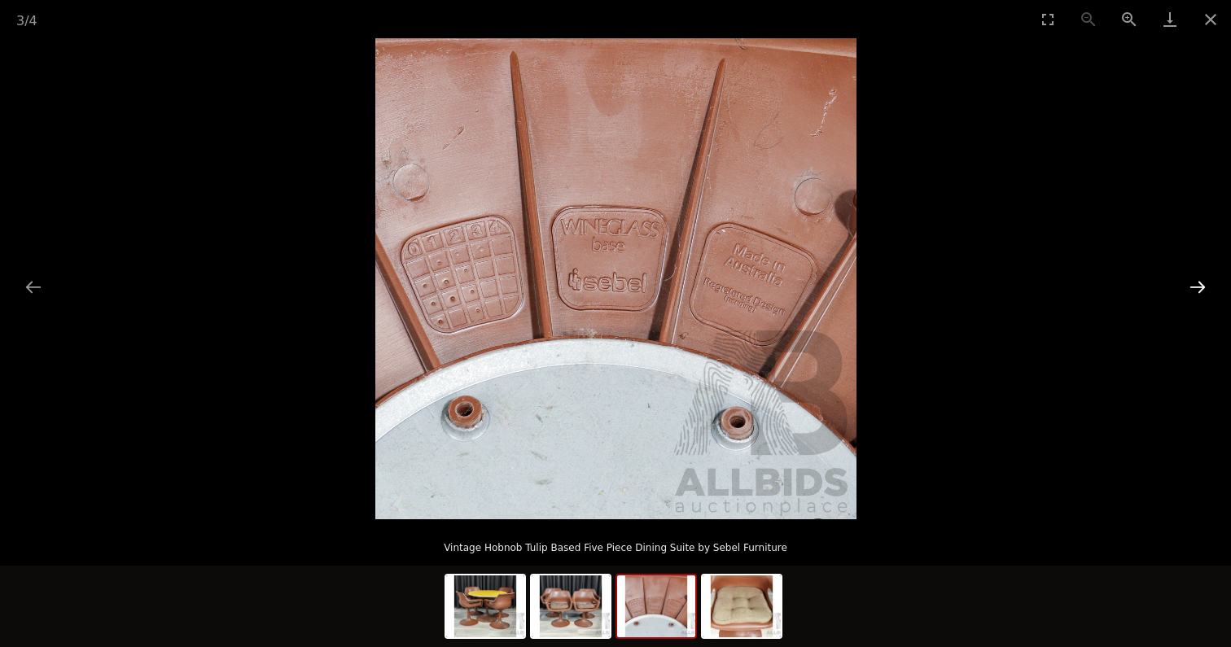
click at [1196, 284] on button "Next slide" at bounding box center [1197, 287] width 34 height 32
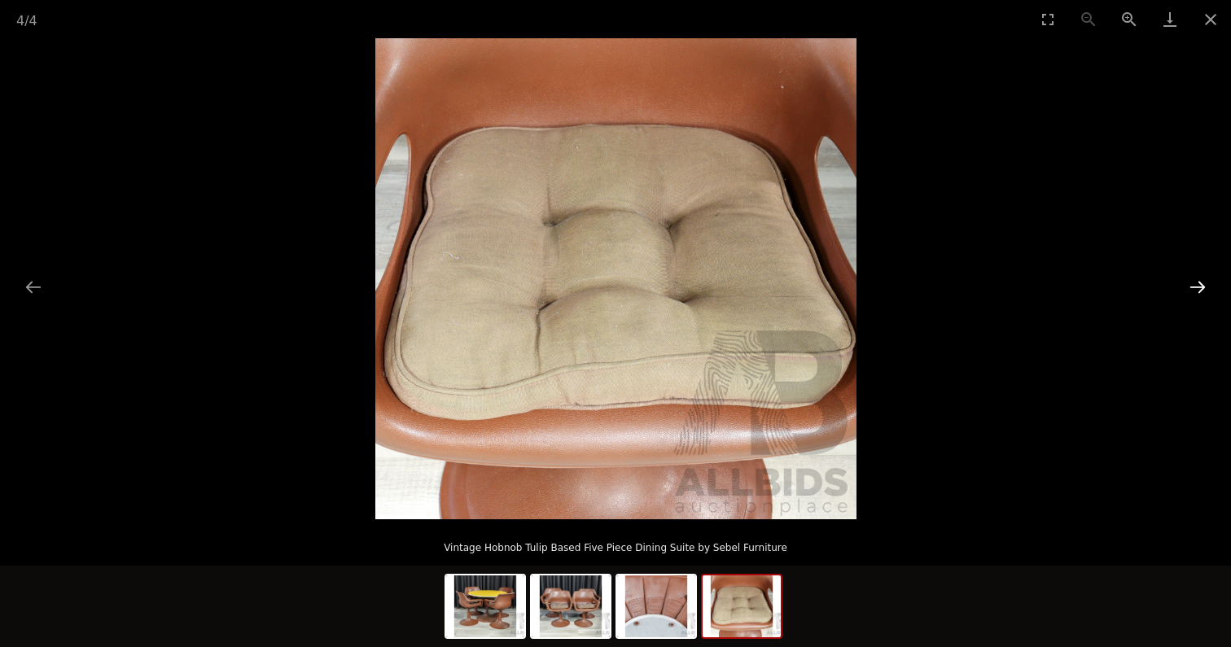
click at [1196, 284] on button "Next slide" at bounding box center [1197, 287] width 34 height 32
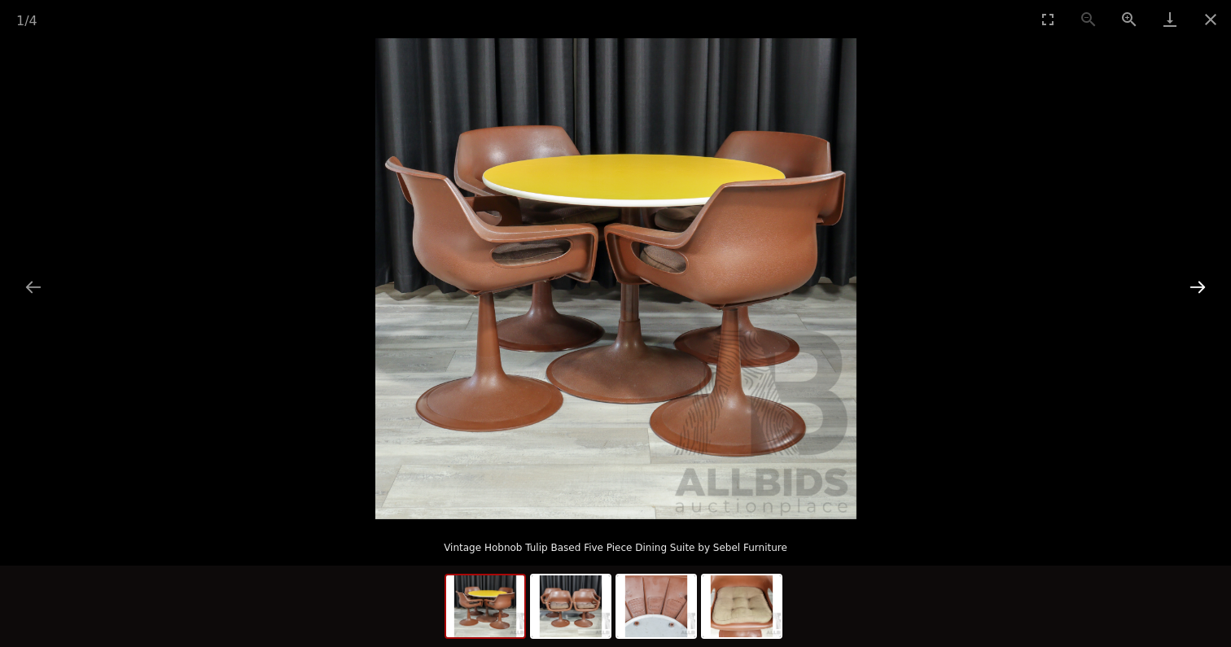
click at [1196, 284] on button "Next slide" at bounding box center [1197, 287] width 34 height 32
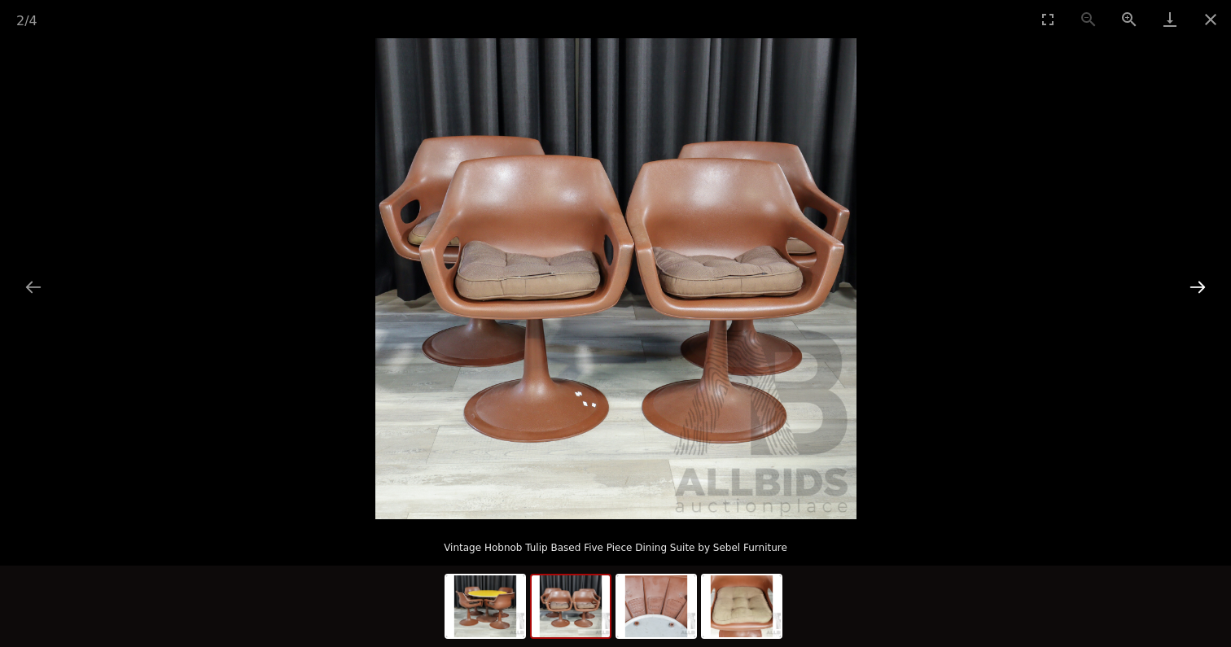
click at [1196, 284] on button "Next slide" at bounding box center [1197, 287] width 34 height 32
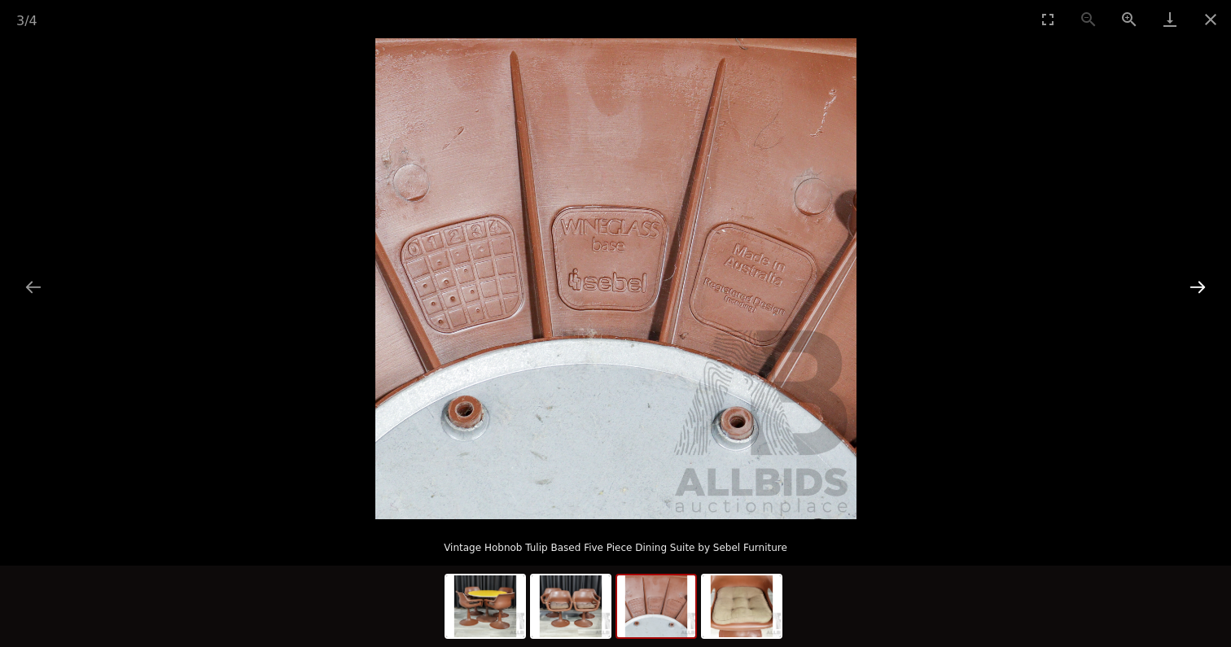
click at [1196, 284] on button "Next slide" at bounding box center [1197, 287] width 34 height 32
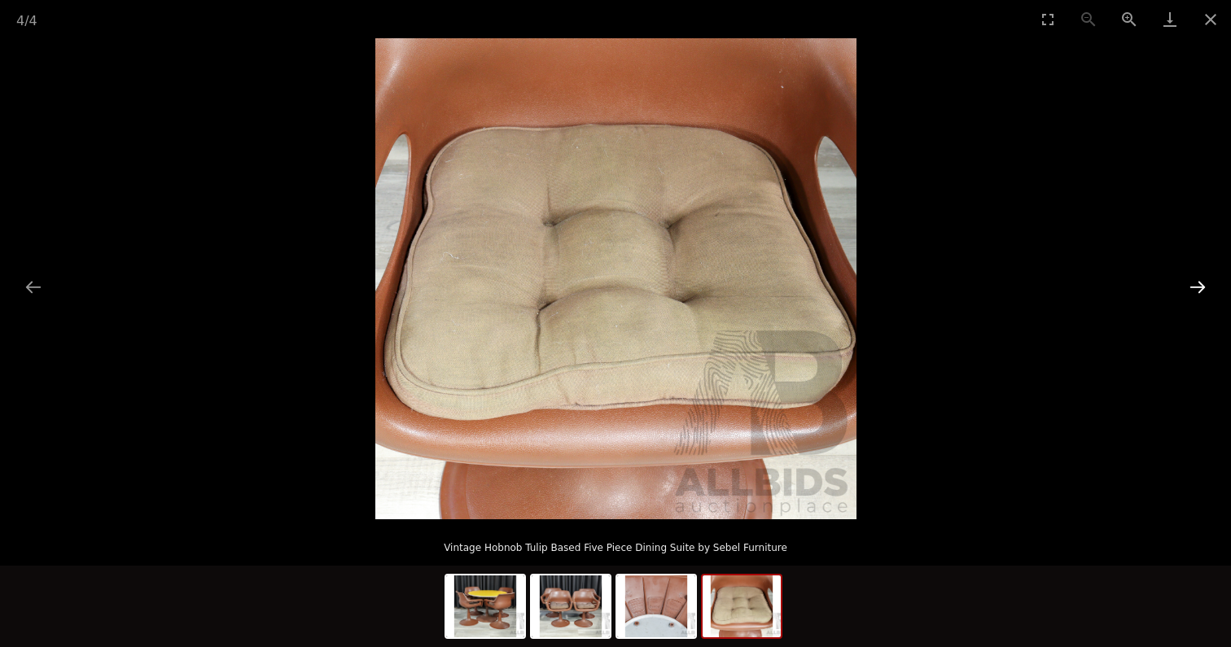
click at [1196, 284] on button "Next slide" at bounding box center [1197, 287] width 34 height 32
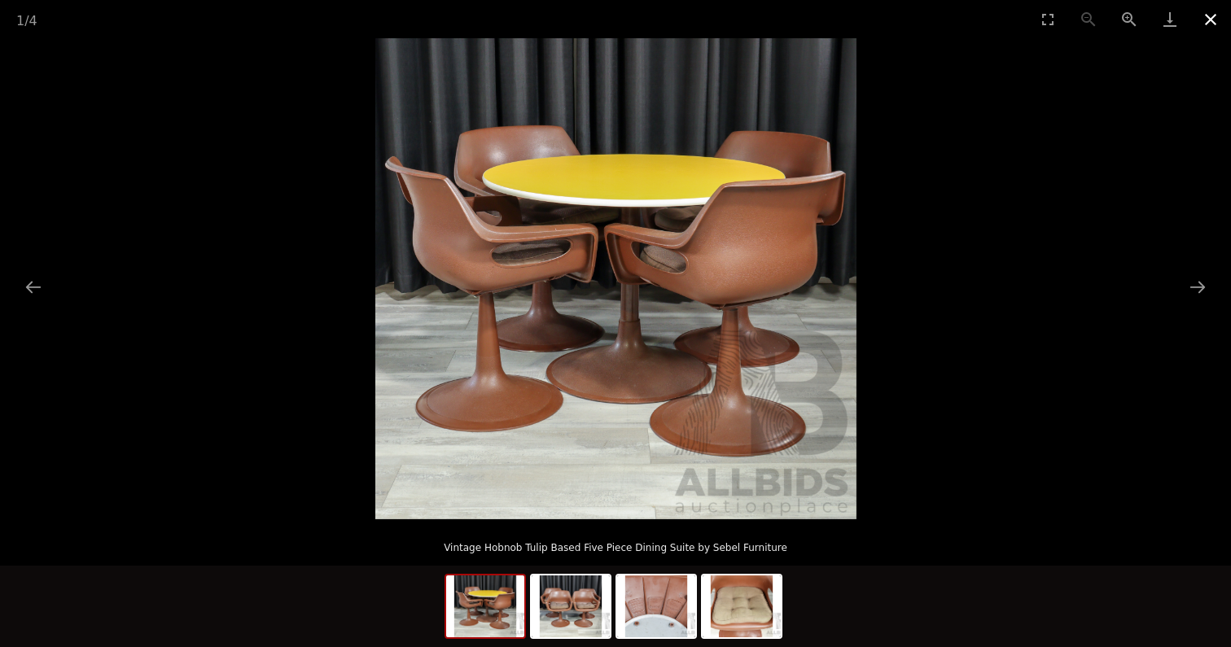
click at [1212, 15] on button "Close gallery" at bounding box center [1210, 19] width 41 height 38
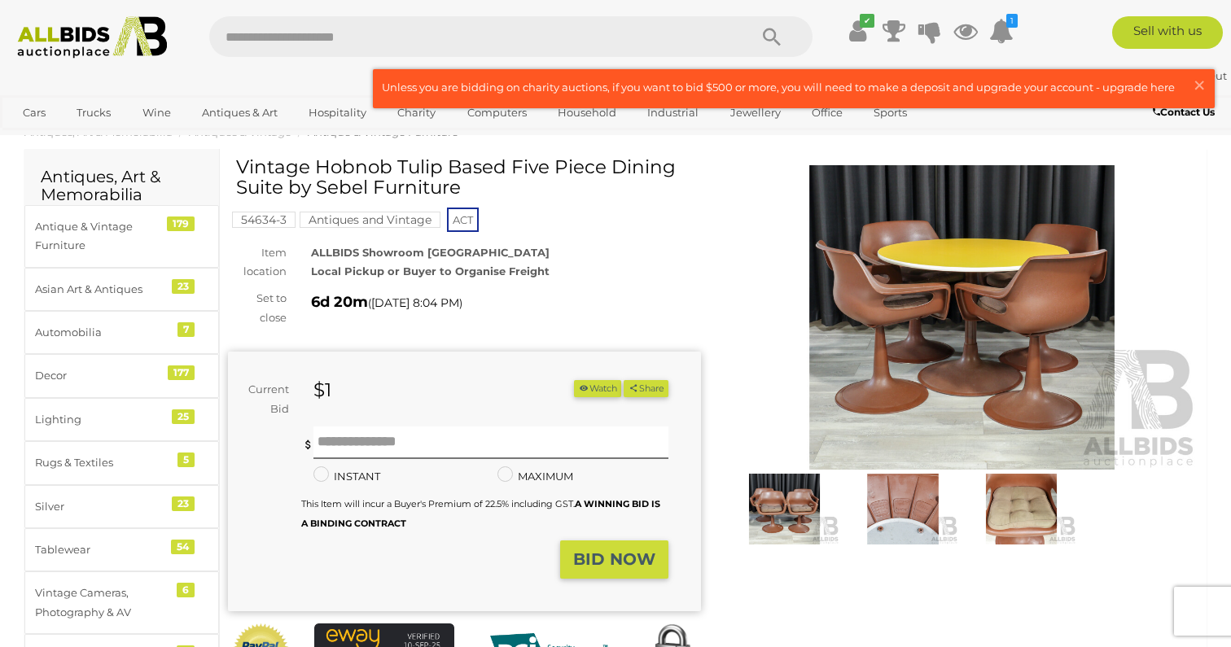
scroll to position [35, 0]
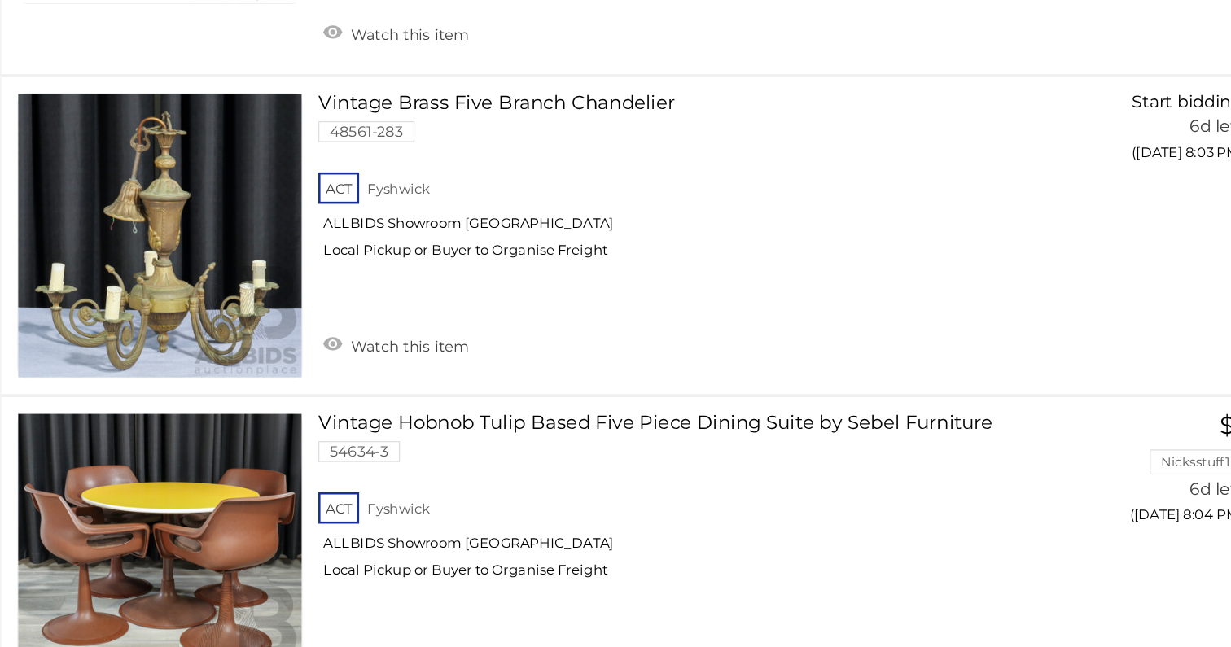
scroll to position [5123, 0]
